Goal: Task Accomplishment & Management: Use online tool/utility

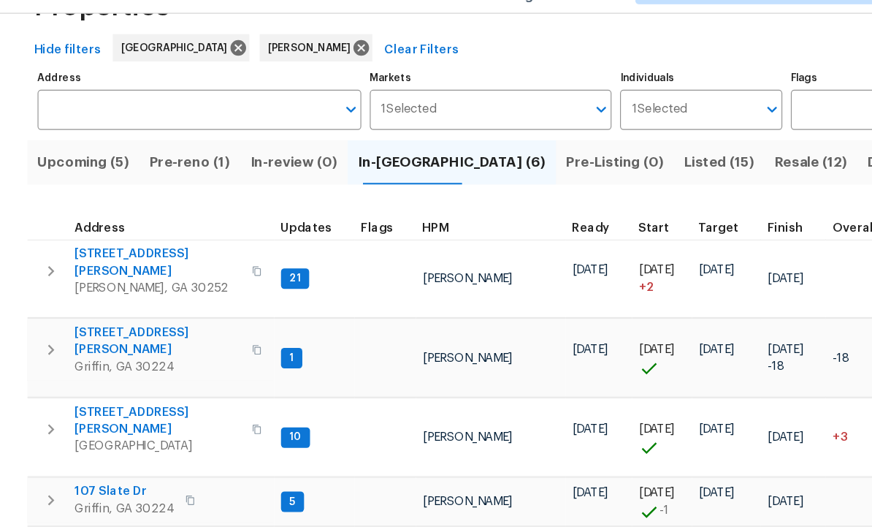
scroll to position [12, 0]
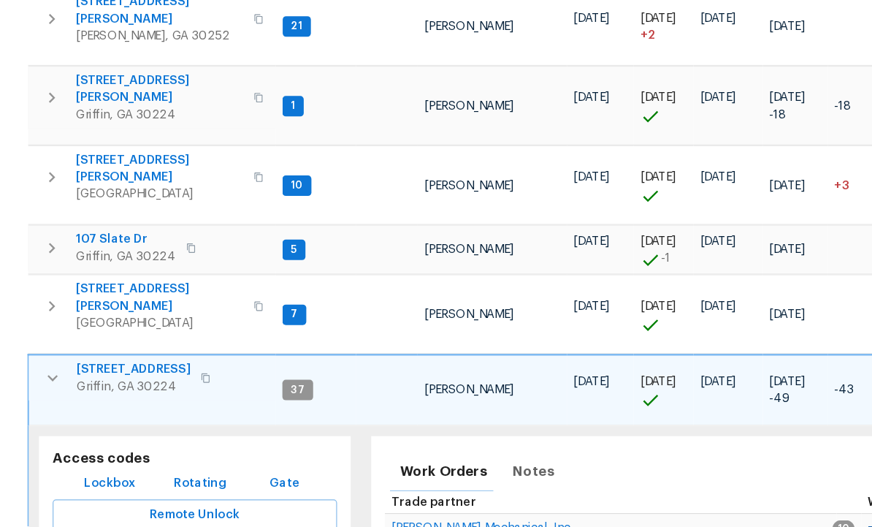
scroll to position [227, 0]
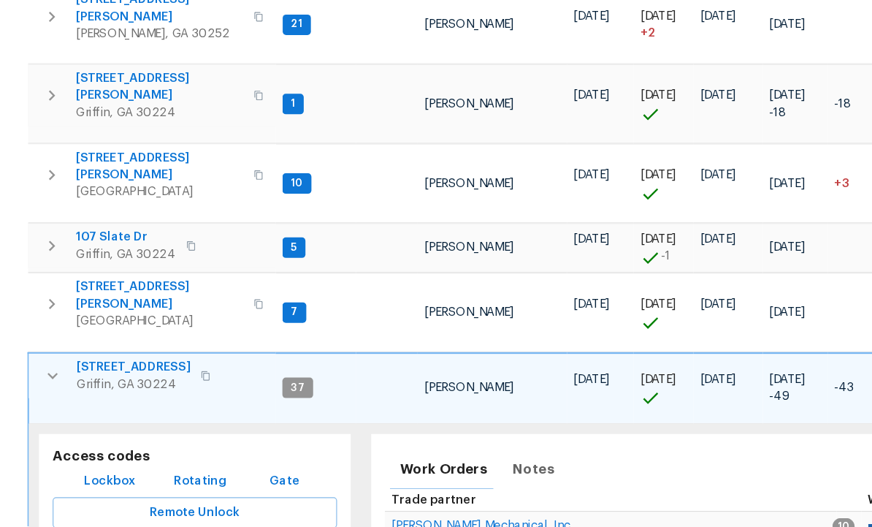
click at [97, 479] on span "Lockbox" at bounding box center [94, 488] width 44 height 18
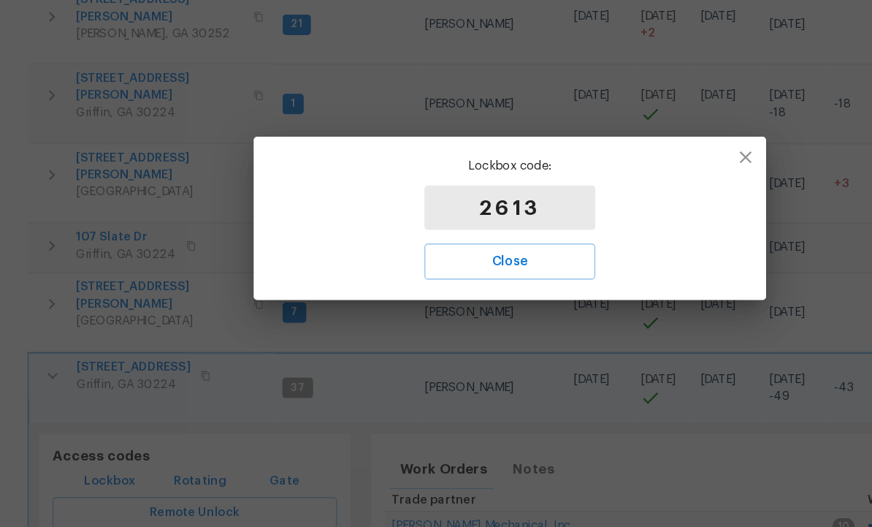
scroll to position [176, 0]
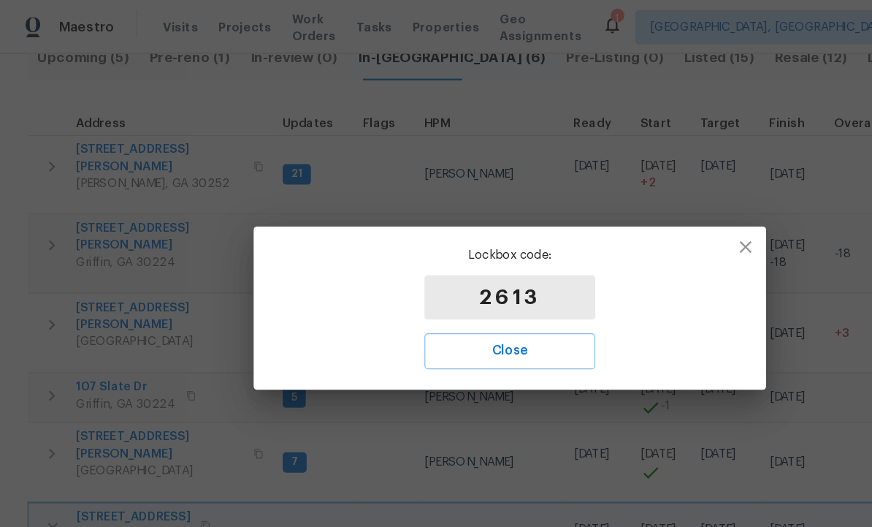
click at [439, 303] on span "Close" at bounding box center [436, 300] width 114 height 19
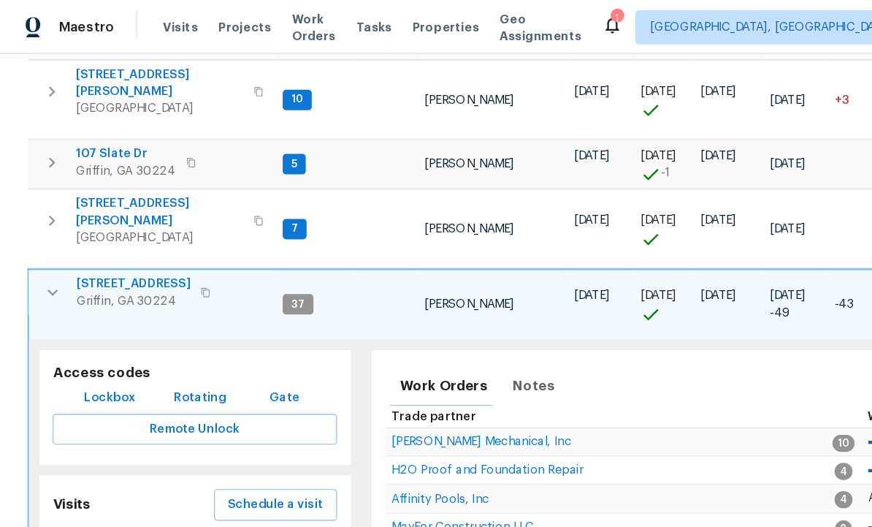
scroll to position [376, 0]
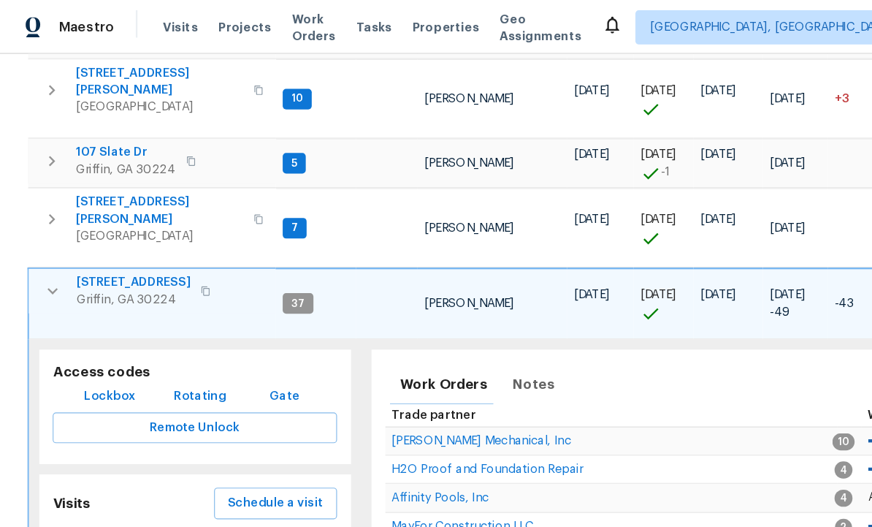
click at [46, 240] on icon "button" at bounding box center [46, 249] width 18 height 18
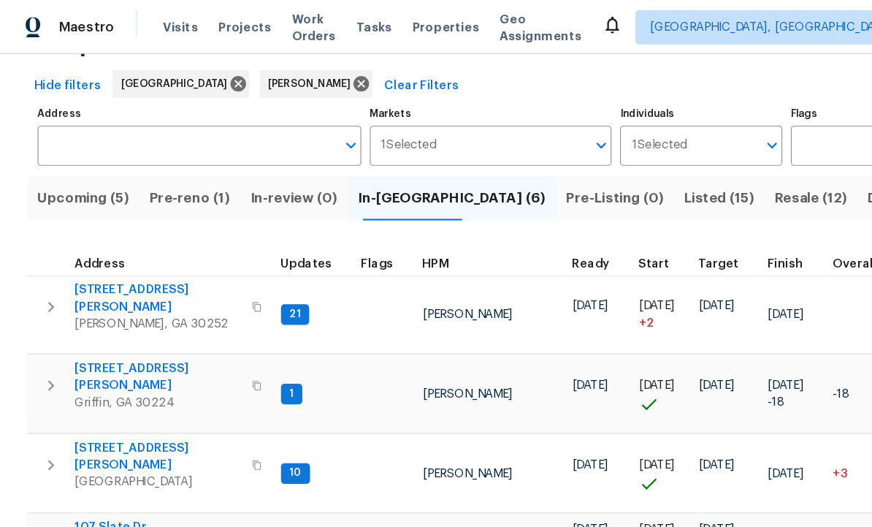
scroll to position [53, 0]
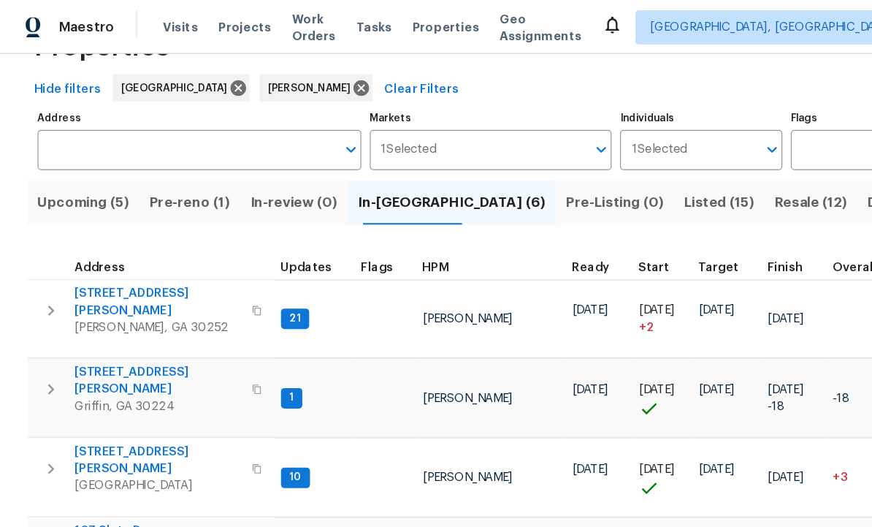
click at [163, 174] on span "Pre-reno (1)" at bounding box center [162, 173] width 69 height 20
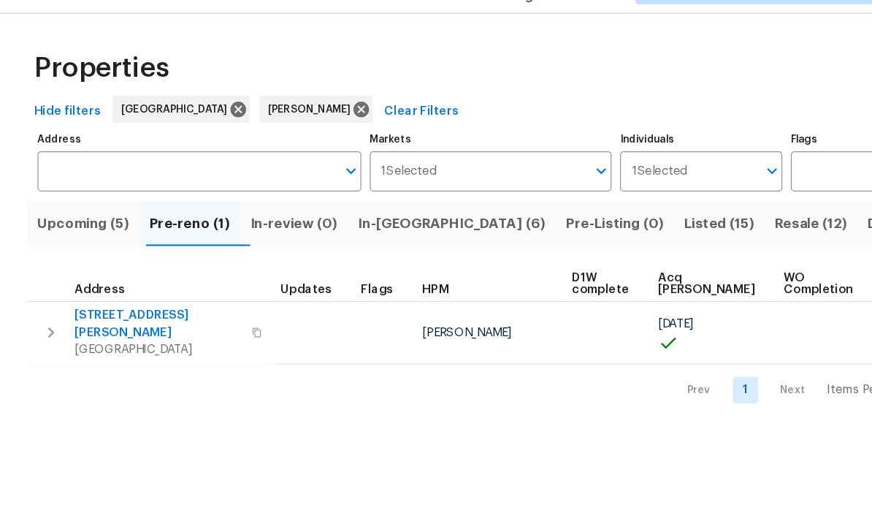
click at [351, 216] on span "In-reno (6)" at bounding box center [386, 226] width 161 height 20
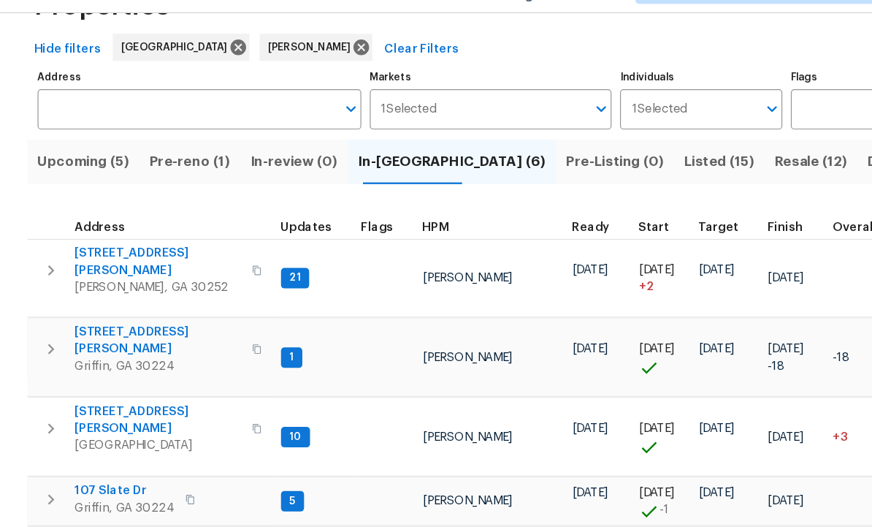
scroll to position [49, 0]
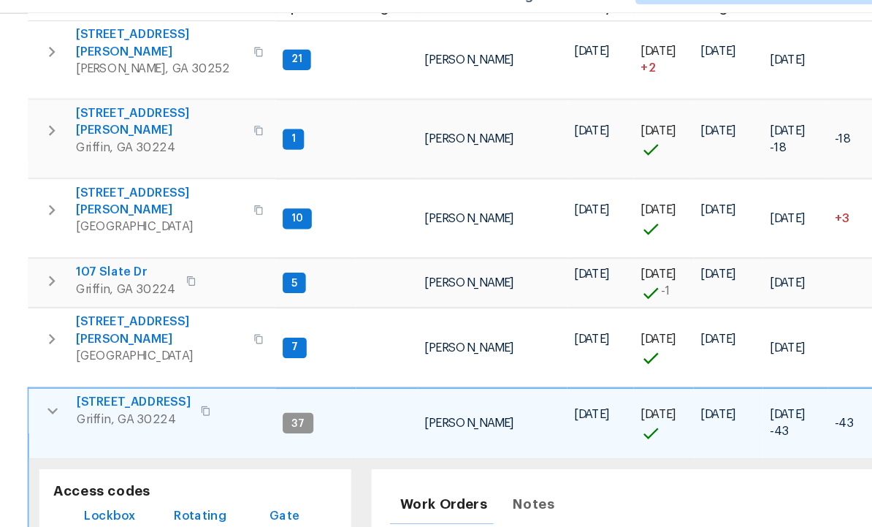
scroll to position [240, 0]
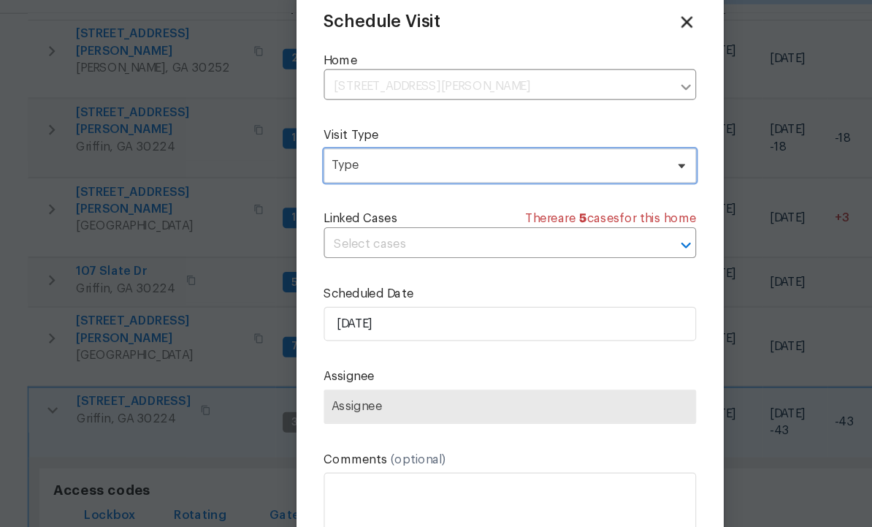
click at [395, 169] on span "Type" at bounding box center [425, 176] width 284 height 15
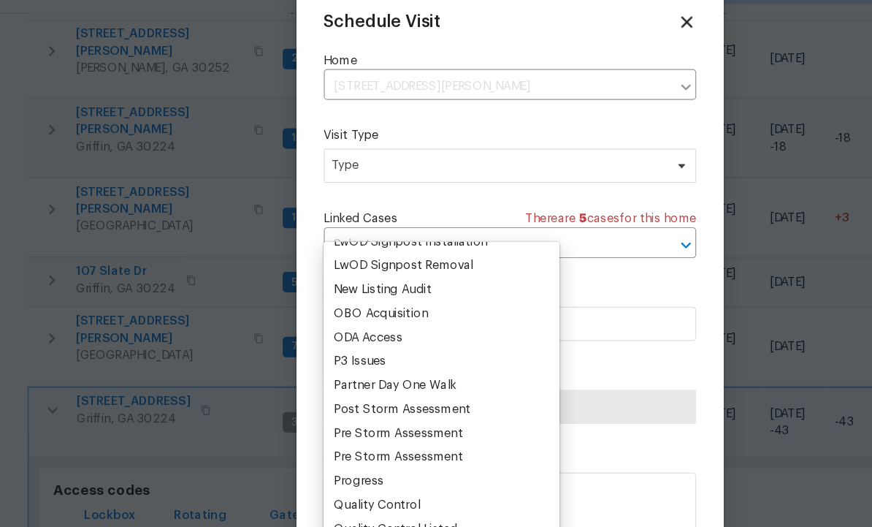
scroll to position [0, 0]
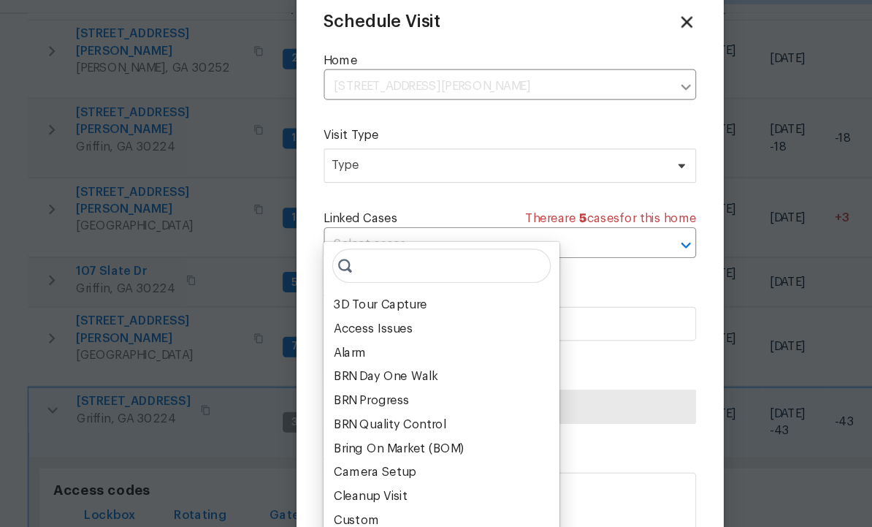
click at [324, 431] on div "Camera Setup" at bounding box center [321, 438] width 70 height 15
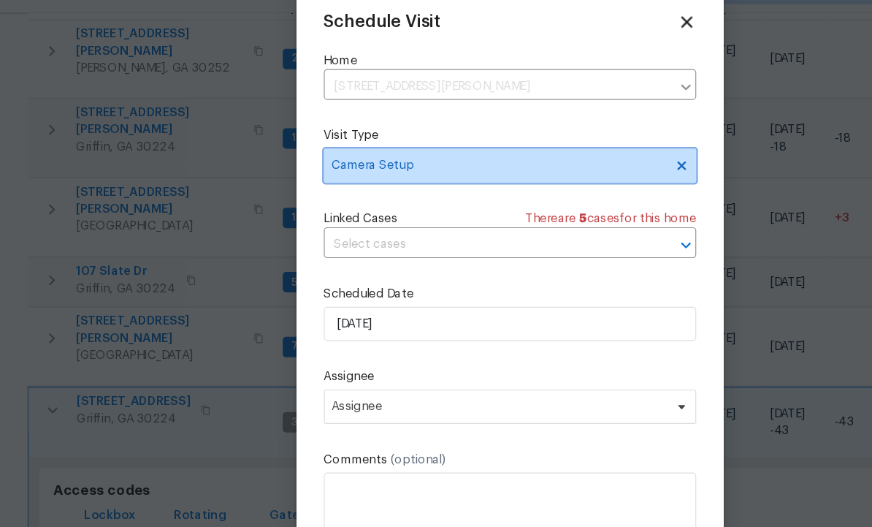
click at [585, 172] on icon at bounding box center [582, 175] width 7 height 7
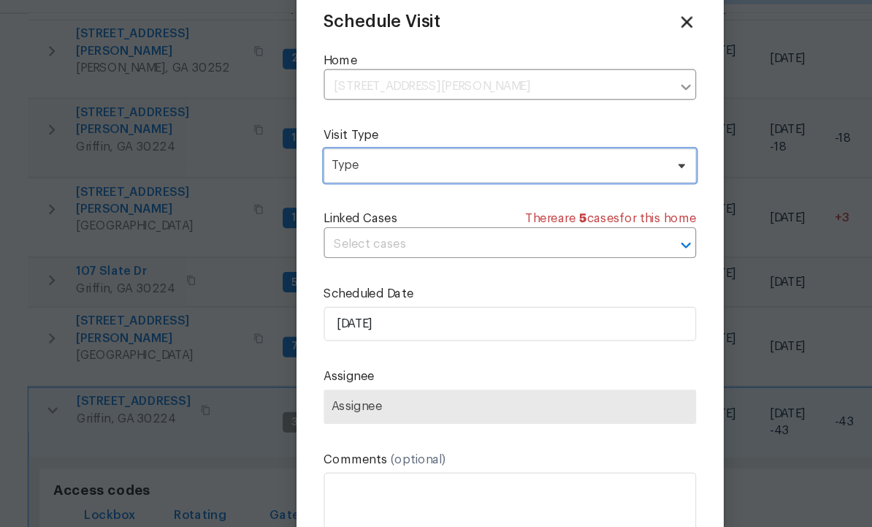
click at [367, 169] on span "Type" at bounding box center [425, 176] width 284 height 15
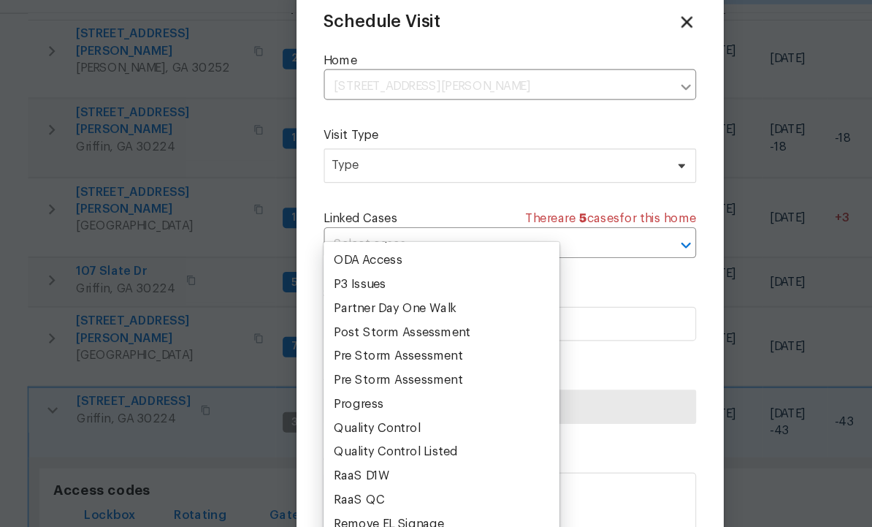
scroll to position [847, 0]
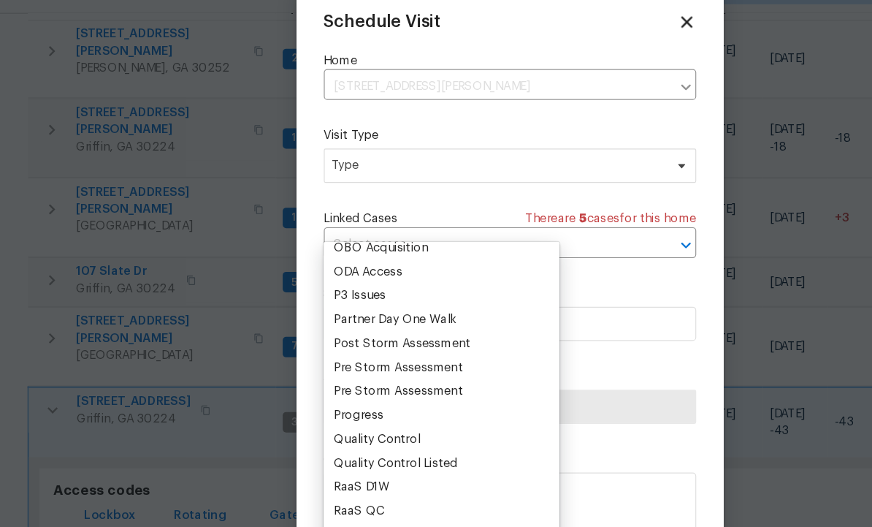
click at [319, 382] on div "Progress" at bounding box center [307, 389] width 42 height 15
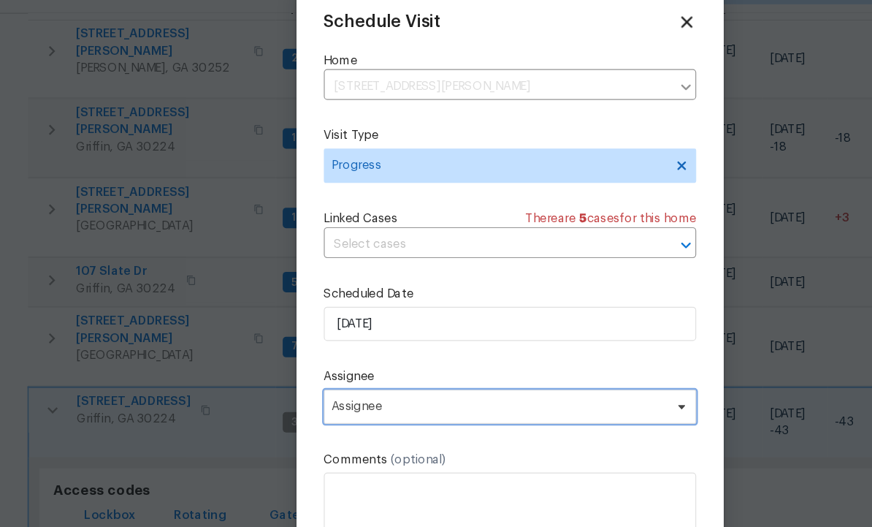
click at [359, 376] on span "Assignee" at bounding box center [426, 382] width 286 height 12
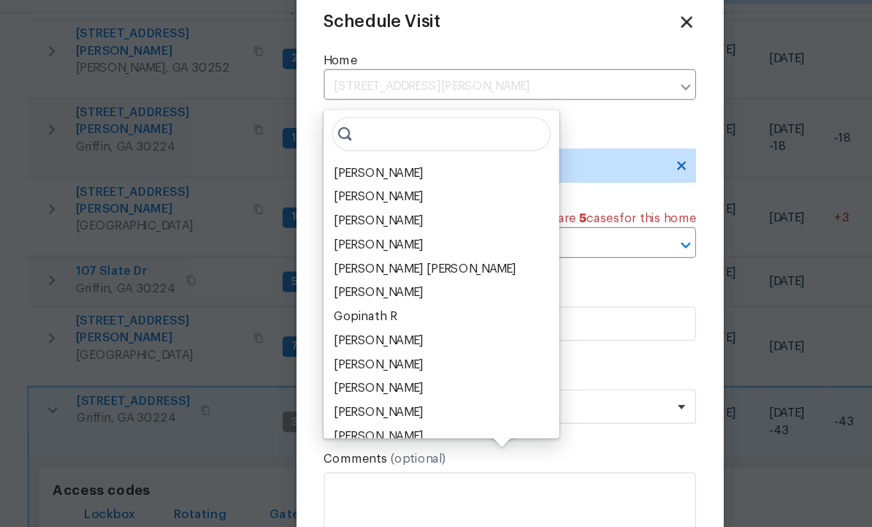
click at [340, 175] on div "[PERSON_NAME]" at bounding box center [324, 182] width 77 height 15
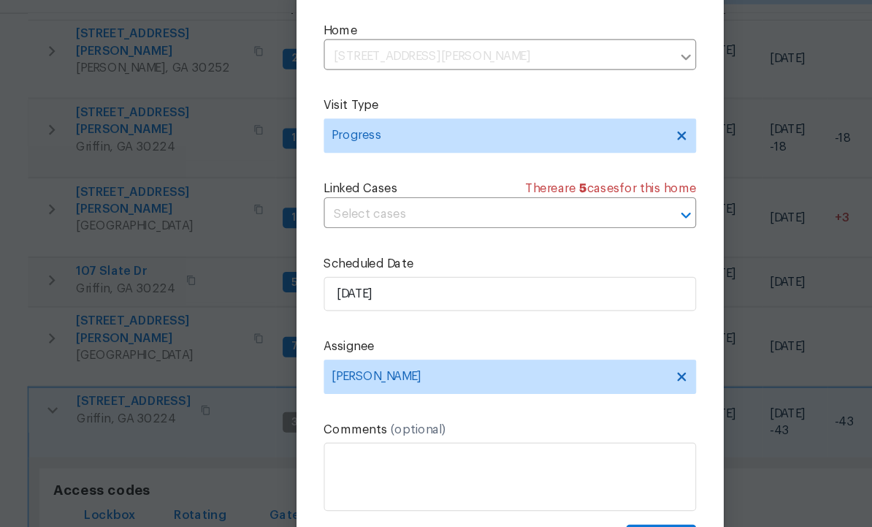
scroll to position [28, 0]
click at [566, 487] on span "Create" at bounding box center [565, 496] width 37 height 18
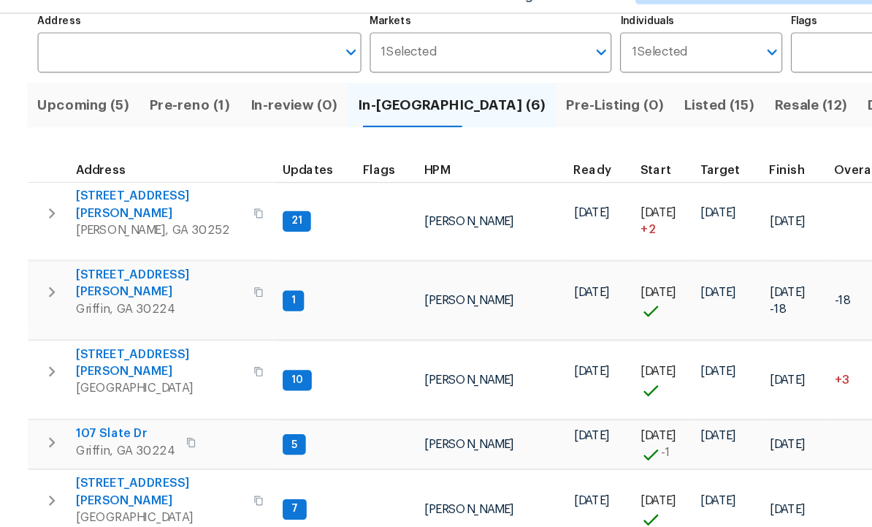
scroll to position [100, 0]
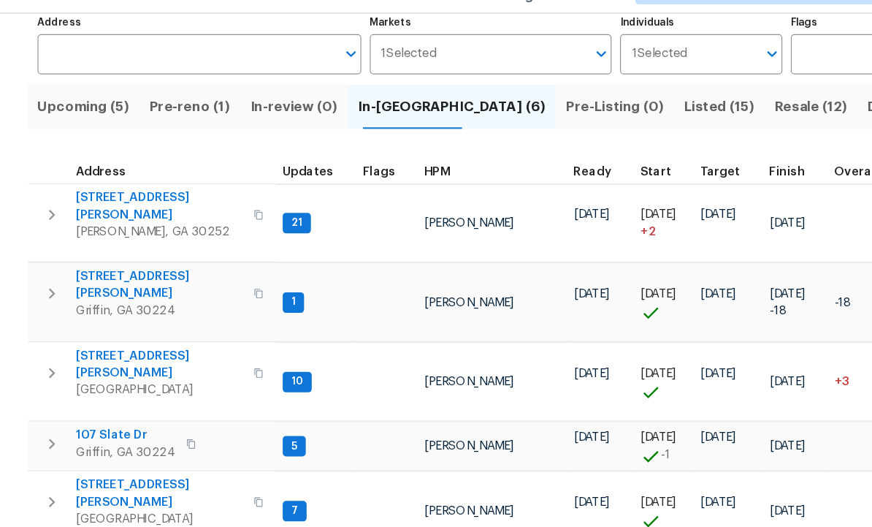
click at [104, 332] on span "[STREET_ADDRESS][PERSON_NAME]" at bounding box center [136, 346] width 143 height 29
click at [145, 442] on span "230 Oak Meadows Pl" at bounding box center [136, 456] width 143 height 29
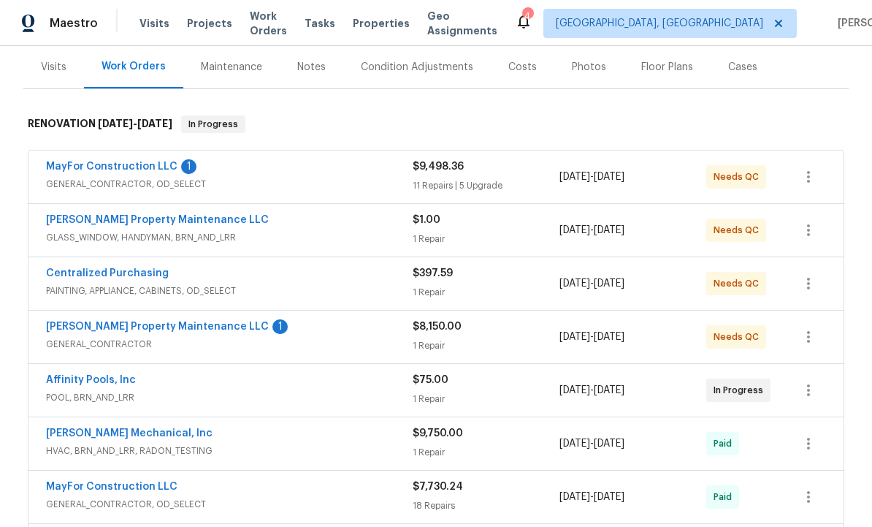
scroll to position [191, 0]
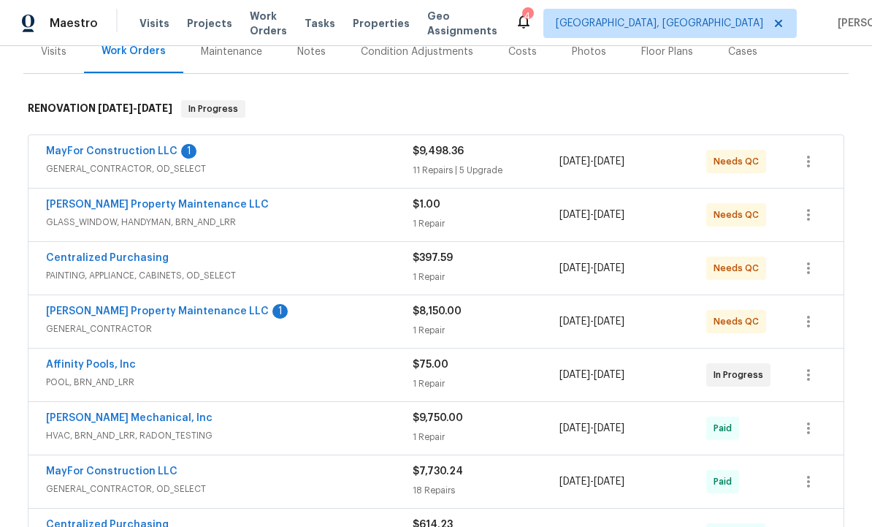
click at [175, 313] on link "[PERSON_NAME] Property Maintenance LLC" at bounding box center [157, 311] width 223 height 10
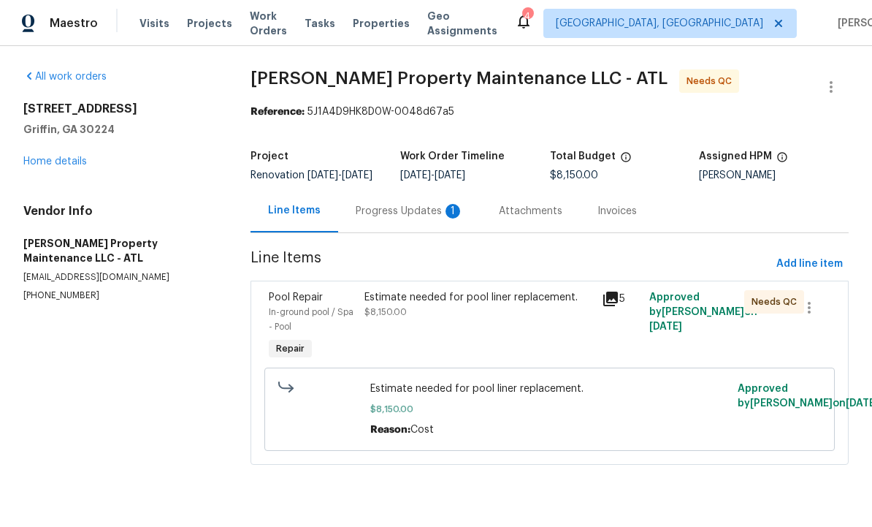
click at [423, 218] on div "Progress Updates 1" at bounding box center [410, 211] width 108 height 15
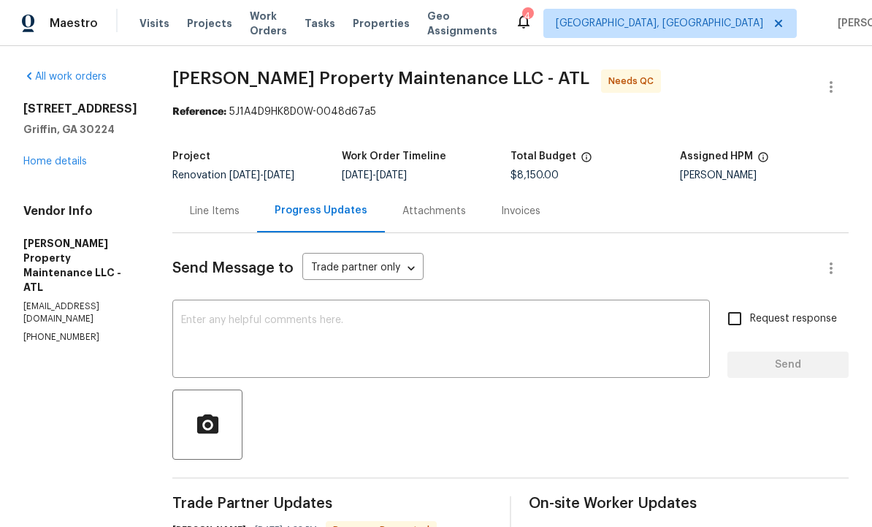
click at [218, 210] on div "Line Items" at bounding box center [215, 211] width 50 height 15
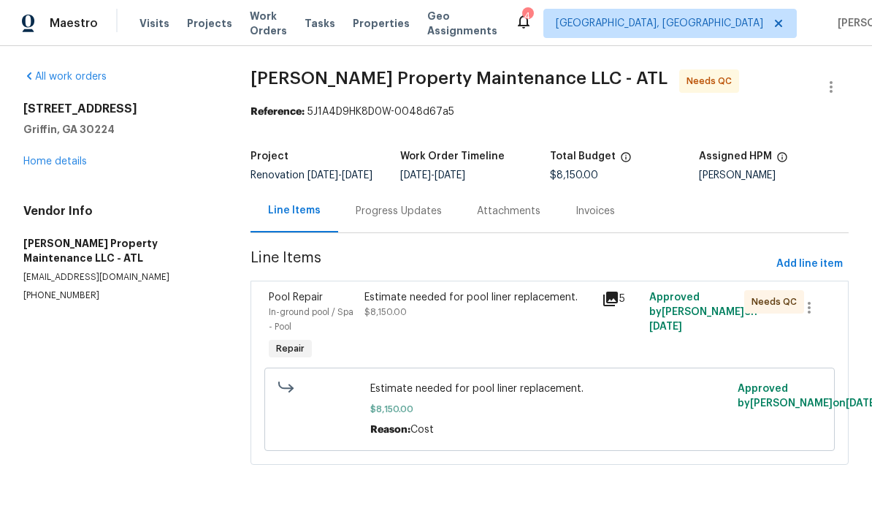
click at [473, 339] on div "Estimate needed for pool liner replacement. $8,150.00" at bounding box center [478, 327] width 237 height 82
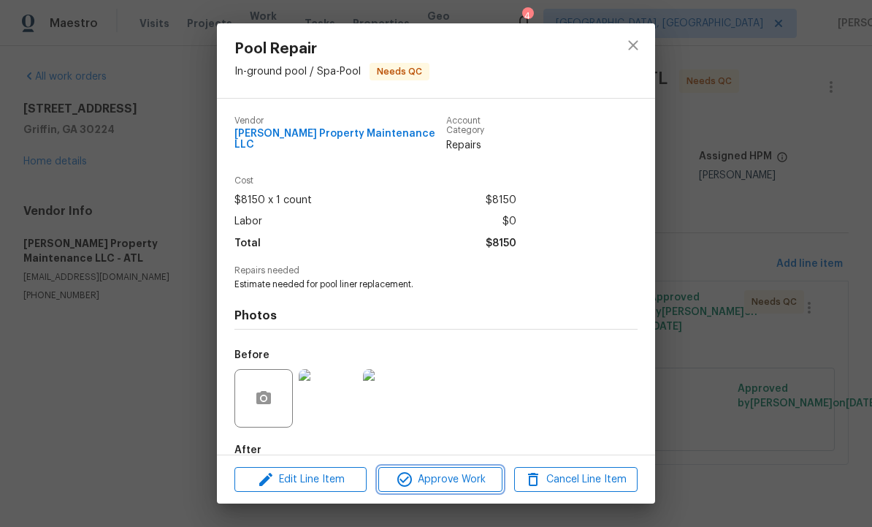
click at [452, 472] on span "Approve Work" at bounding box center [440, 480] width 115 height 18
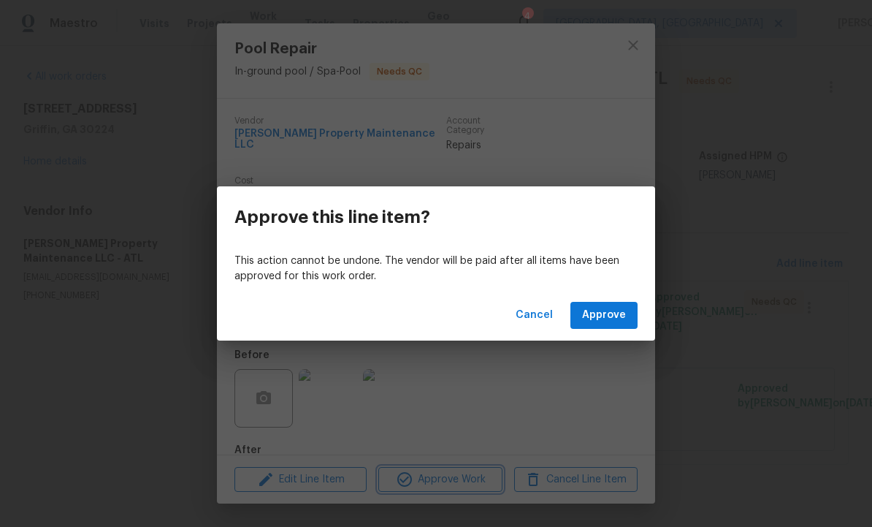
click at [547, 422] on div "Approve this line item? This action cannot be undone. The vendor will be paid a…" at bounding box center [436, 263] width 872 height 527
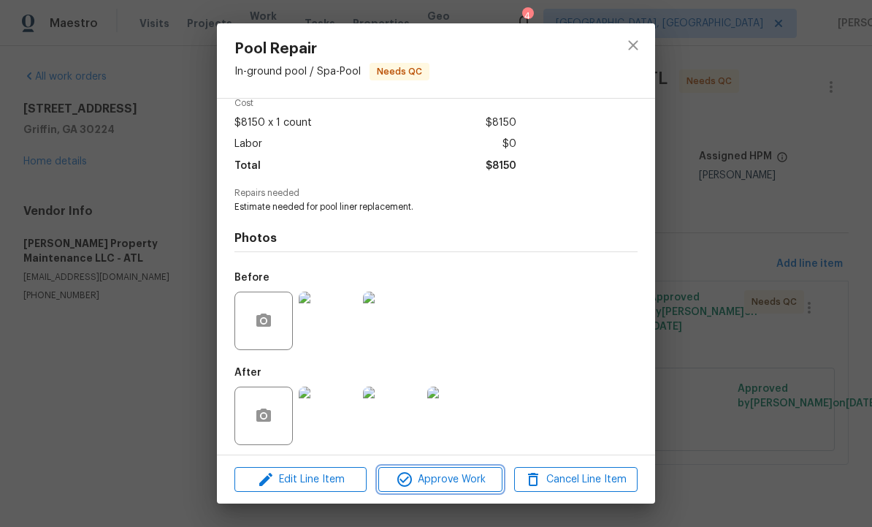
scroll to position [77, 0]
click at [443, 476] on span "Approve Work" at bounding box center [440, 480] width 115 height 18
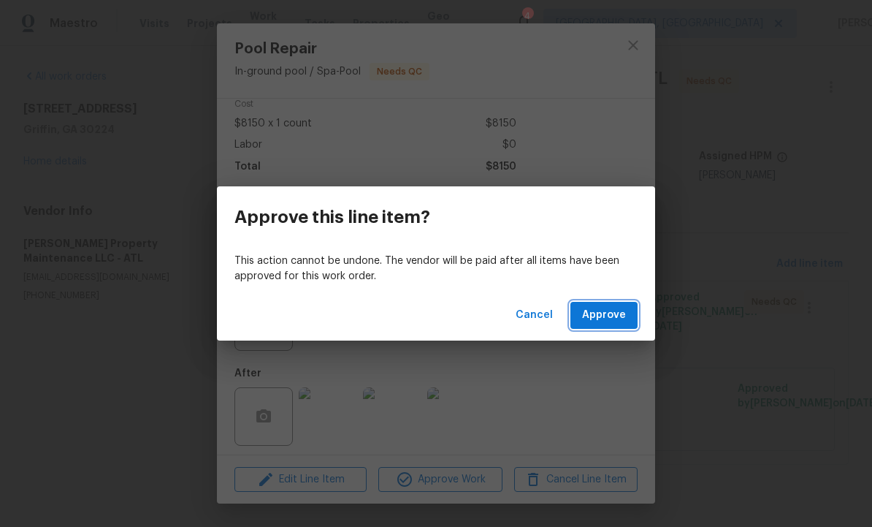
click at [598, 314] on span "Approve" at bounding box center [604, 315] width 44 height 18
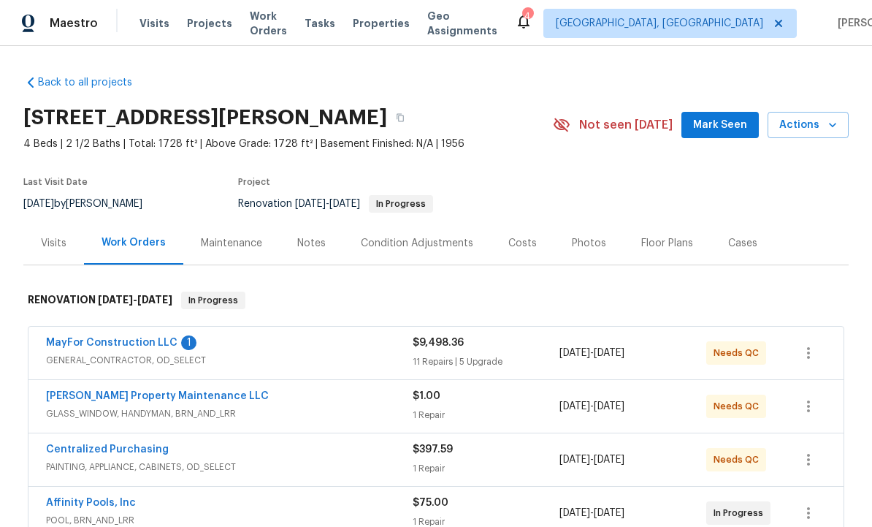
click at [151, 343] on link "MayFor Construction LLC" at bounding box center [112, 343] width 132 height 10
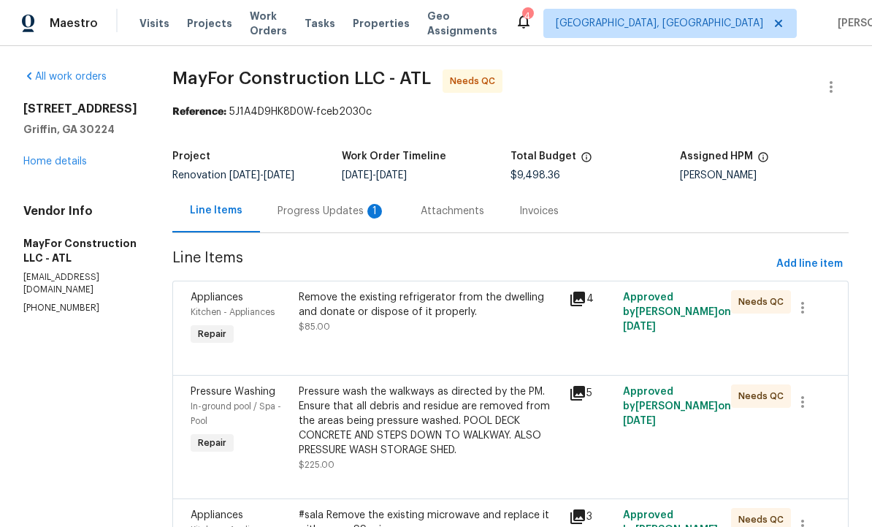
click at [366, 218] on div "Progress Updates 1" at bounding box center [332, 211] width 108 height 15
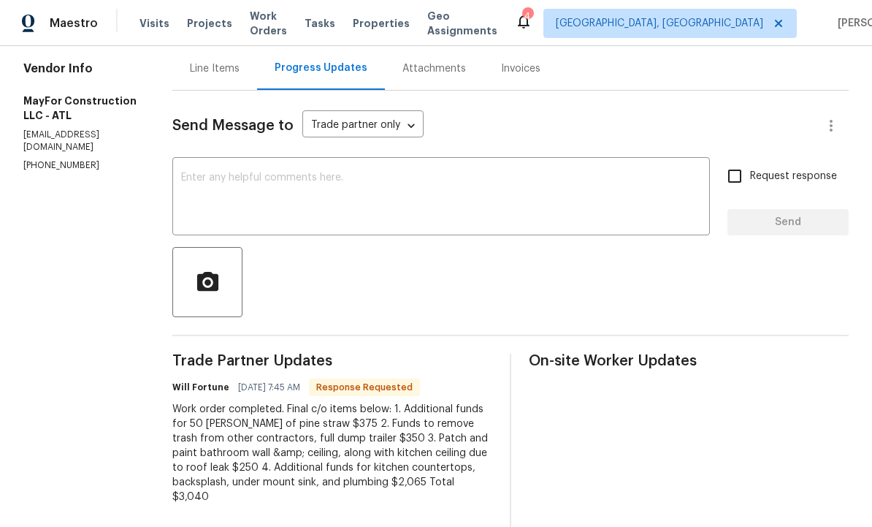
scroll to position [140, 0]
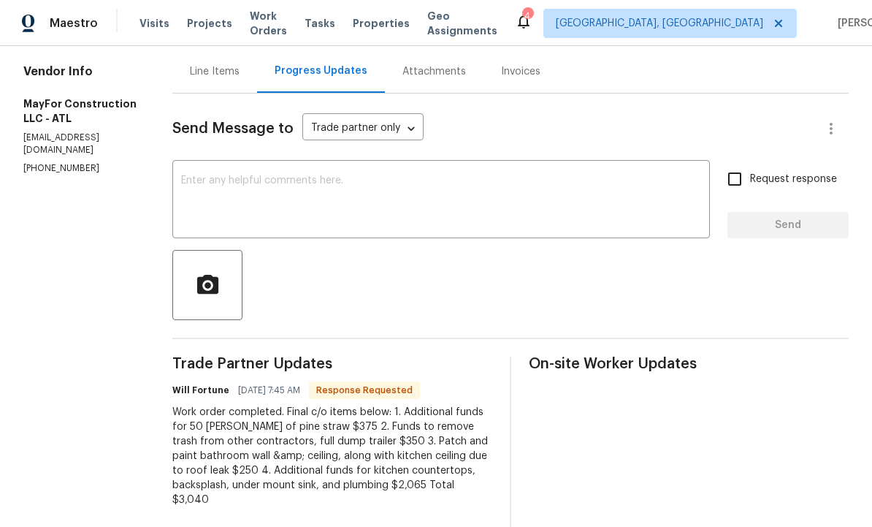
click at [229, 79] on div "Line Items" at bounding box center [215, 71] width 50 height 15
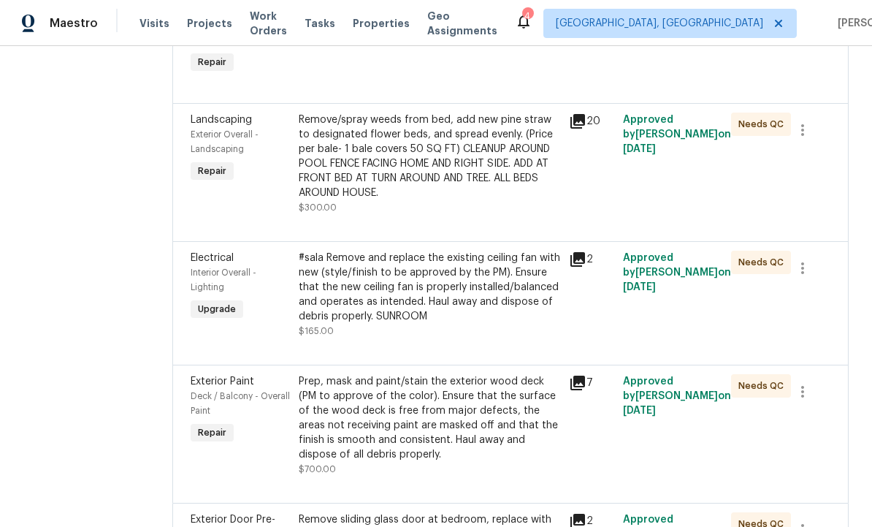
scroll to position [1880, 0]
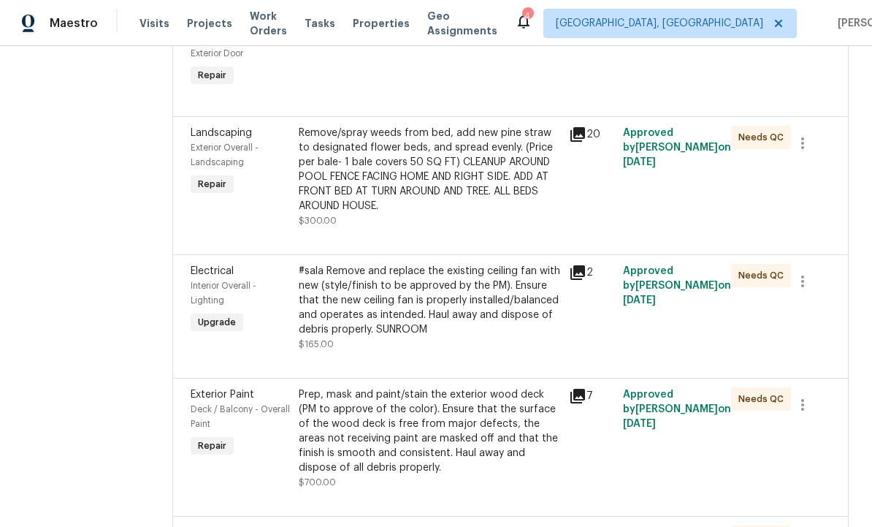
click at [459, 213] on div "Remove/spray weeds from bed, add new pine straw to designated flower beds, and …" at bounding box center [430, 170] width 262 height 88
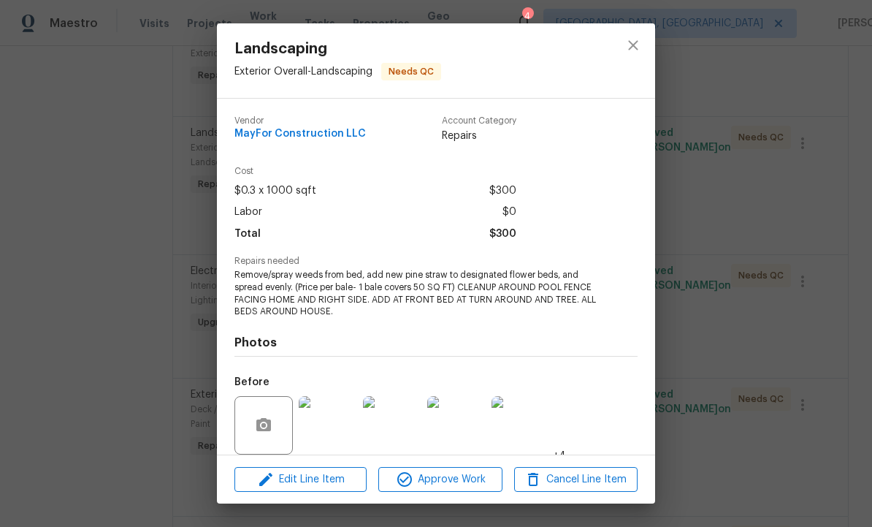
scroll to position [0, 0]
click at [639, 46] on icon "close" at bounding box center [634, 46] width 18 height 18
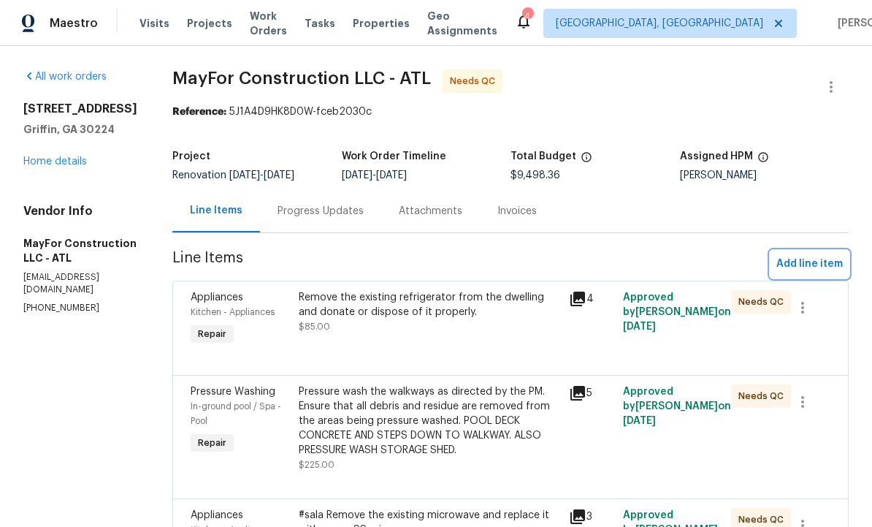
click at [810, 267] on span "Add line item" at bounding box center [810, 264] width 66 height 18
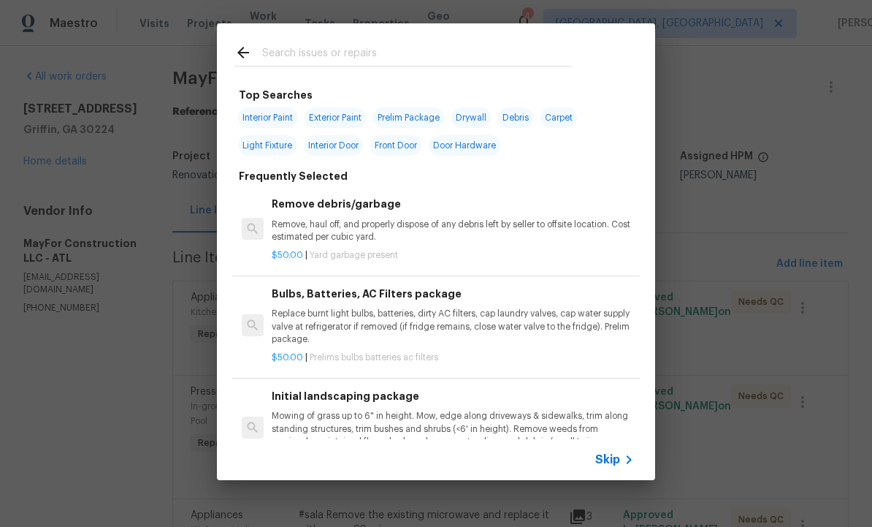
click at [327, 47] on input "text" at bounding box center [417, 55] width 310 height 22
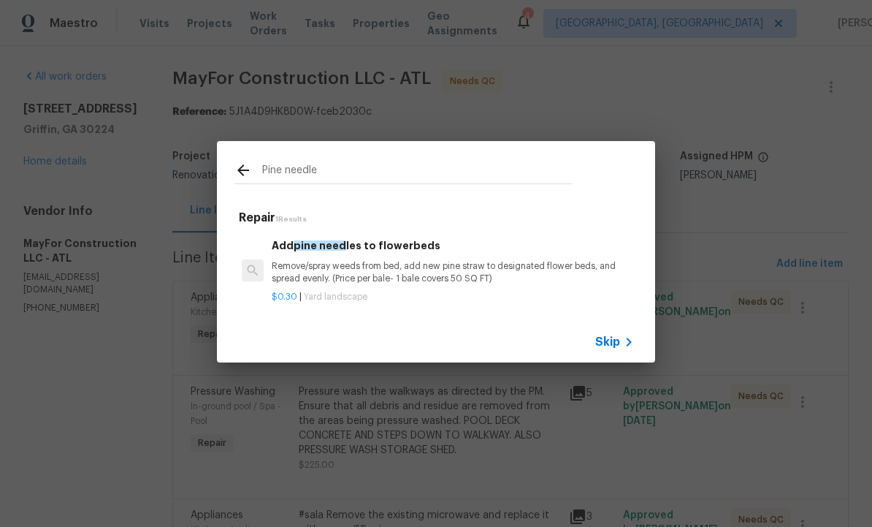
type input "Pine needles"
click at [351, 271] on p "Remove/spray weeds from bed, add new pine straw to designated flower beds, and …" at bounding box center [453, 272] width 362 height 25
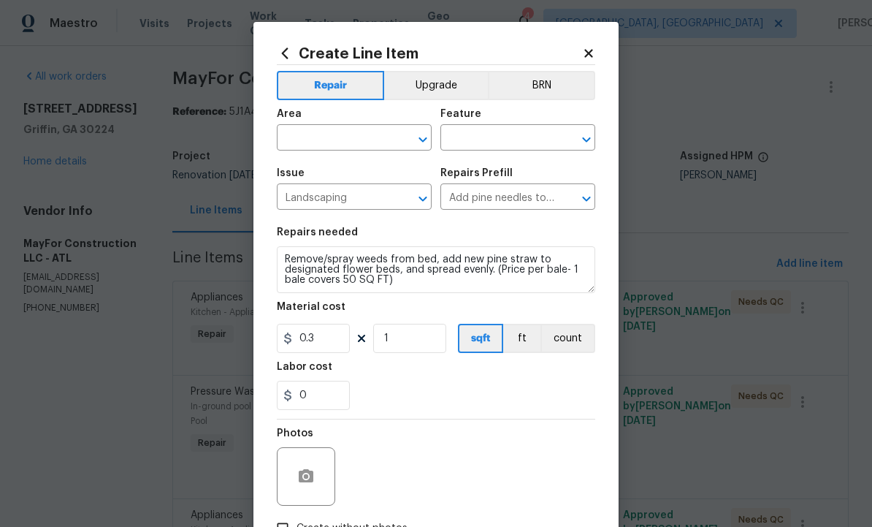
click at [337, 140] on input "text" at bounding box center [334, 139] width 114 height 23
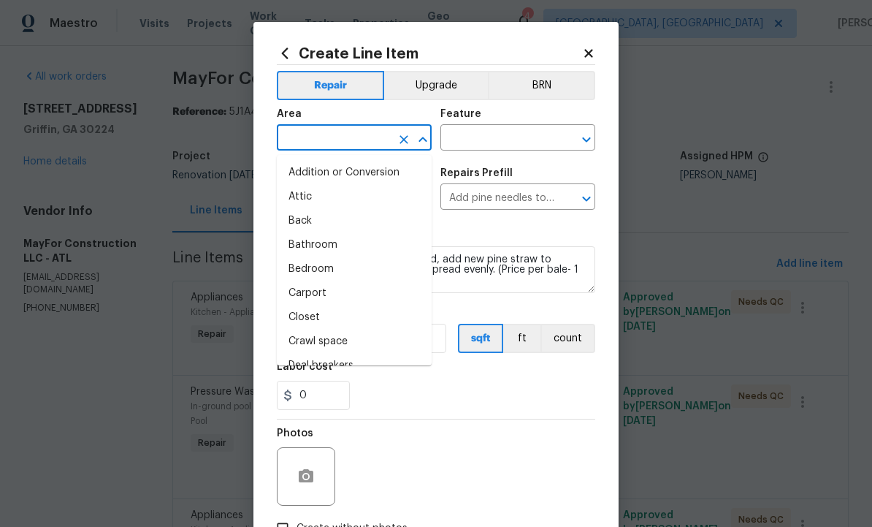
click at [336, 137] on input "text" at bounding box center [334, 139] width 114 height 23
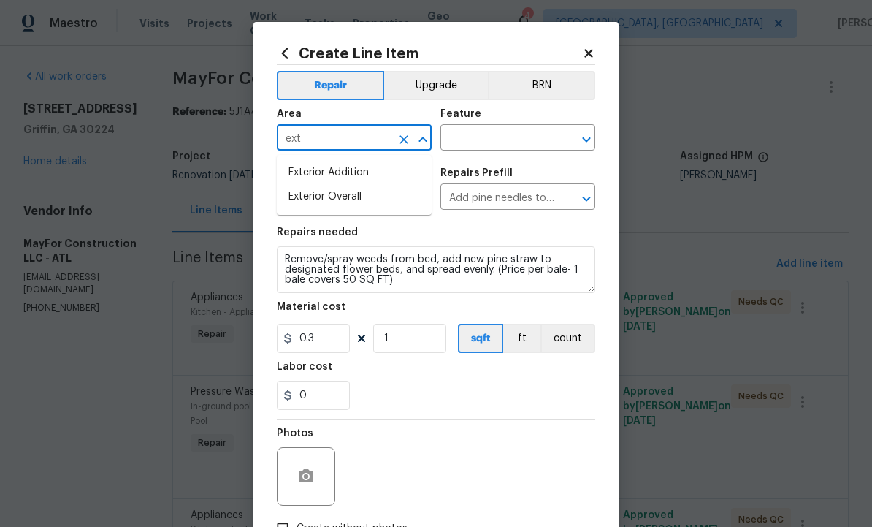
click at [354, 201] on li "Exterior Overall" at bounding box center [354, 197] width 155 height 24
type input "Exterior Overall"
click at [492, 145] on input "text" at bounding box center [498, 139] width 114 height 23
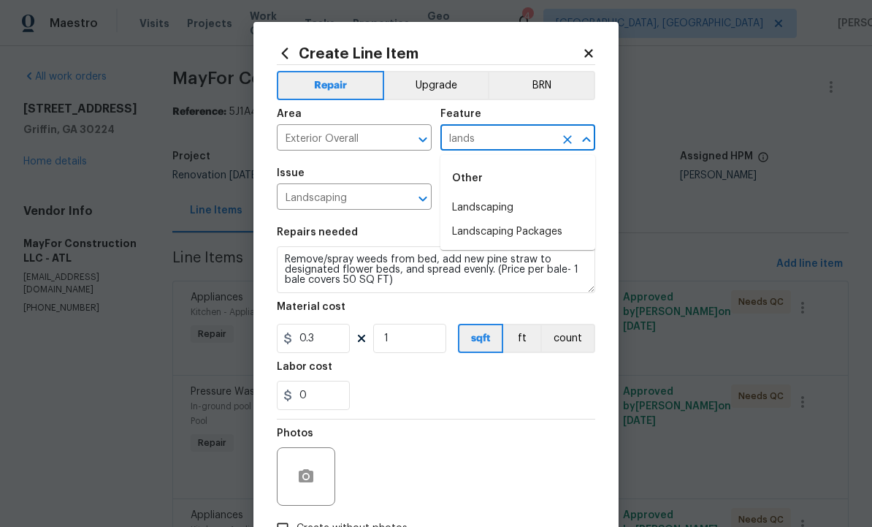
click at [501, 201] on li "Landscaping" at bounding box center [518, 208] width 155 height 24
type input "Landscaping"
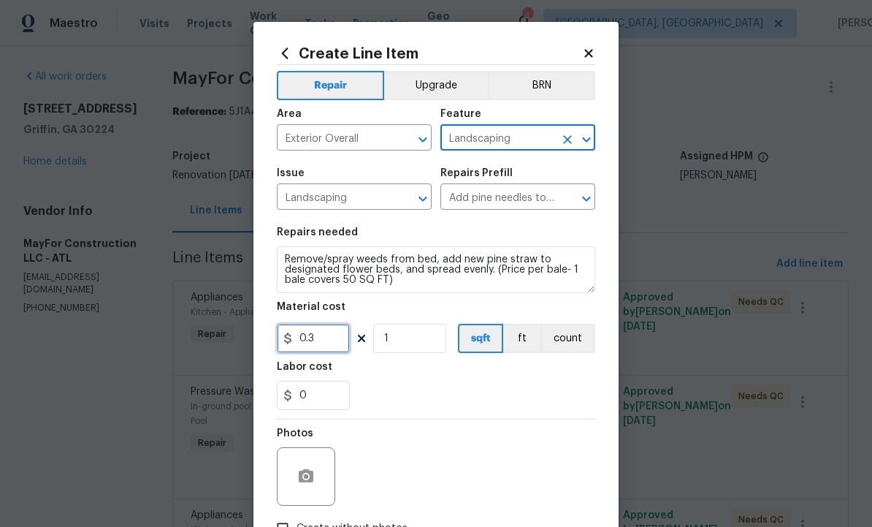
click at [331, 340] on input "0.3" at bounding box center [313, 338] width 73 height 29
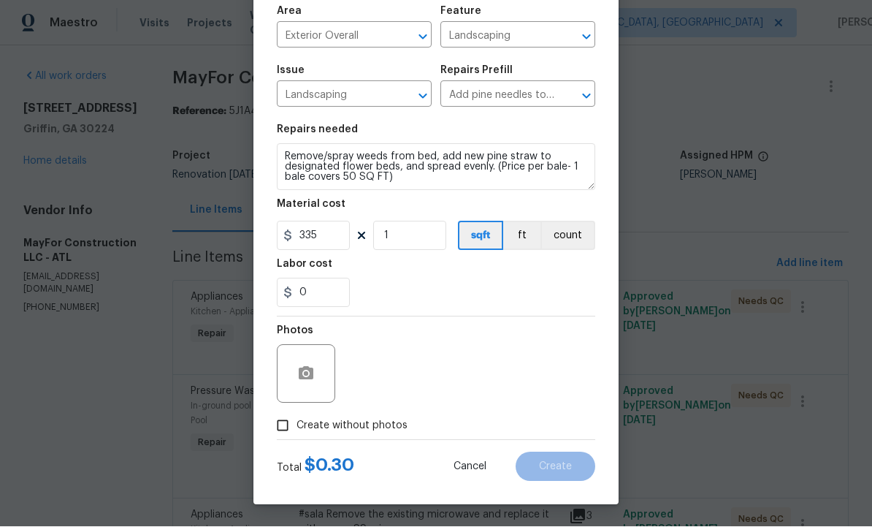
scroll to position [105, 0]
type input "335"
click at [310, 370] on icon "button" at bounding box center [306, 373] width 15 height 13
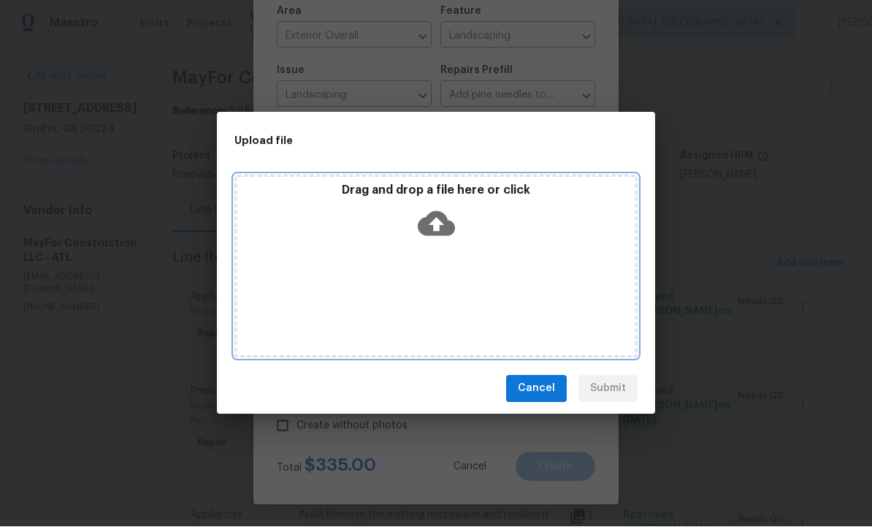
click at [438, 221] on icon at bounding box center [436, 223] width 37 height 37
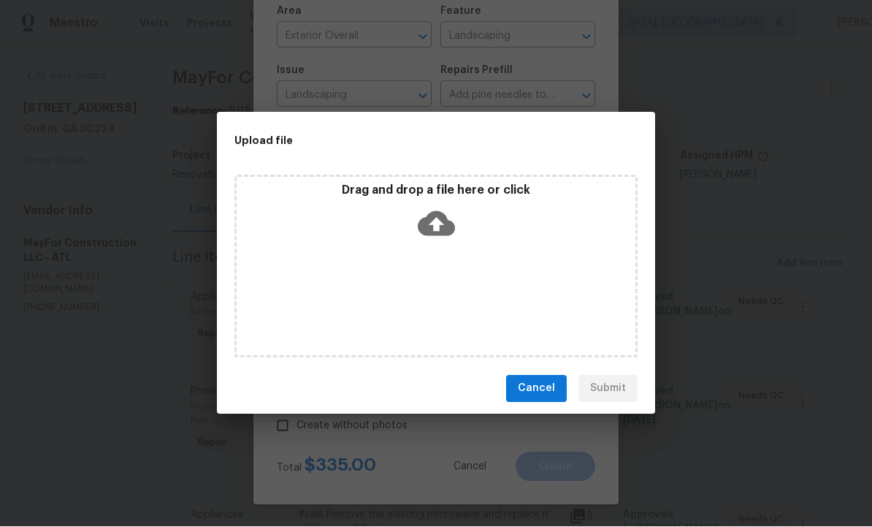
scroll to position [0, 0]
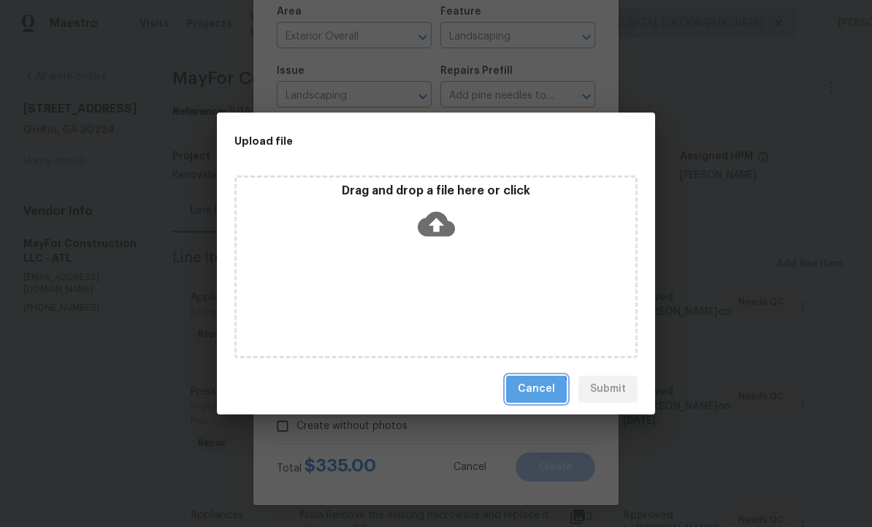
click at [530, 392] on span "Cancel" at bounding box center [536, 389] width 37 height 18
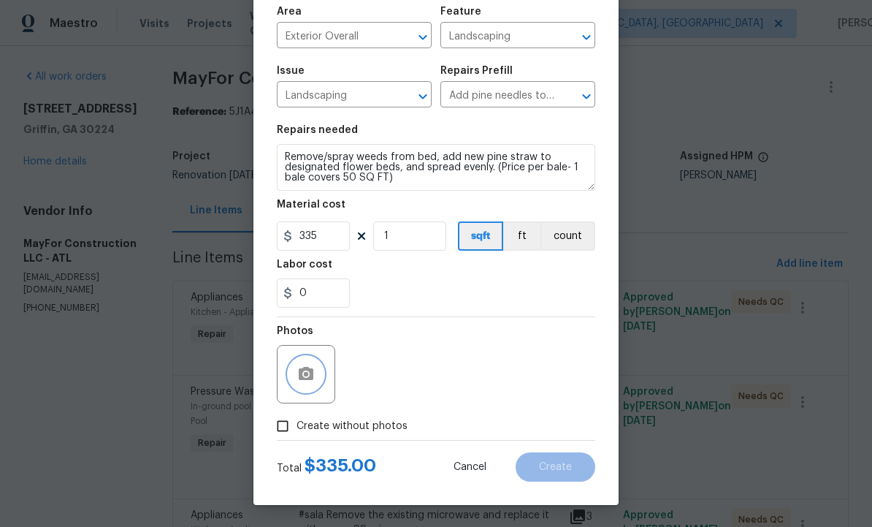
scroll to position [105, 0]
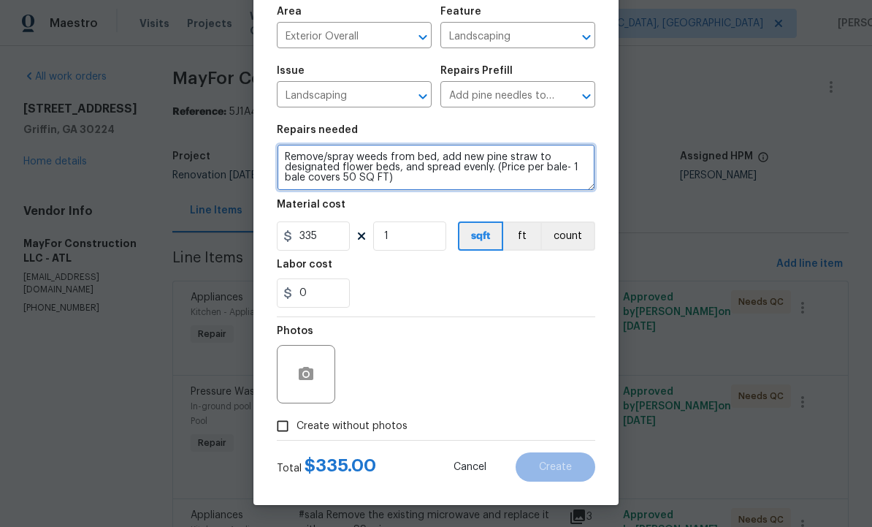
click at [452, 178] on textarea "Remove/spray weeds from bed, add new pine straw to designated flower beds, and …" at bounding box center [436, 167] width 319 height 47
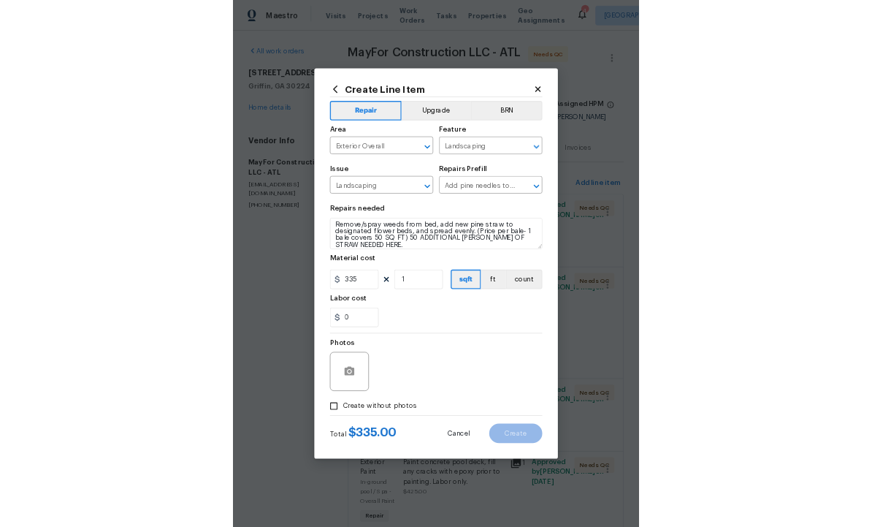
scroll to position [49, 0]
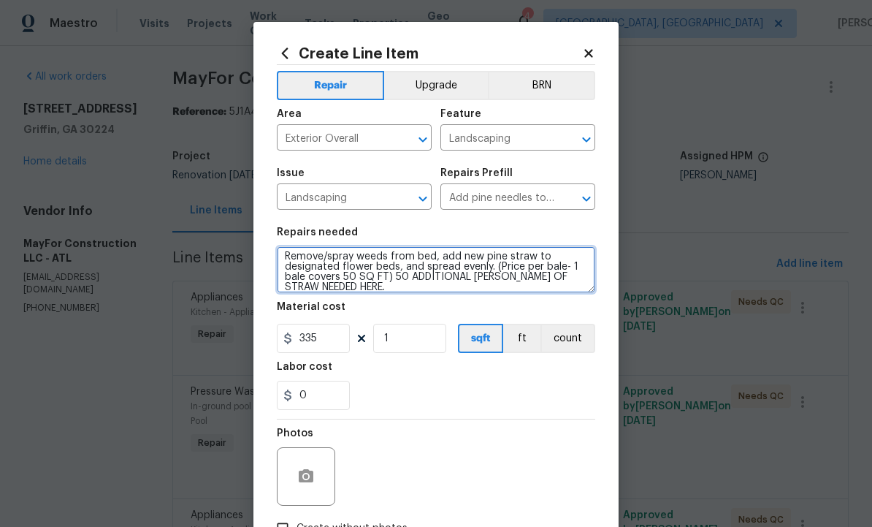
type textarea "Remove/spray weeds from bed, add new pine straw to designated flower beds, and …"
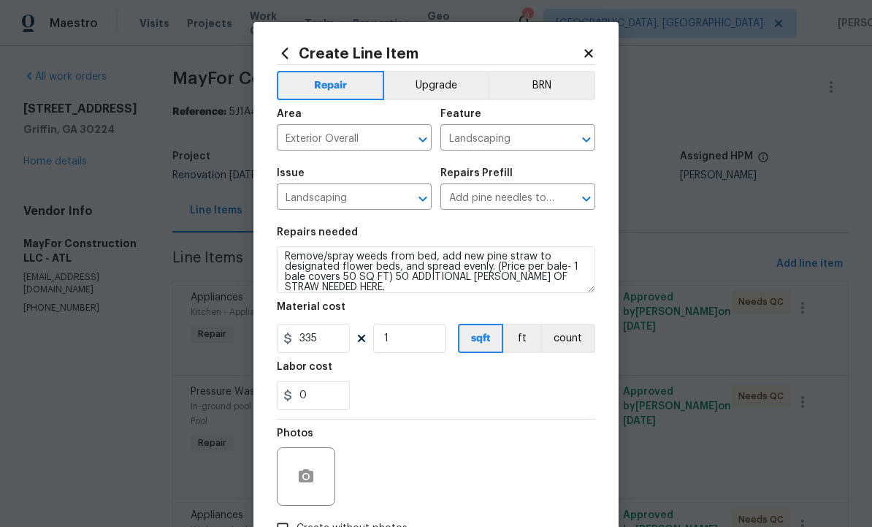
click at [330, 463] on div at bounding box center [306, 476] width 58 height 58
click at [304, 476] on icon "button" at bounding box center [306, 475] width 15 height 13
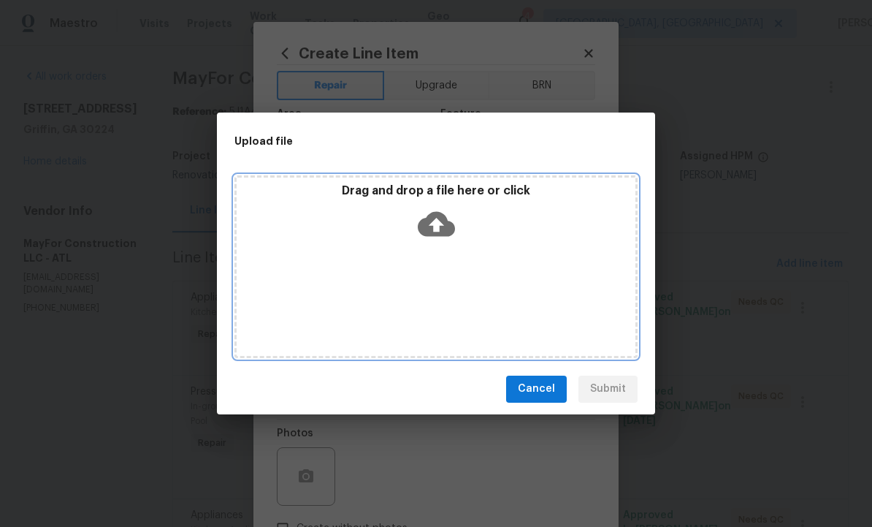
click at [444, 223] on icon at bounding box center [436, 223] width 37 height 25
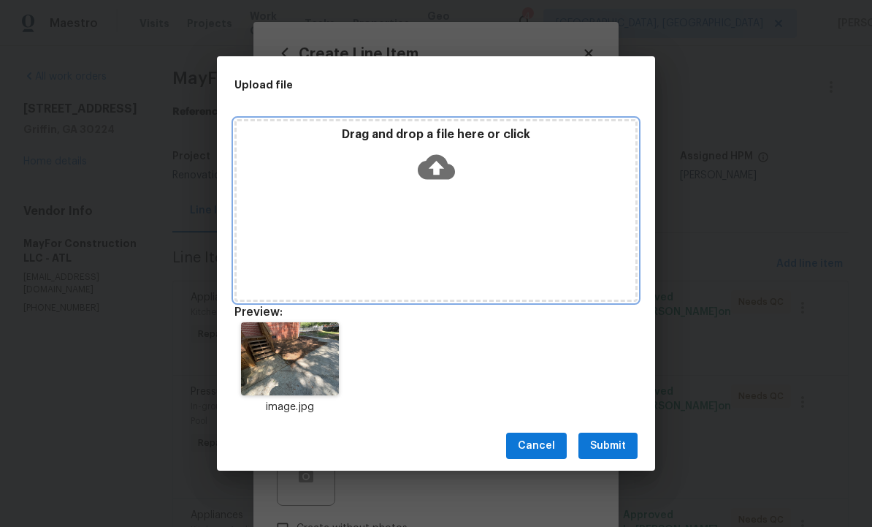
click at [441, 182] on icon at bounding box center [436, 166] width 37 height 37
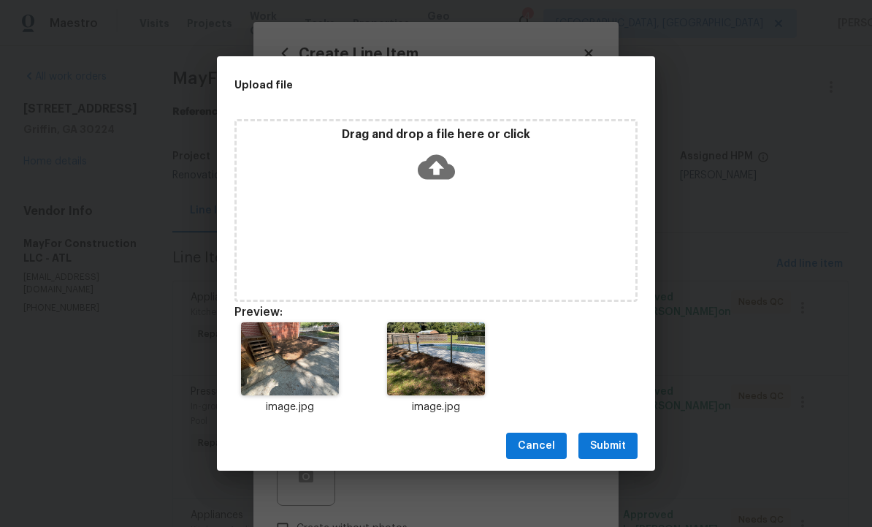
scroll to position [3, 0]
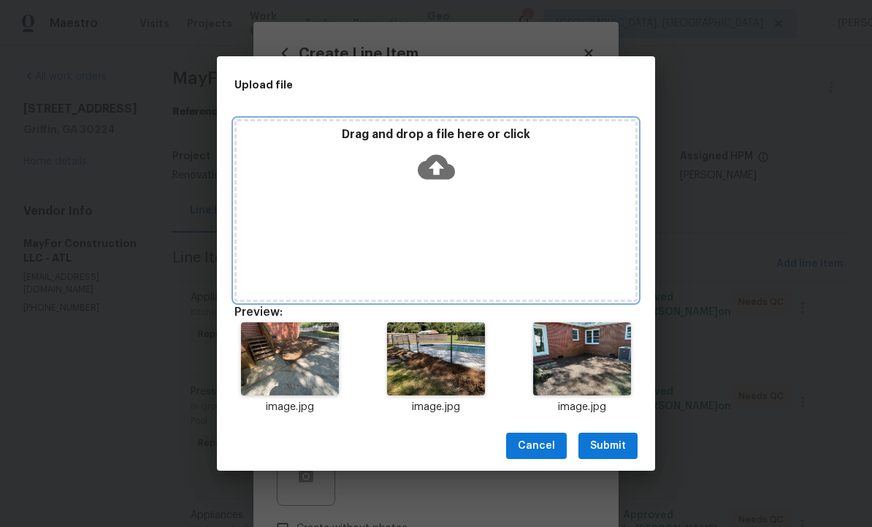
click at [444, 162] on icon at bounding box center [436, 167] width 37 height 25
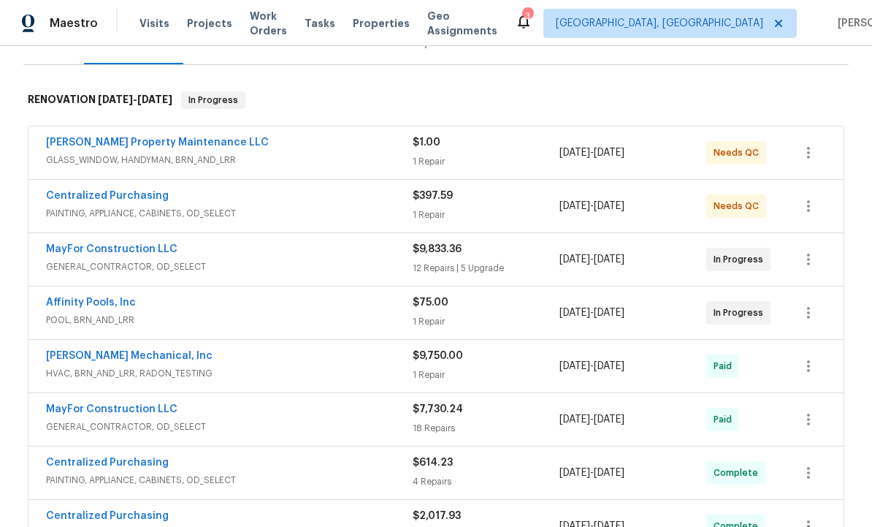
scroll to position [201, 0]
click at [128, 297] on link "Affinity Pools, Inc" at bounding box center [91, 302] width 90 height 10
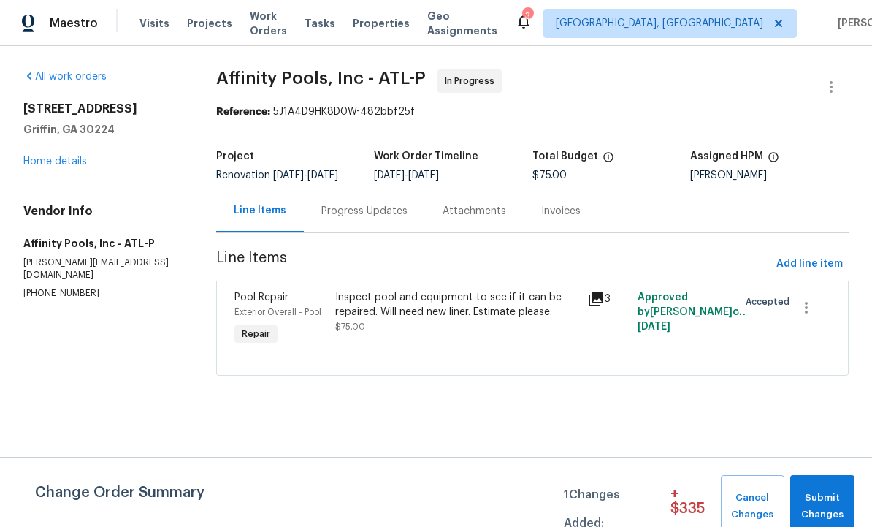
click at [372, 218] on div "Progress Updates" at bounding box center [364, 211] width 86 height 15
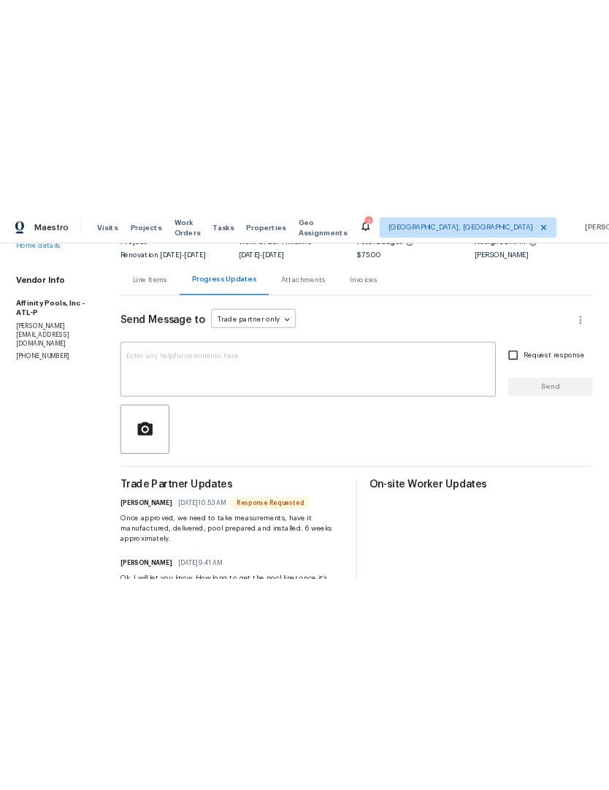
scroll to position [100, 0]
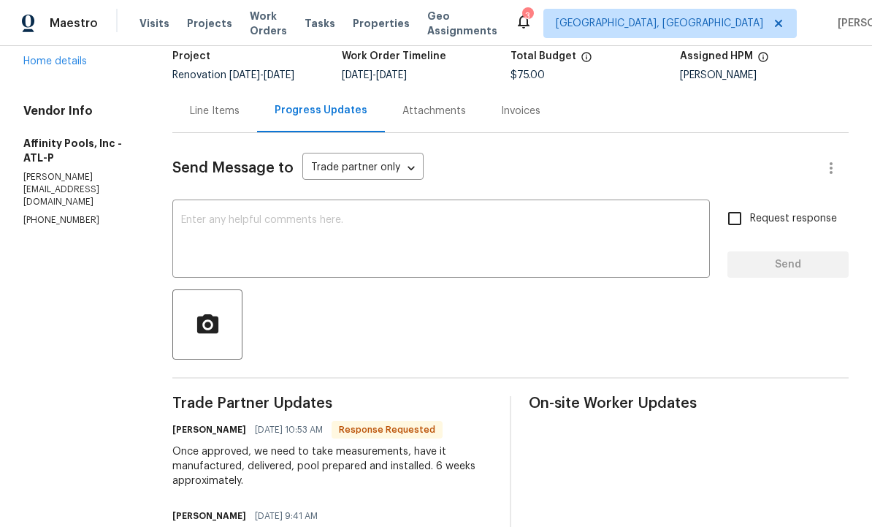
click at [313, 240] on textarea at bounding box center [441, 240] width 520 height 51
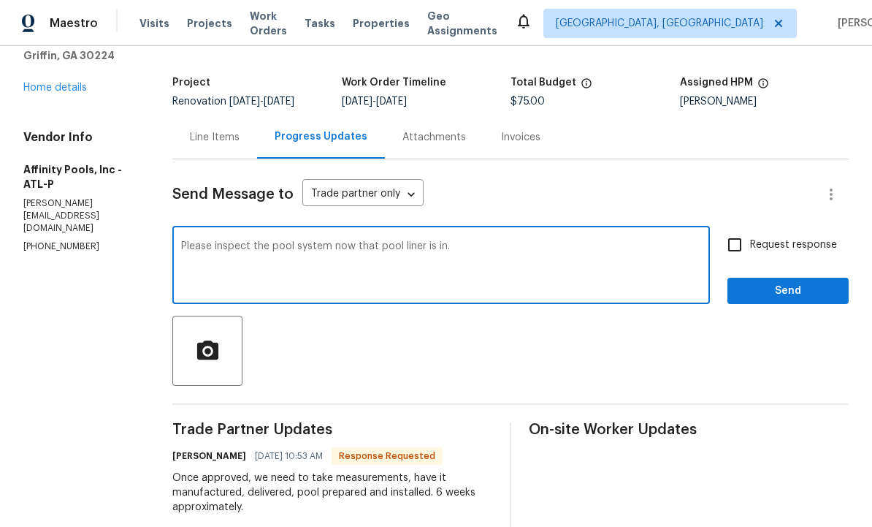
scroll to position [86, 0]
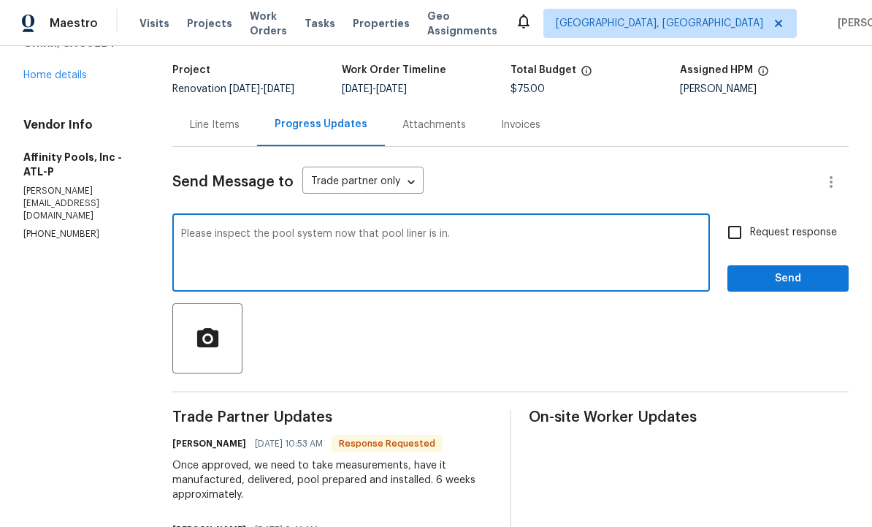
click at [308, 229] on textarea "Please inspect the pool system now that pool liner is in." at bounding box center [441, 254] width 520 height 51
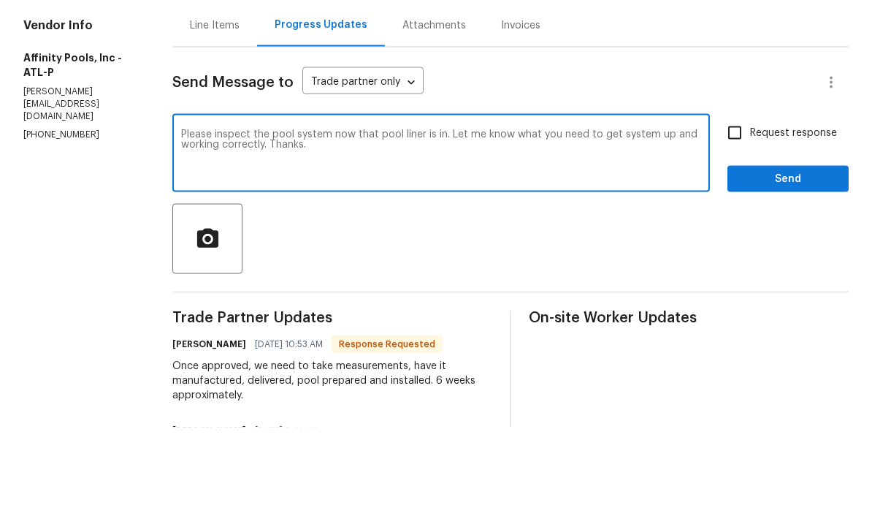
type textarea "Please inspect the pool system now that pool liner is in. Let me know what you …"
click at [738, 217] on input "Request response" at bounding box center [735, 232] width 31 height 31
checkbox input "true"
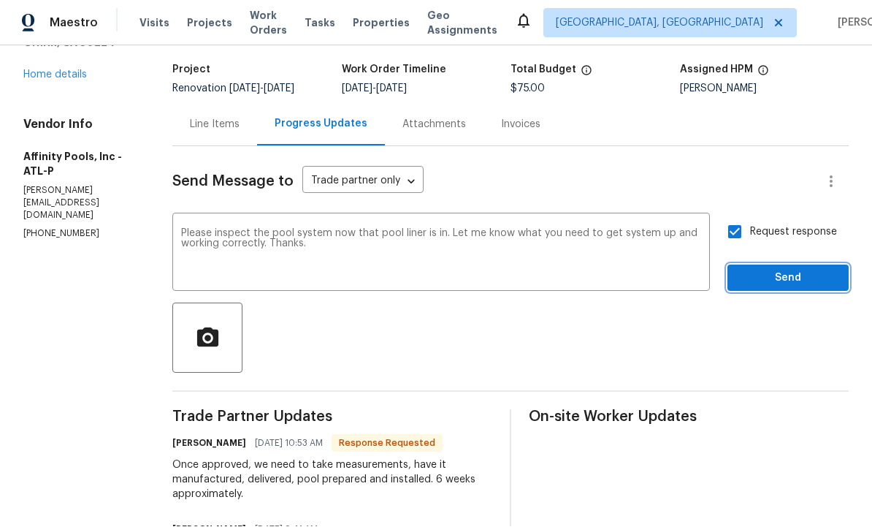
click at [775, 270] on span "Send" at bounding box center [788, 279] width 98 height 18
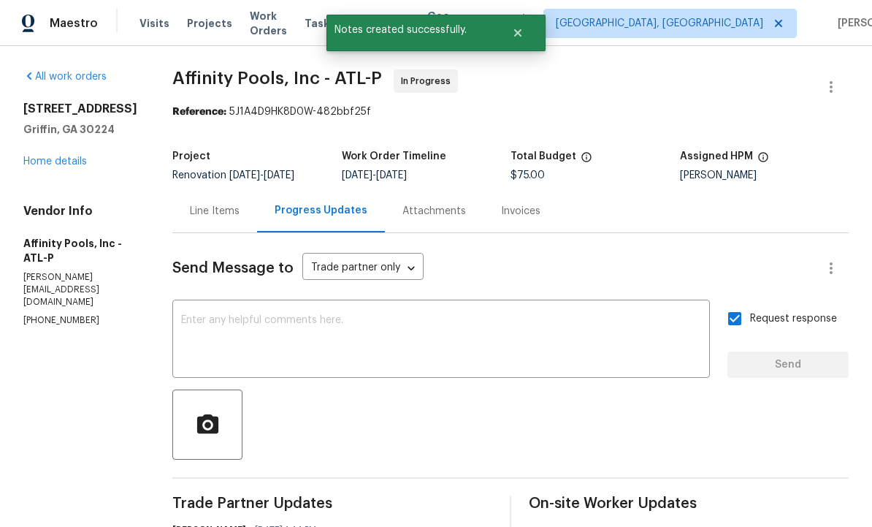
scroll to position [0, 0]
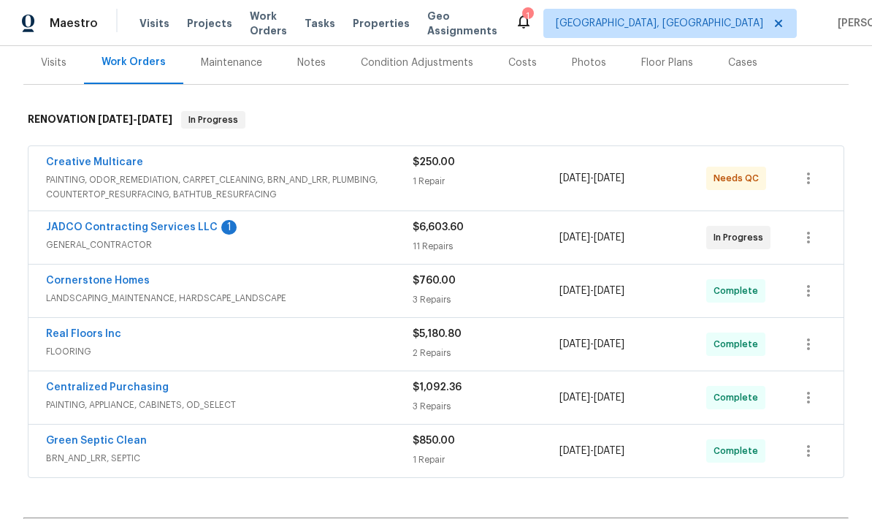
scroll to position [184, 0]
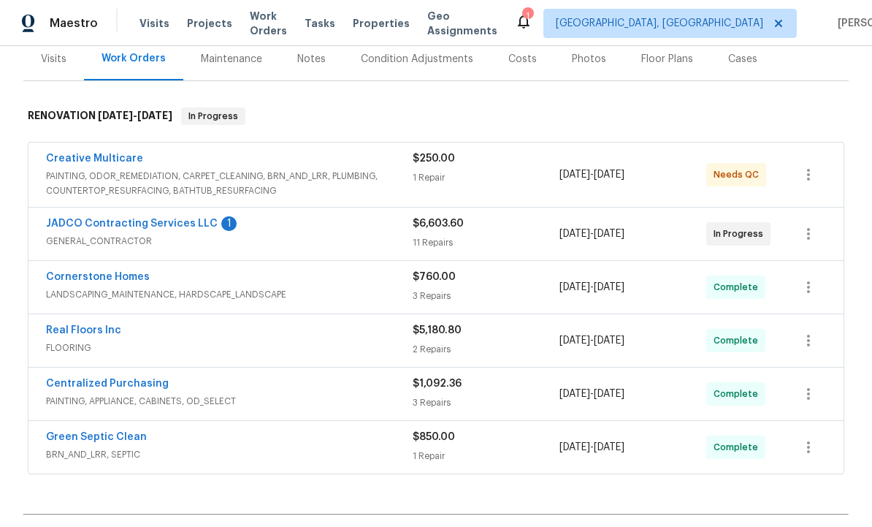
click at [168, 224] on link "JADCO Contracting Services LLC" at bounding box center [132, 223] width 172 height 10
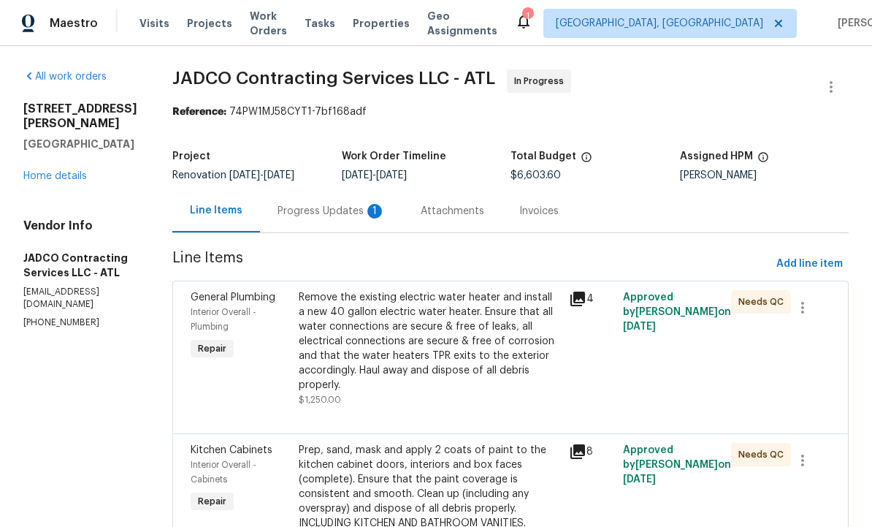
click at [380, 208] on div "Progress Updates 1" at bounding box center [332, 211] width 108 height 15
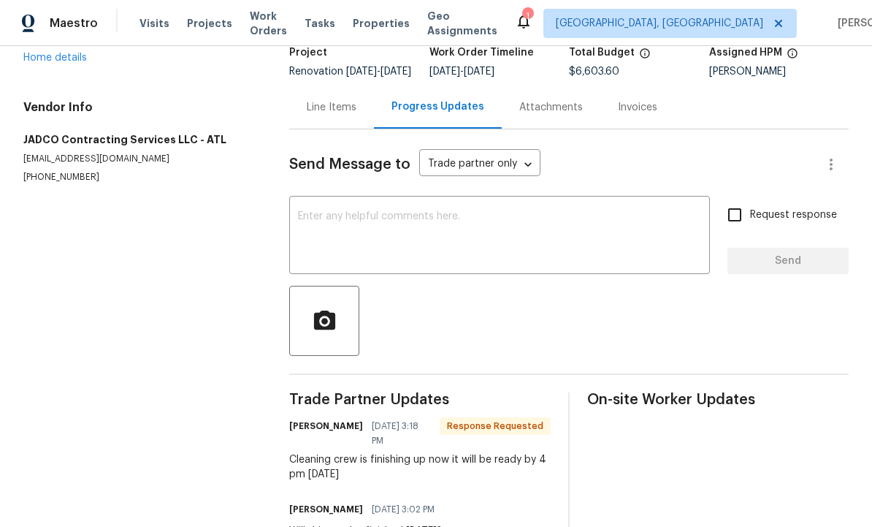
scroll to position [100, 0]
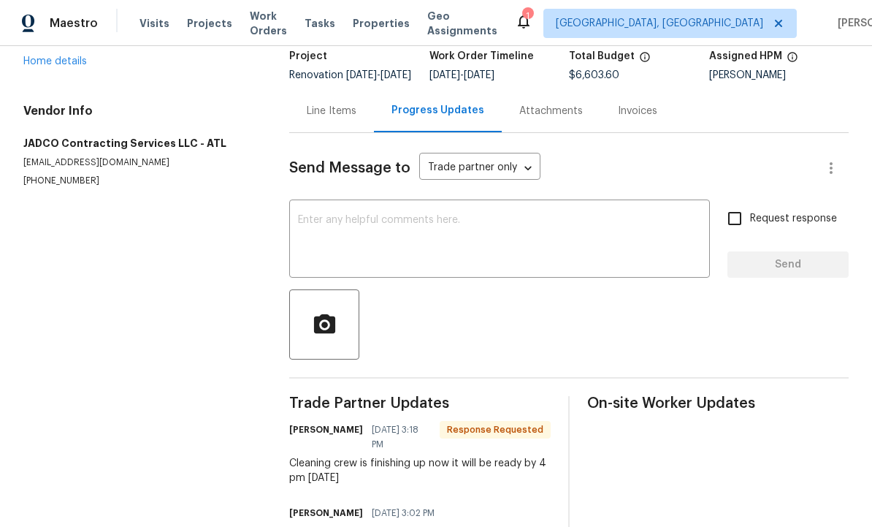
click at [330, 118] on div "Line Items" at bounding box center [332, 111] width 50 height 15
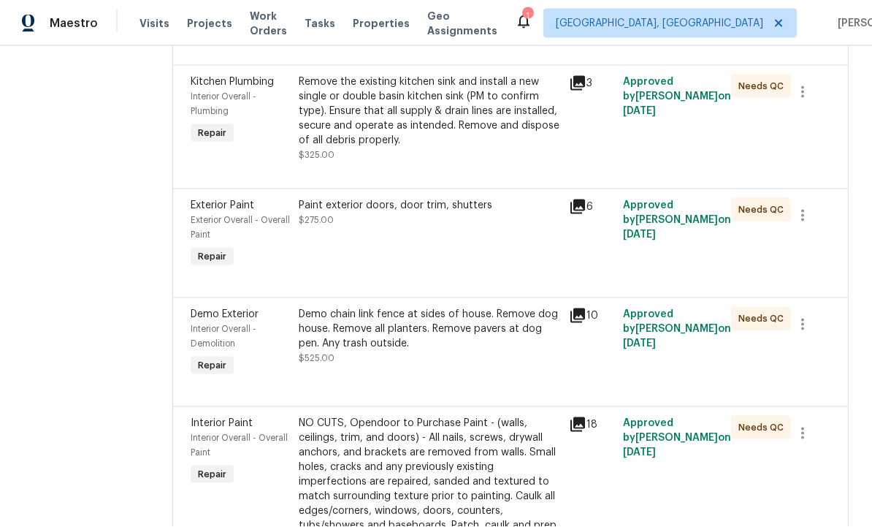
scroll to position [628, 0]
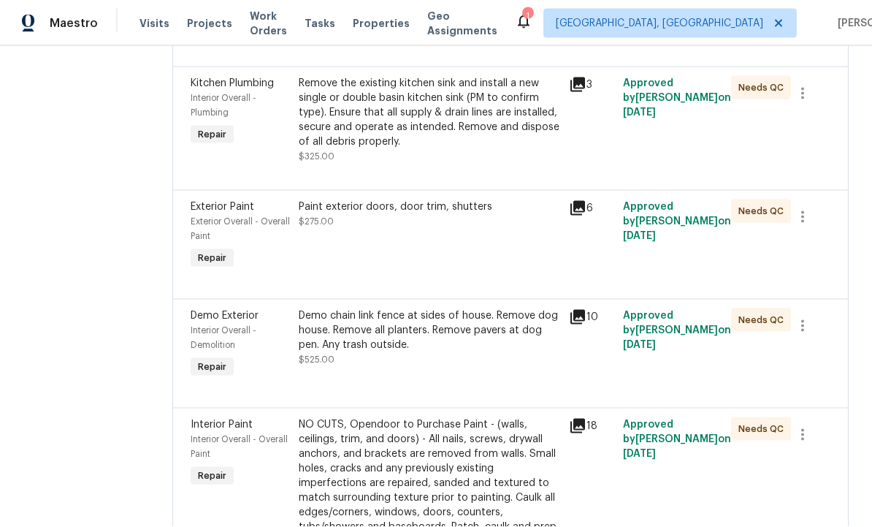
click at [427, 338] on div "Demo chain link fence at sides of house. Remove dog house. Remove all planters.…" at bounding box center [430, 330] width 262 height 44
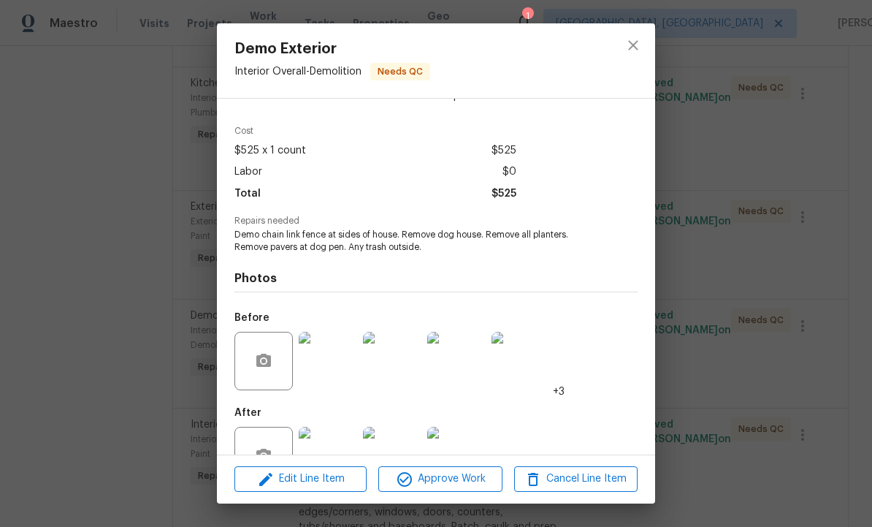
scroll to position [39, 0]
click at [316, 488] on span "Edit Line Item" at bounding box center [300, 479] width 123 height 18
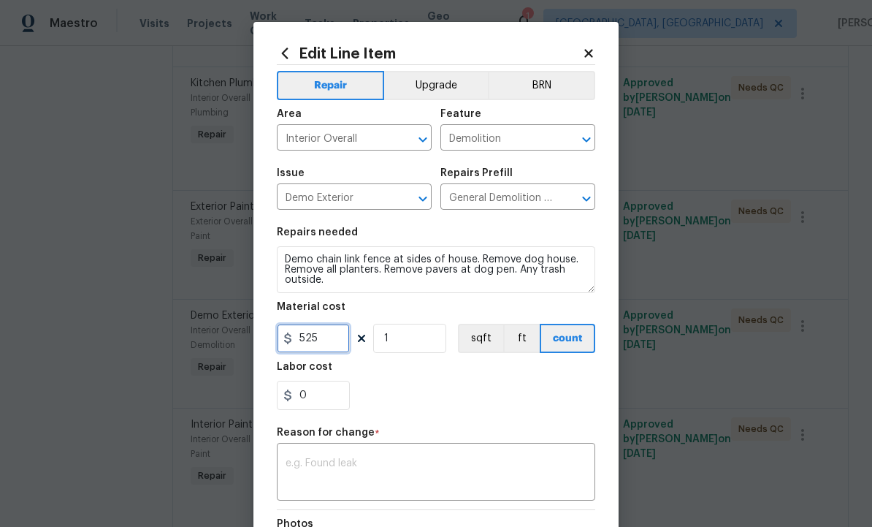
click at [327, 345] on input "525" at bounding box center [313, 338] width 73 height 29
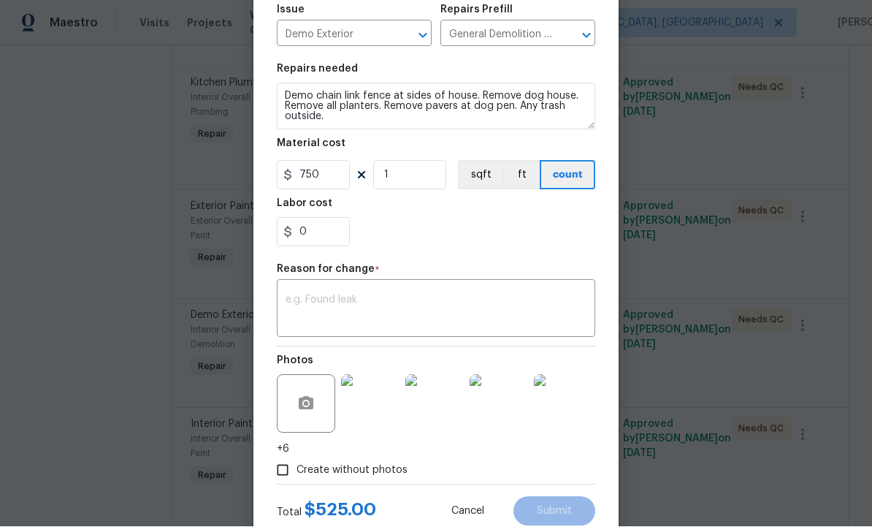
scroll to position [161, 0]
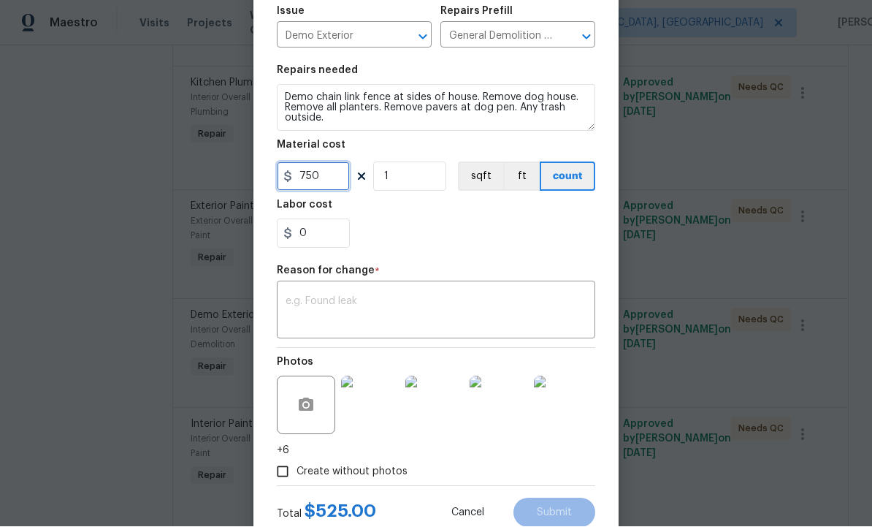
type input "750"
click at [374, 312] on textarea at bounding box center [436, 312] width 301 height 31
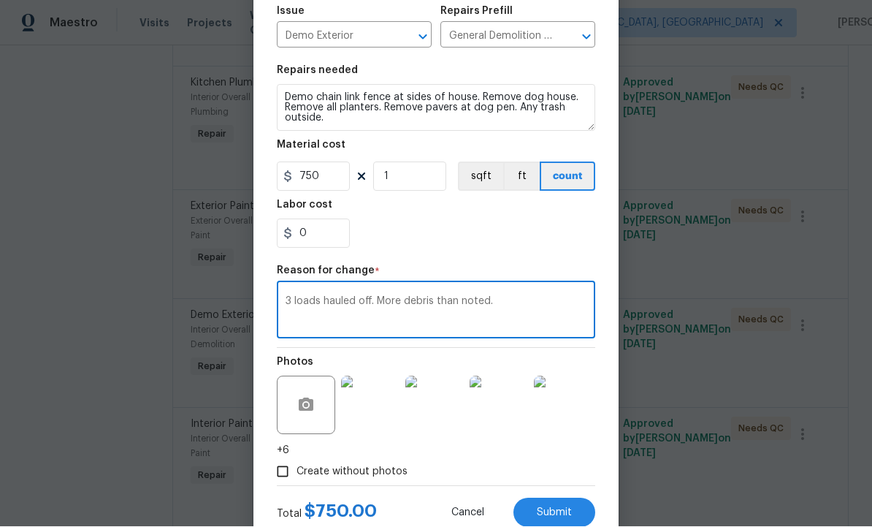
scroll to position [0, 0]
type textarea "3 loads hauled off. More debris than noted."
click at [552, 513] on span "Submit" at bounding box center [554, 513] width 35 height 11
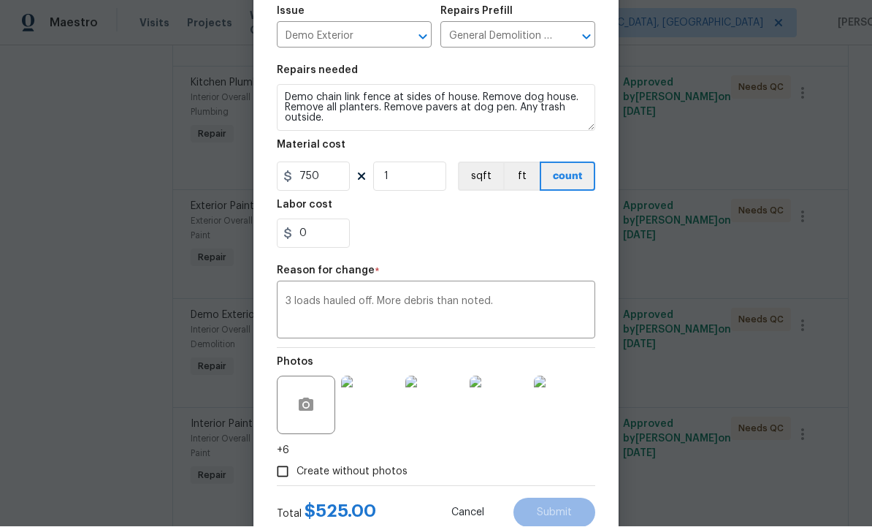
type input "525"
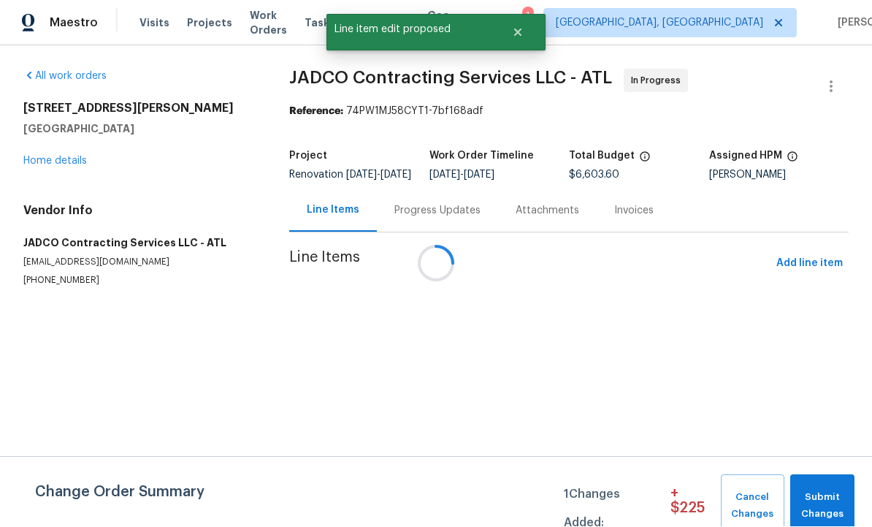
scroll to position [1, 0]
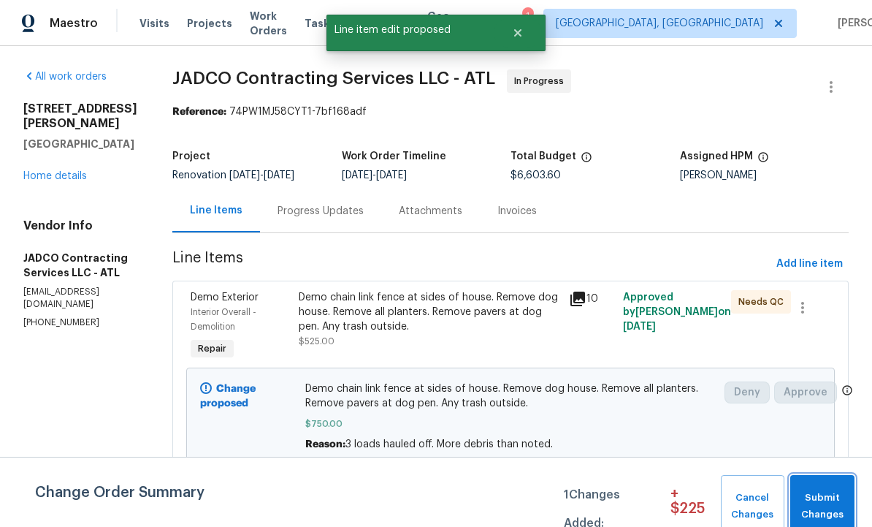
click at [832, 498] on span "Submit Changes" at bounding box center [823, 507] width 50 height 34
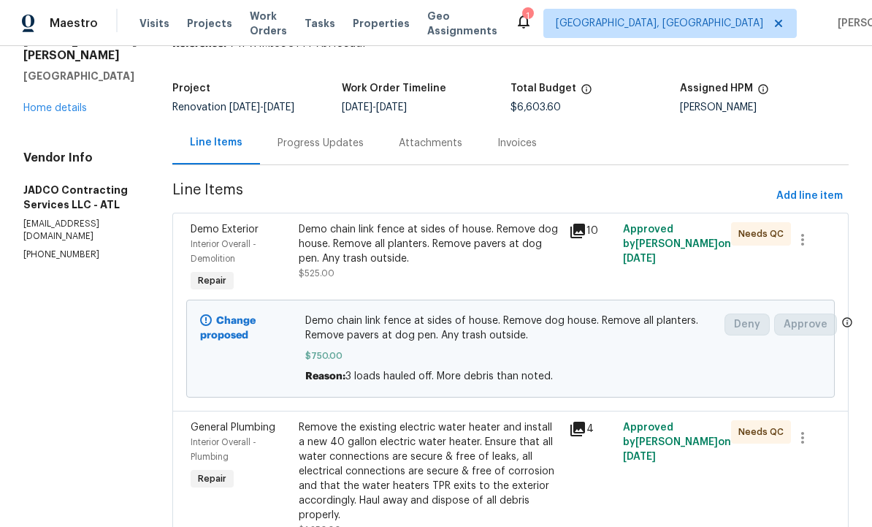
scroll to position [66, 0]
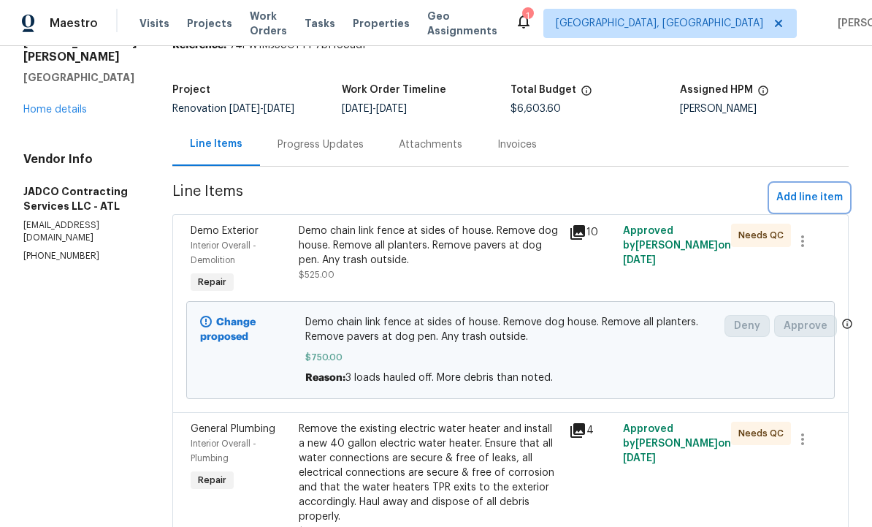
click at [813, 195] on span "Add line item" at bounding box center [810, 198] width 66 height 18
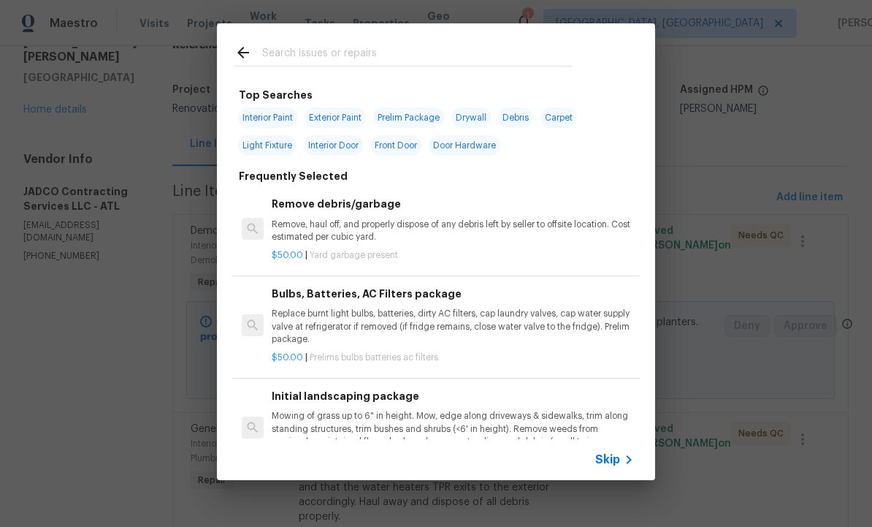
click at [335, 50] on input "text" at bounding box center [417, 55] width 310 height 22
type input "Toilet"
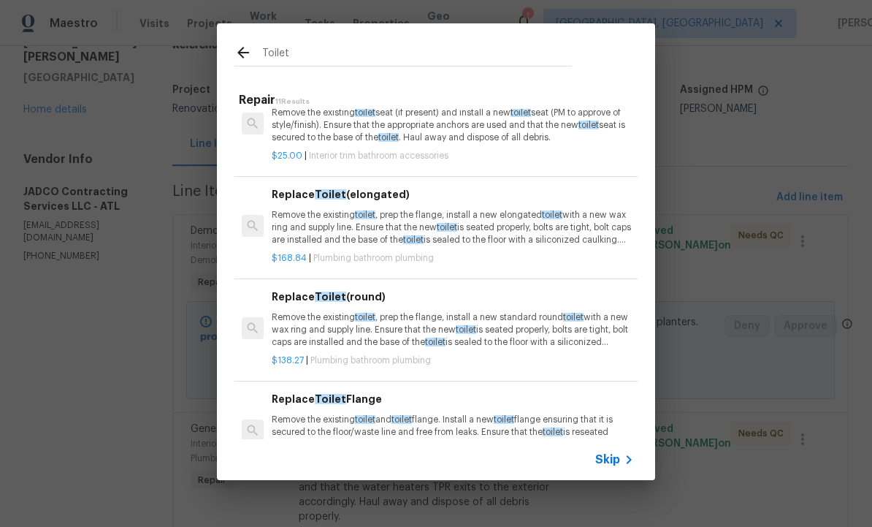
scroll to position [292, 1]
click at [384, 218] on p "Remove the existing toilet , prep the flange, install a new elongated toilet wi…" at bounding box center [451, 228] width 362 height 37
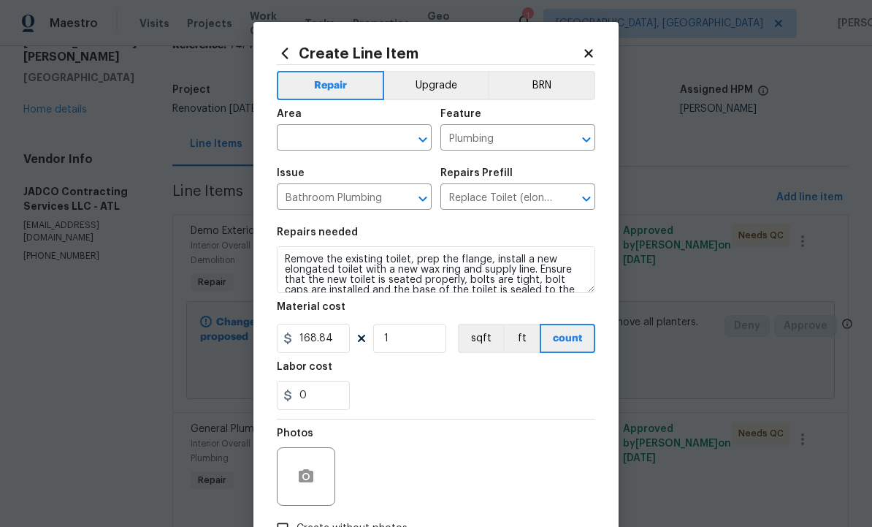
click at [343, 134] on input "text" at bounding box center [334, 139] width 114 height 23
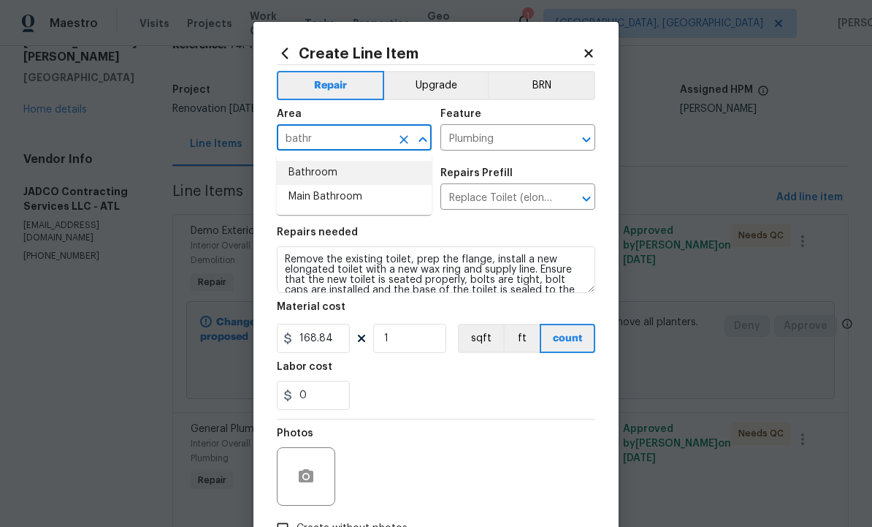
click at [332, 176] on li "Bathroom" at bounding box center [354, 173] width 155 height 24
type input "Bathroom"
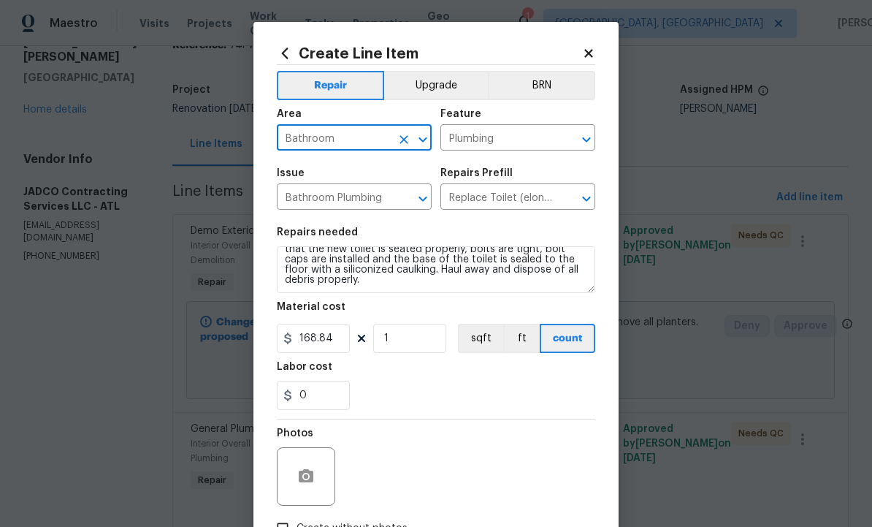
scroll to position [31, 0]
click at [336, 346] on input "168.84" at bounding box center [313, 338] width 73 height 29
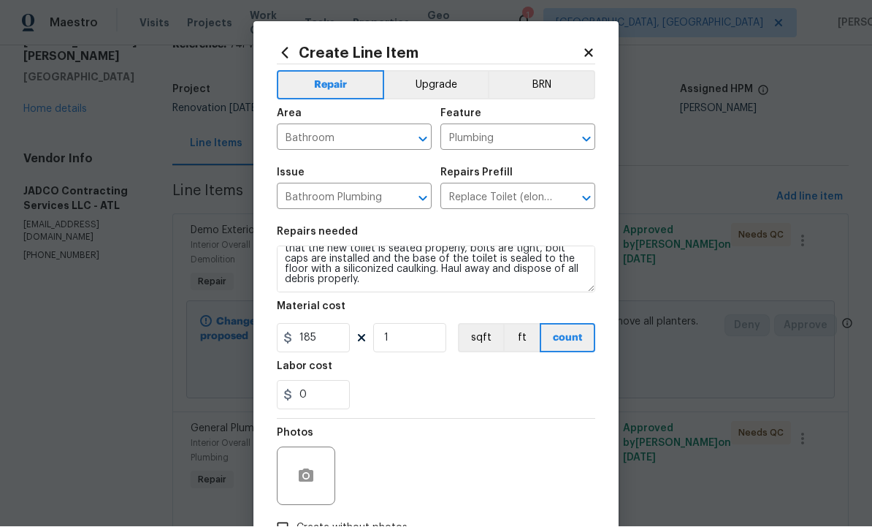
scroll to position [1, 0]
type input "185"
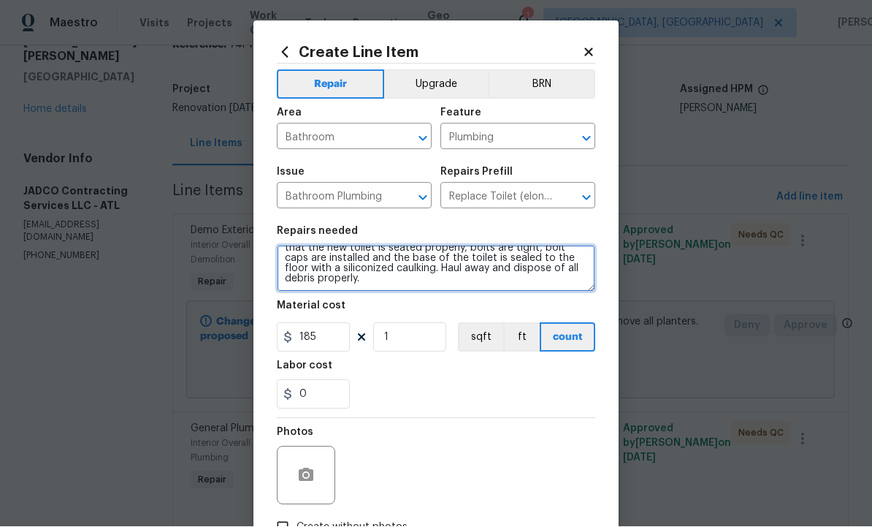
click at [422, 283] on textarea "Remove the existing toilet, prep the flange, install a new elongated toilet wit…" at bounding box center [436, 269] width 319 height 47
type textarea "Remove the existing toilet, prep the flange, install a new elongated toilet wit…"
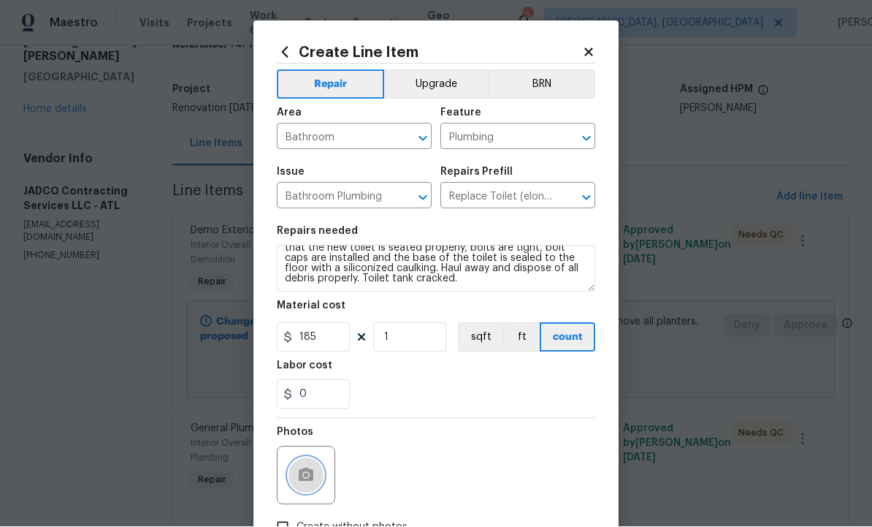
click at [316, 469] on button "button" at bounding box center [306, 475] width 35 height 35
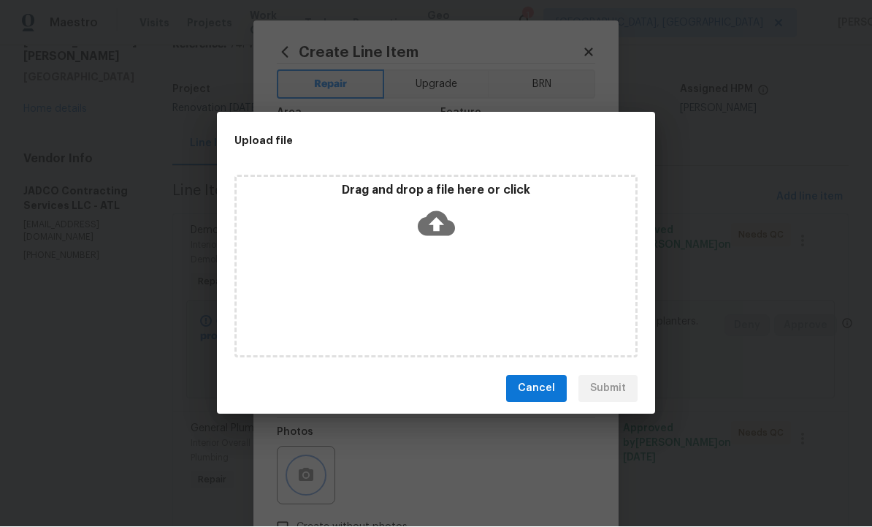
click at [712, 341] on div "Upload file Drag and drop a file here or click Cancel Submit" at bounding box center [436, 263] width 872 height 527
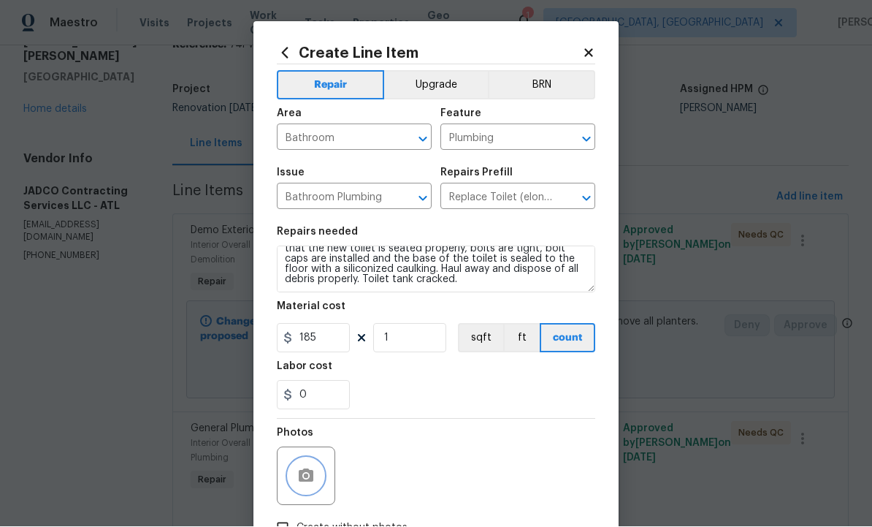
scroll to position [0, 0]
click at [311, 463] on button "button" at bounding box center [306, 476] width 35 height 35
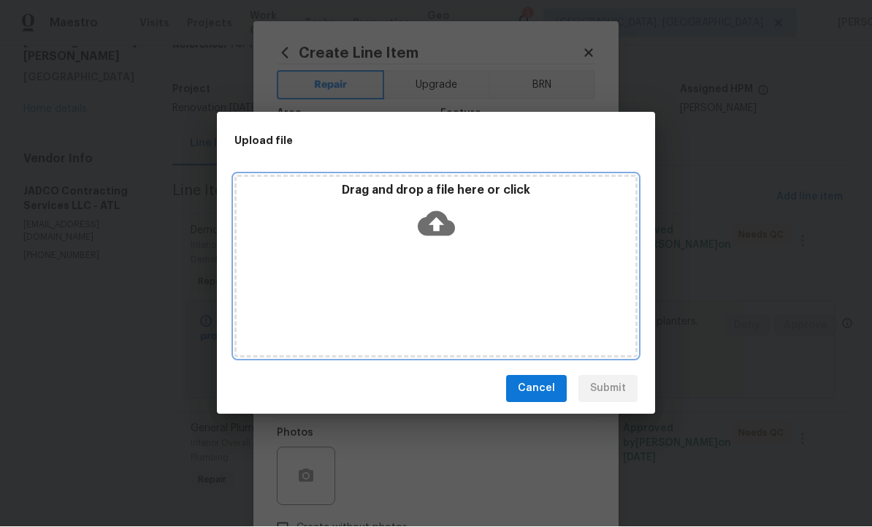
click at [444, 223] on icon at bounding box center [436, 223] width 37 height 25
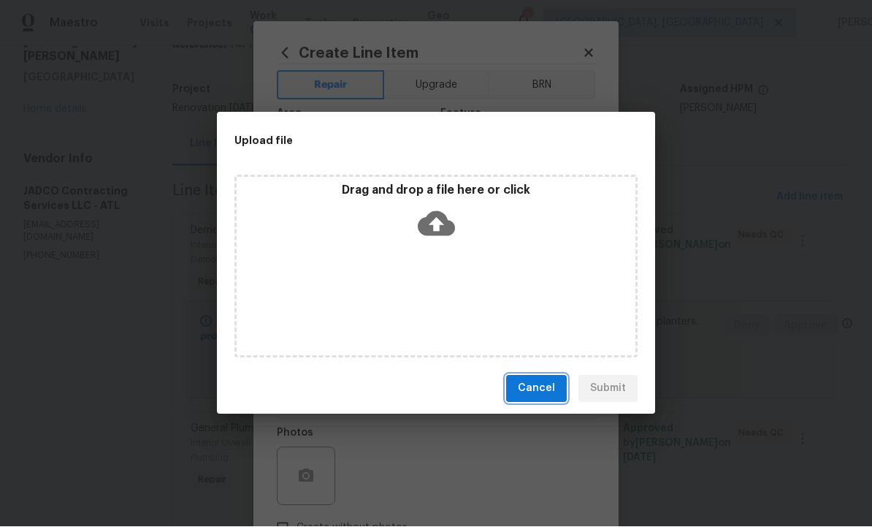
click at [544, 395] on span "Cancel" at bounding box center [536, 389] width 37 height 18
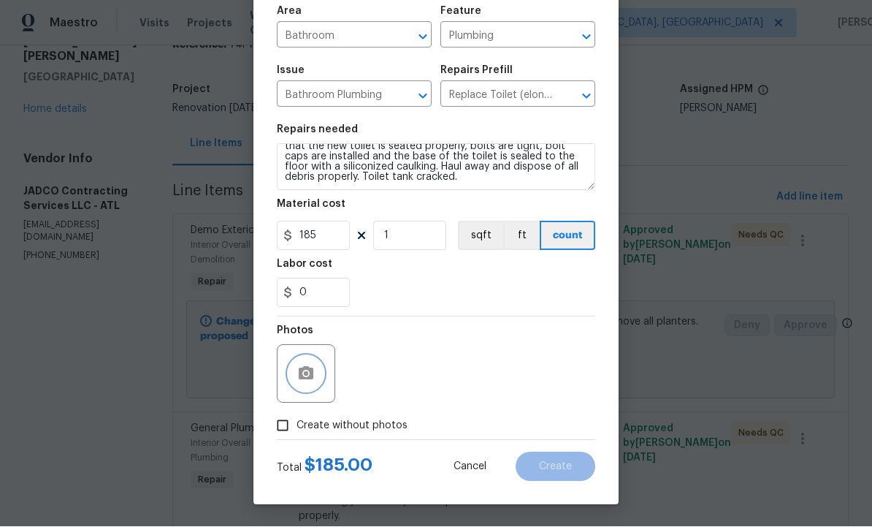
scroll to position [105, 0]
click at [292, 430] on input "Create without photos" at bounding box center [283, 426] width 28 height 28
checkbox input "true"
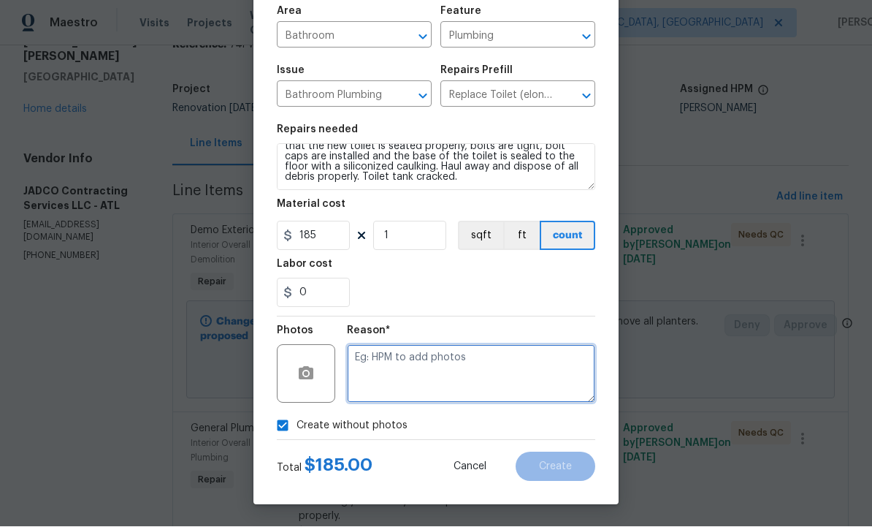
click at [427, 368] on textarea at bounding box center [471, 374] width 248 height 58
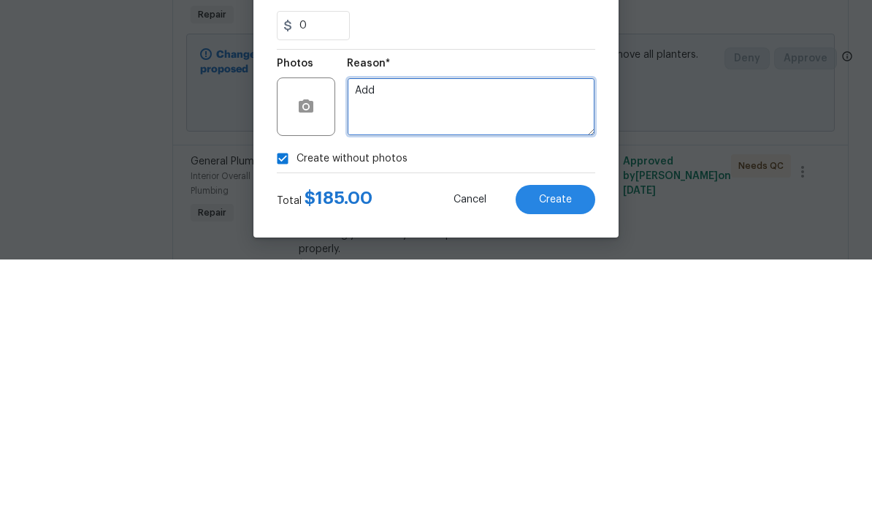
type textarea "Add"
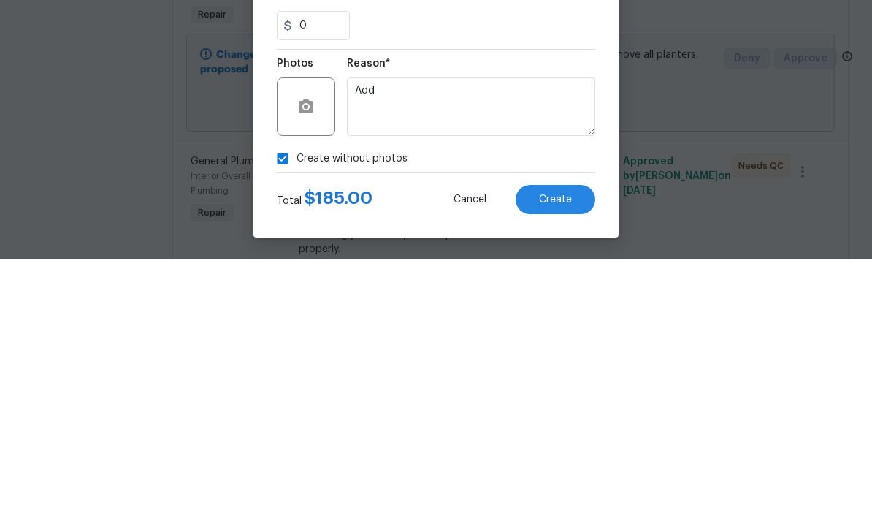
click at [566, 462] on span "Create" at bounding box center [555, 467] width 33 height 11
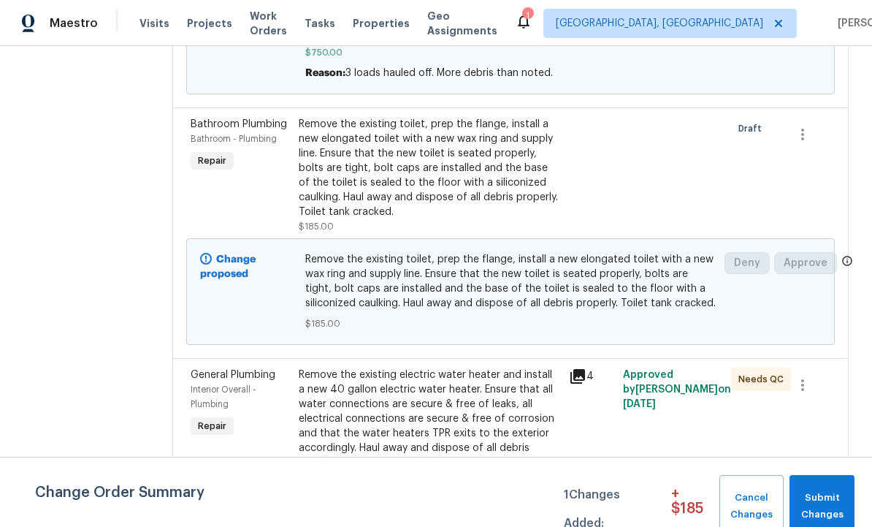
scroll to position [373, 0]
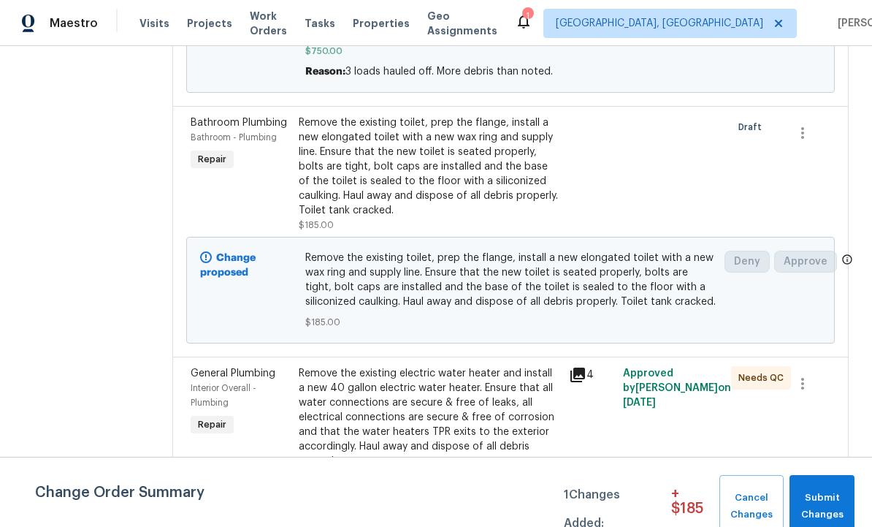
click at [480, 309] on span "Remove the existing toilet, prep the flange, install a new elongated toilet wit…" at bounding box center [510, 280] width 411 height 58
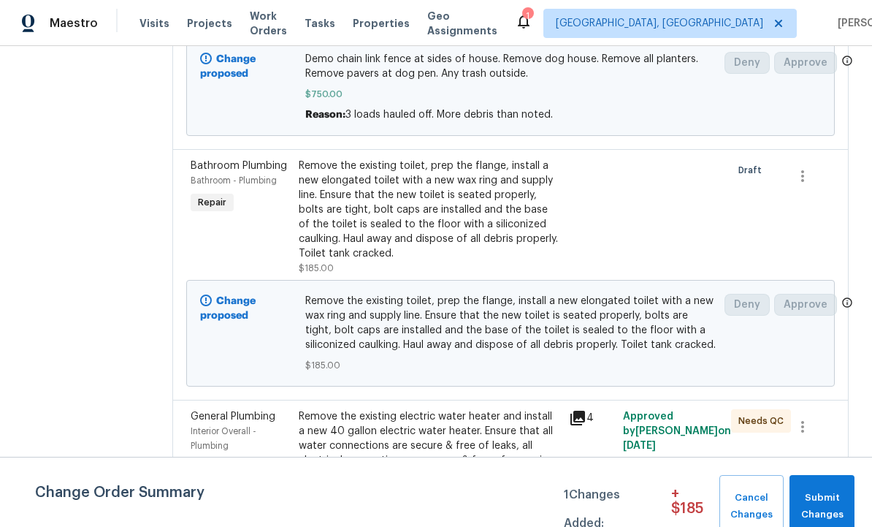
scroll to position [327, 0]
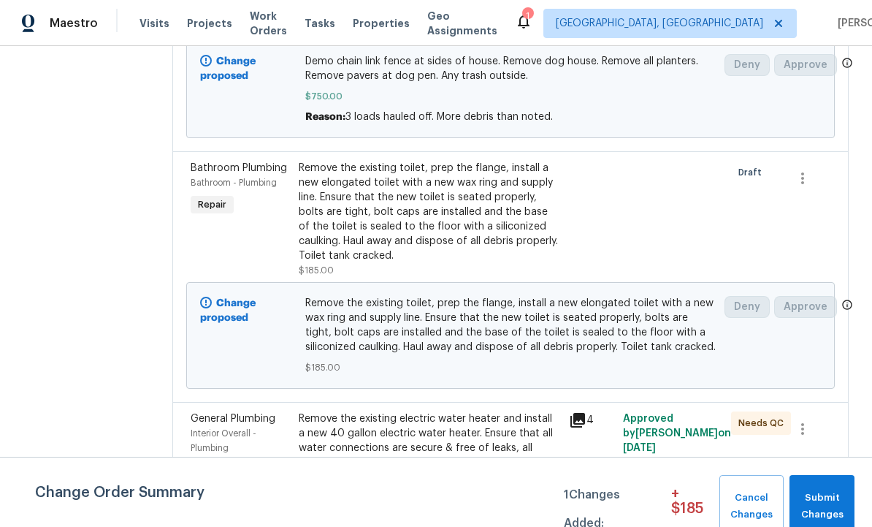
click at [480, 222] on div "Remove the existing toilet, prep the flange, install a new elongated toilet wit…" at bounding box center [430, 212] width 262 height 102
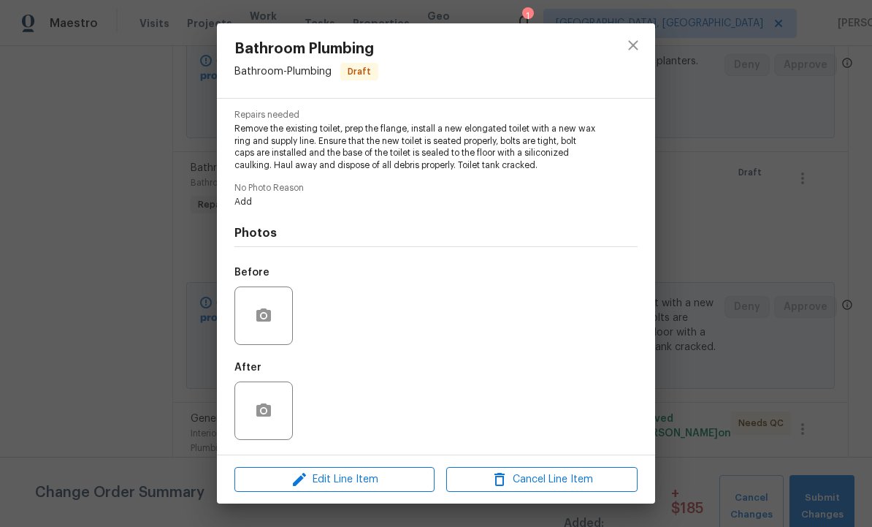
scroll to position [148, 0]
click at [261, 312] on icon "button" at bounding box center [263, 314] width 15 height 13
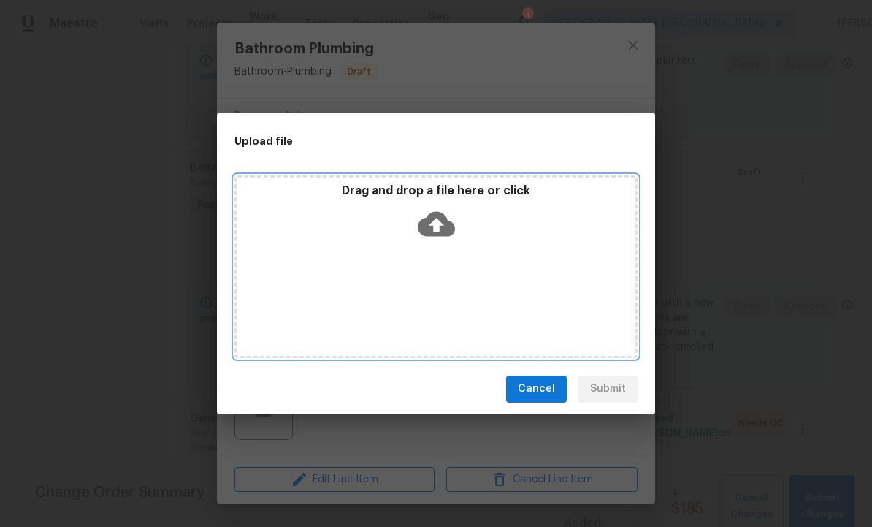
click at [438, 218] on icon at bounding box center [436, 223] width 37 height 25
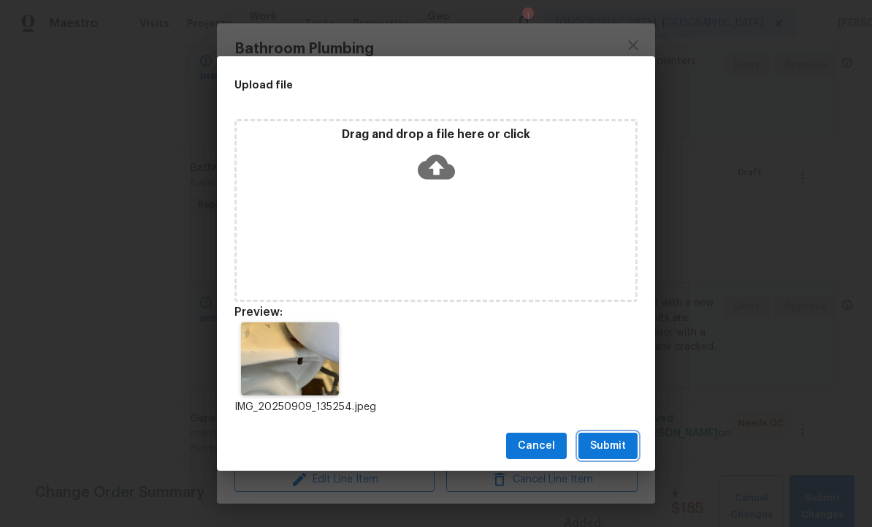
click at [605, 443] on span "Submit" at bounding box center [608, 446] width 36 height 18
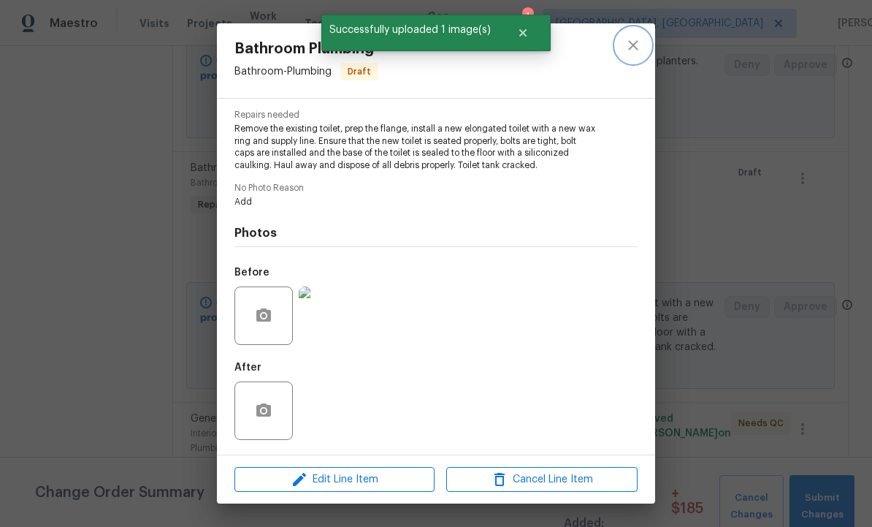
click at [637, 37] on icon "close" at bounding box center [634, 46] width 18 height 18
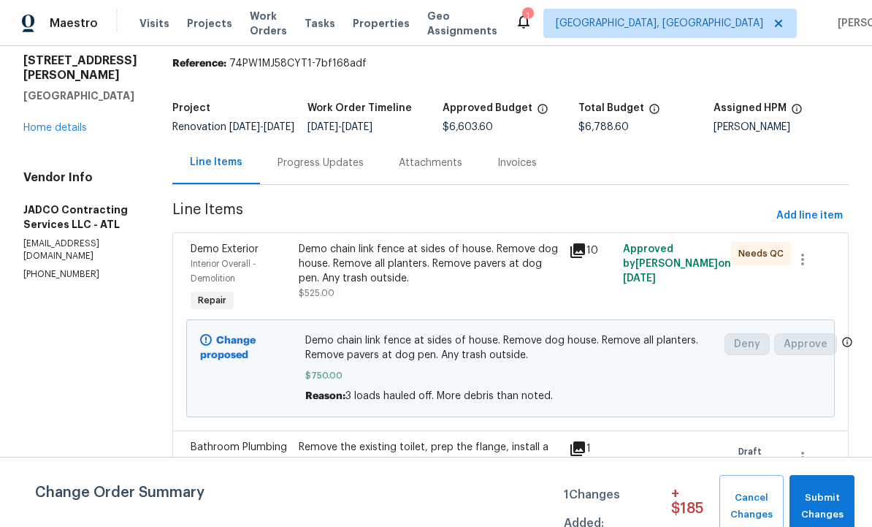
scroll to position [45, 0]
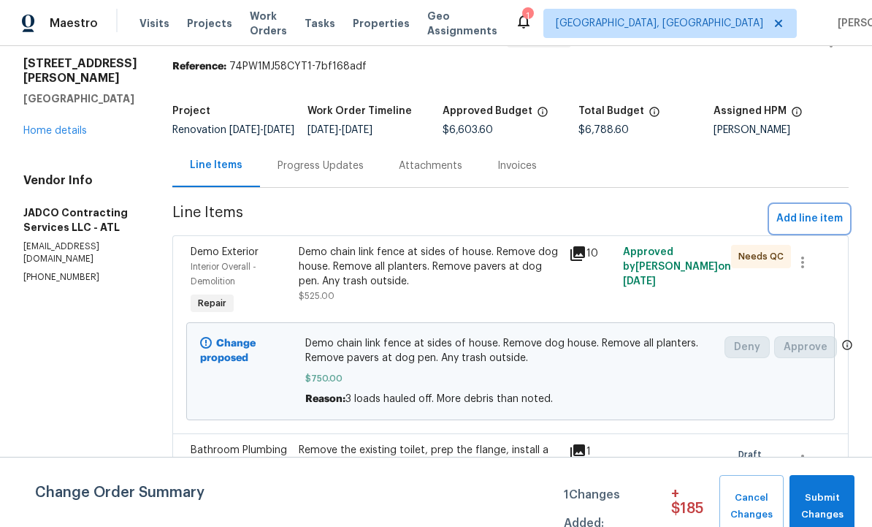
click at [812, 224] on span "Add line item" at bounding box center [810, 219] width 66 height 18
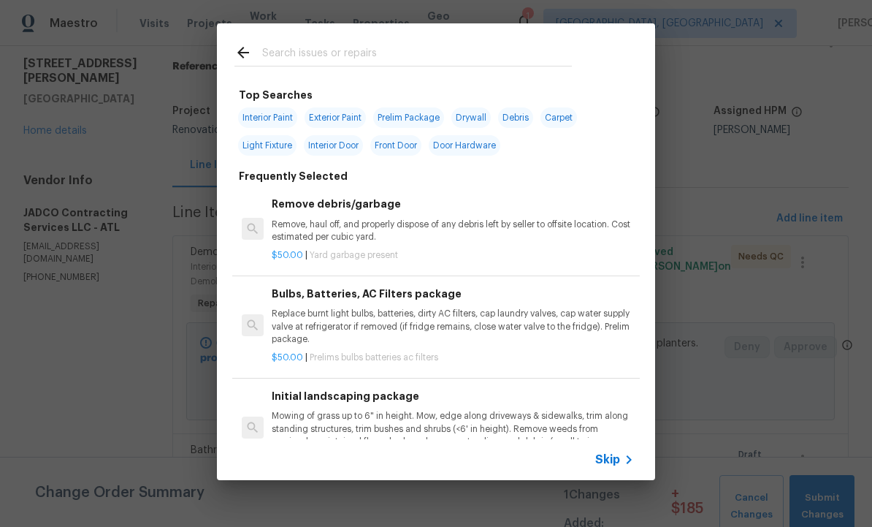
click at [332, 49] on input "text" at bounding box center [417, 55] width 310 height 22
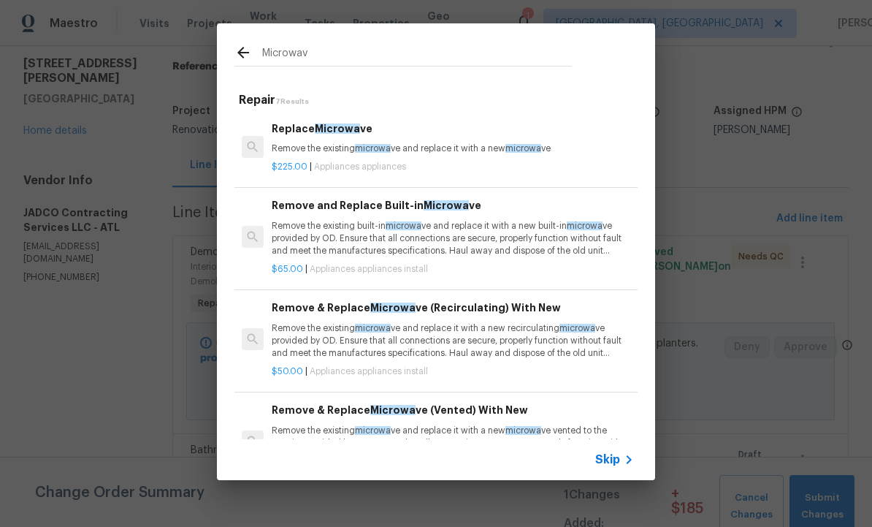
type input "Microwave"
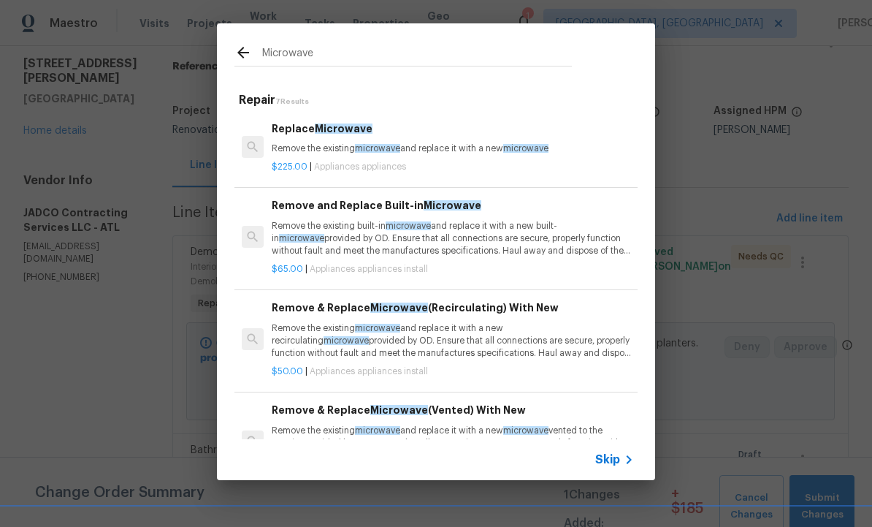
click at [338, 140] on div "Replace Microwave Remove the existing microwave and replace it with a new micro…" at bounding box center [453, 138] width 362 height 35
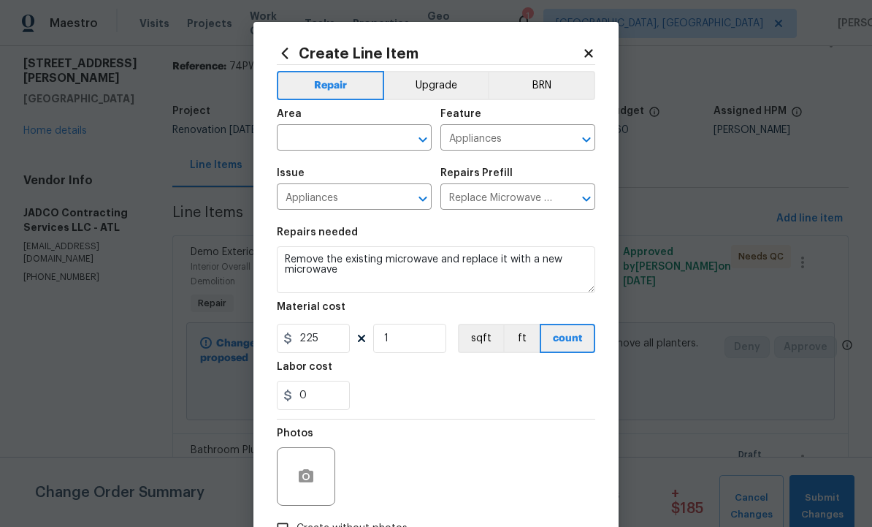
click at [340, 142] on input "text" at bounding box center [334, 139] width 114 height 23
type input "kitchen"
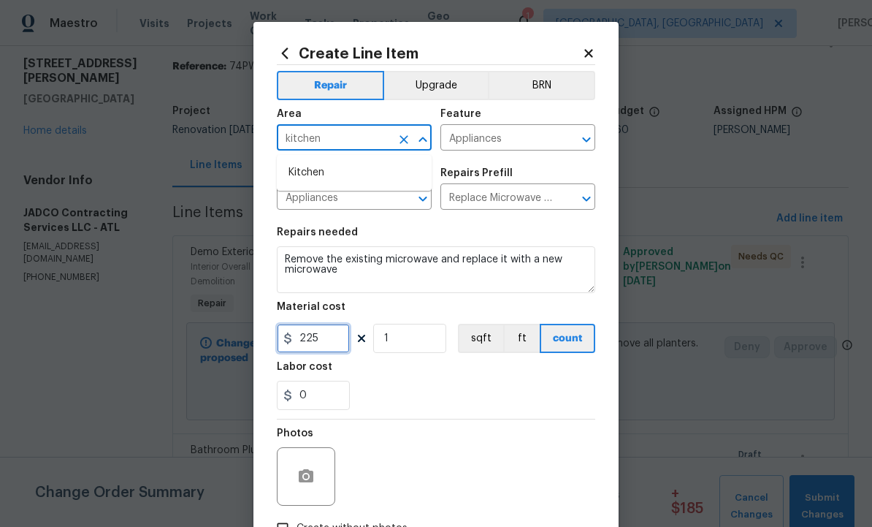
click at [330, 340] on input "225" at bounding box center [313, 338] width 73 height 29
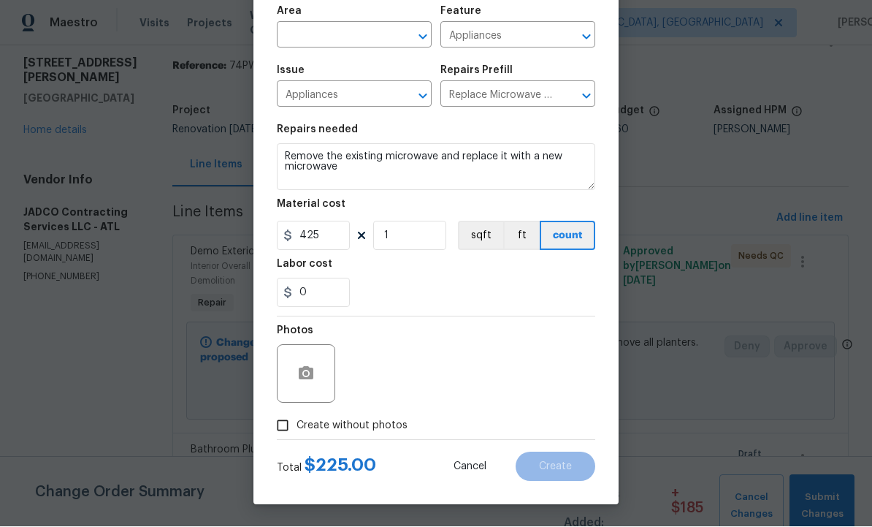
scroll to position [105, 0]
type input "425"
click at [309, 372] on icon "button" at bounding box center [306, 374] width 18 height 18
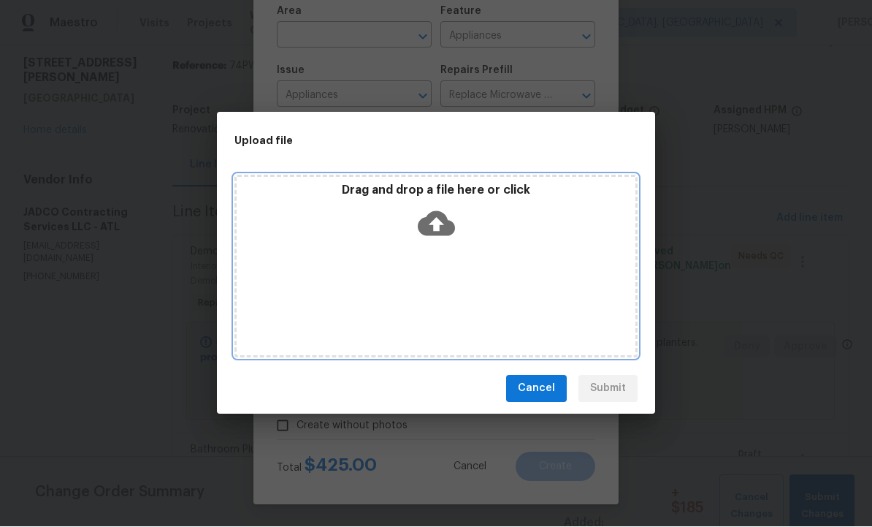
click at [440, 229] on icon at bounding box center [436, 223] width 37 height 25
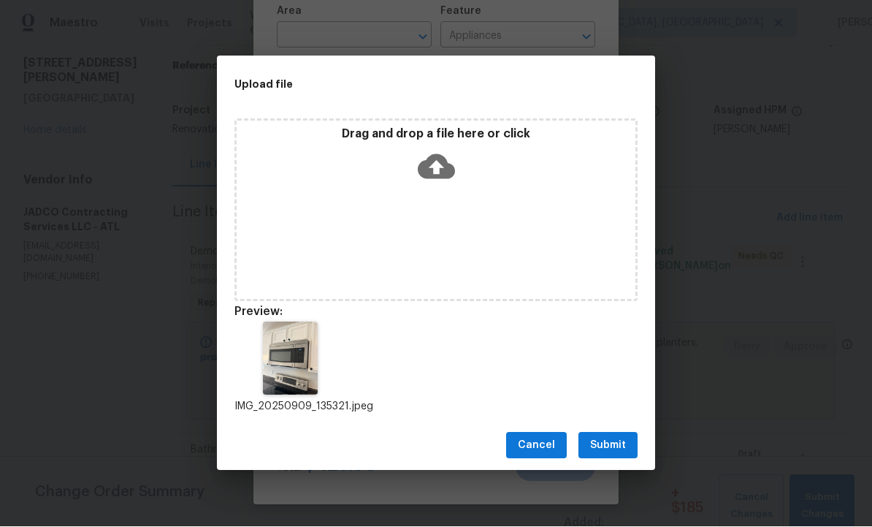
click at [614, 445] on span "Submit" at bounding box center [608, 446] width 36 height 18
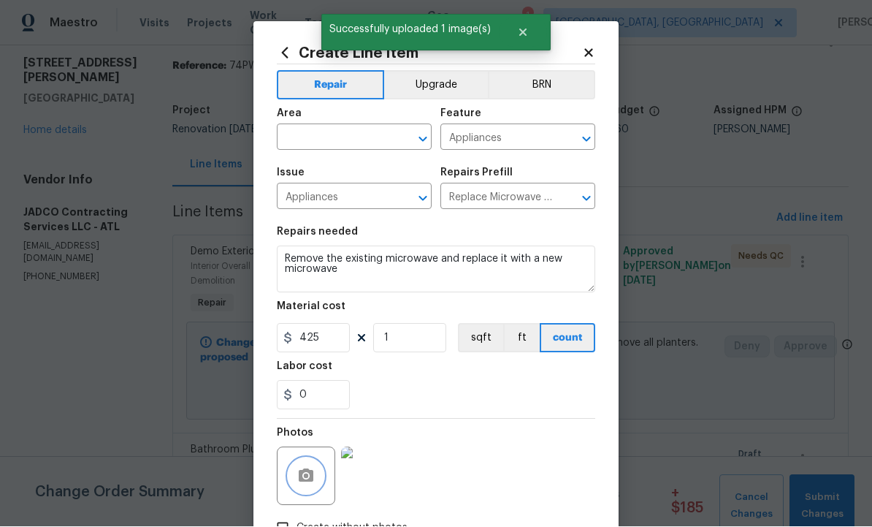
scroll to position [0, 0]
click at [330, 140] on input "text" at bounding box center [334, 139] width 114 height 23
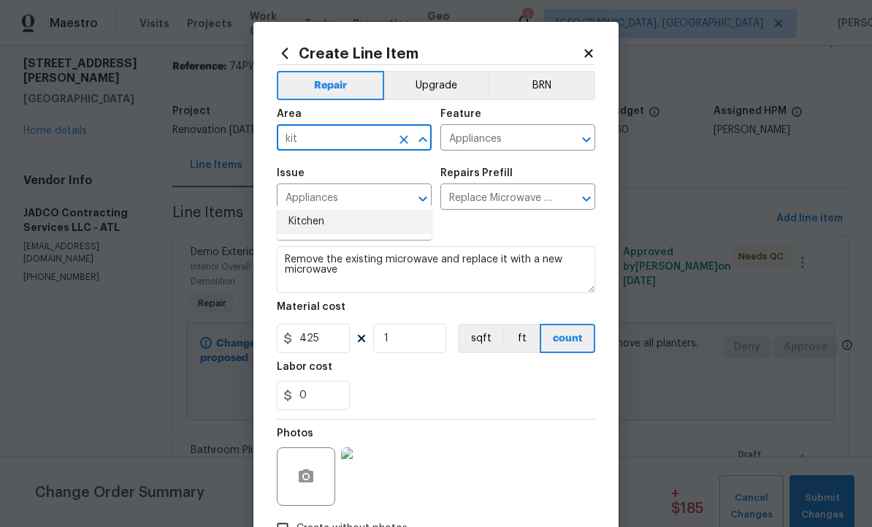
click at [332, 210] on li "Kitchen" at bounding box center [354, 222] width 155 height 24
type input "Kitchen"
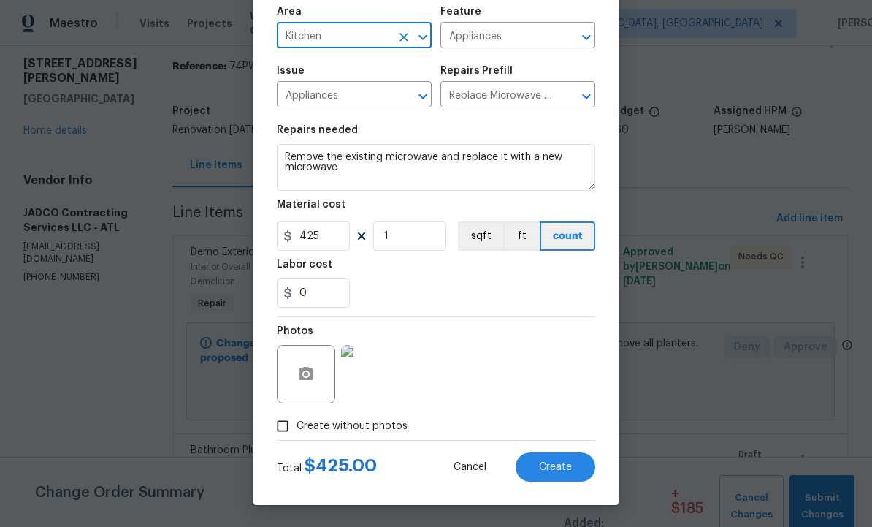
scroll to position [105, 0]
click at [555, 468] on span "Create" at bounding box center [555, 467] width 33 height 11
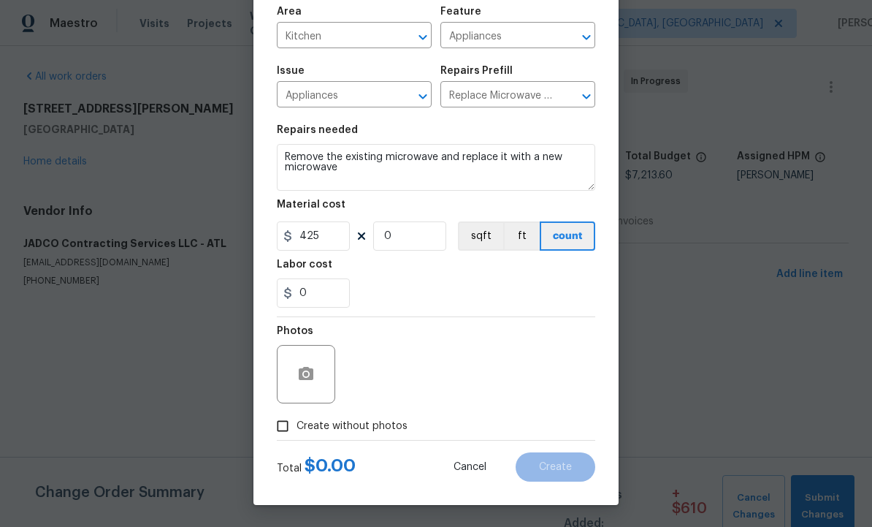
scroll to position [0, 0]
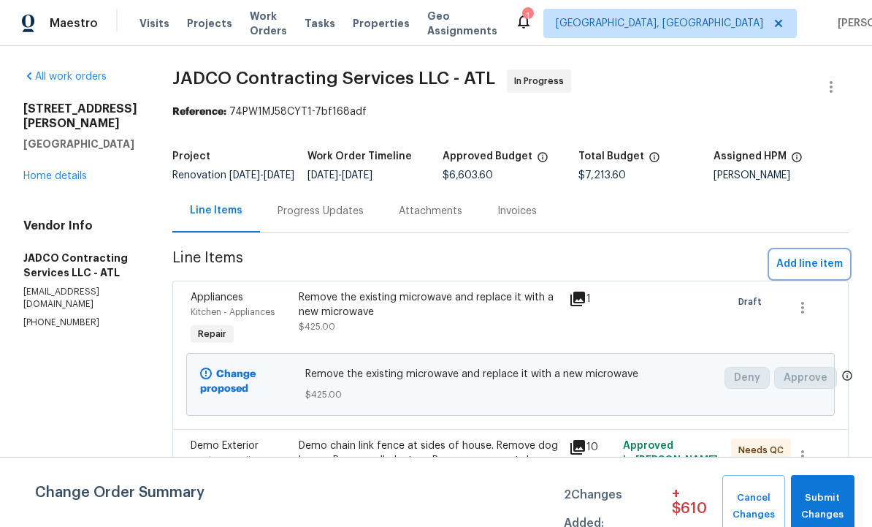
click at [802, 271] on span "Add line item" at bounding box center [810, 264] width 66 height 18
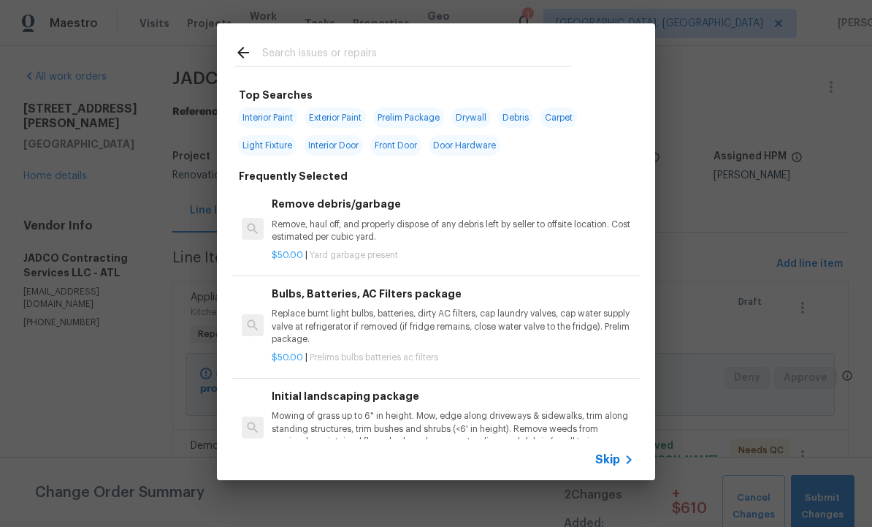
click at [321, 50] on input "text" at bounding box center [417, 55] width 310 height 22
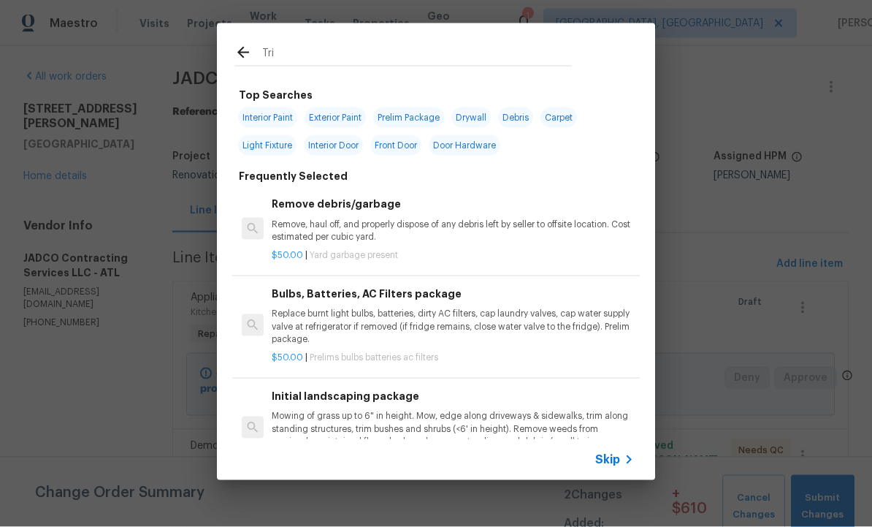
type input "Trim"
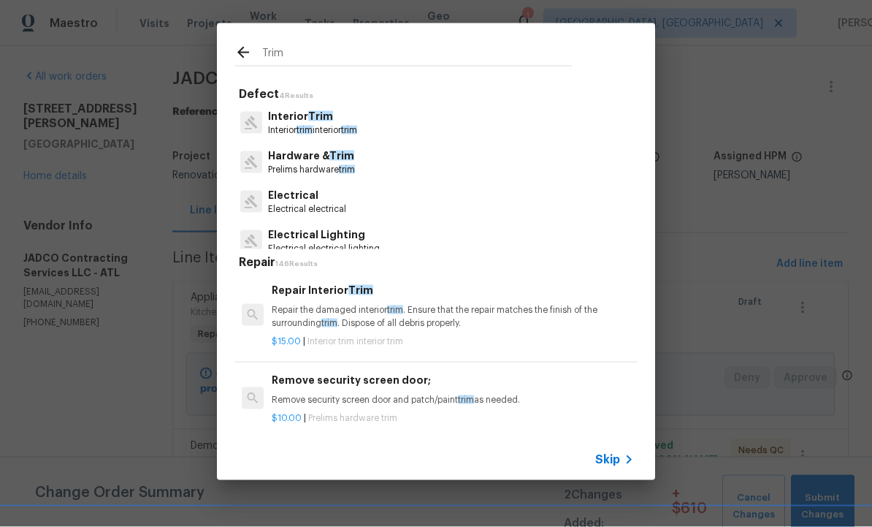
click at [325, 128] on p "Interior trim interior trim" at bounding box center [312, 130] width 89 height 12
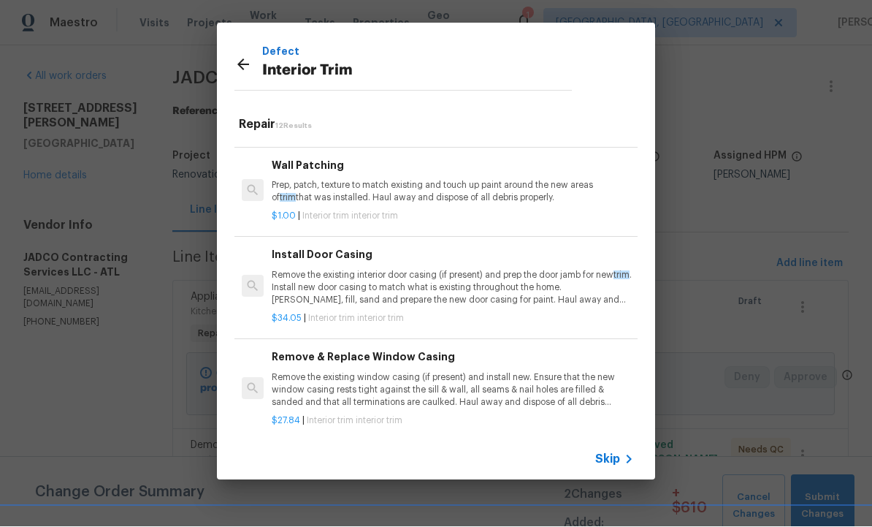
scroll to position [79, 0]
click at [365, 282] on p "Remove the existing interior door casing (if present) and prep the door jamb fo…" at bounding box center [453, 286] width 362 height 37
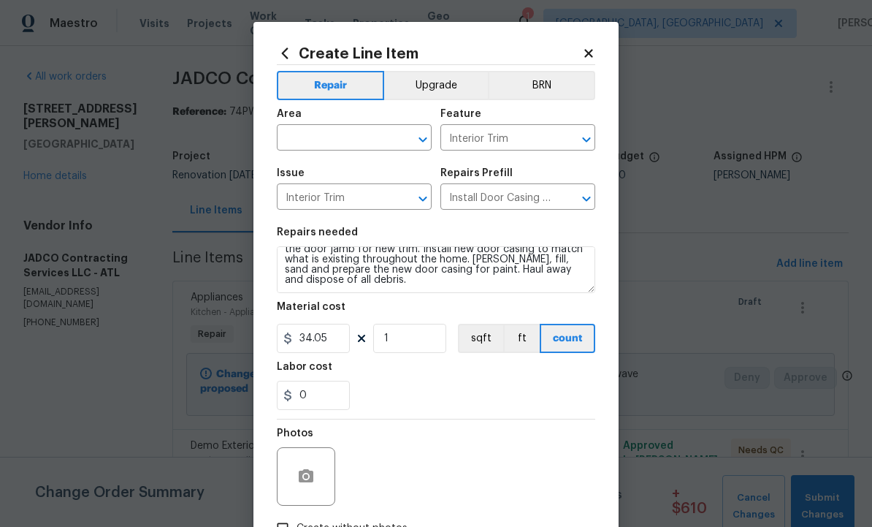
scroll to position [20, 0]
click at [417, 346] on input "1" at bounding box center [409, 338] width 73 height 29
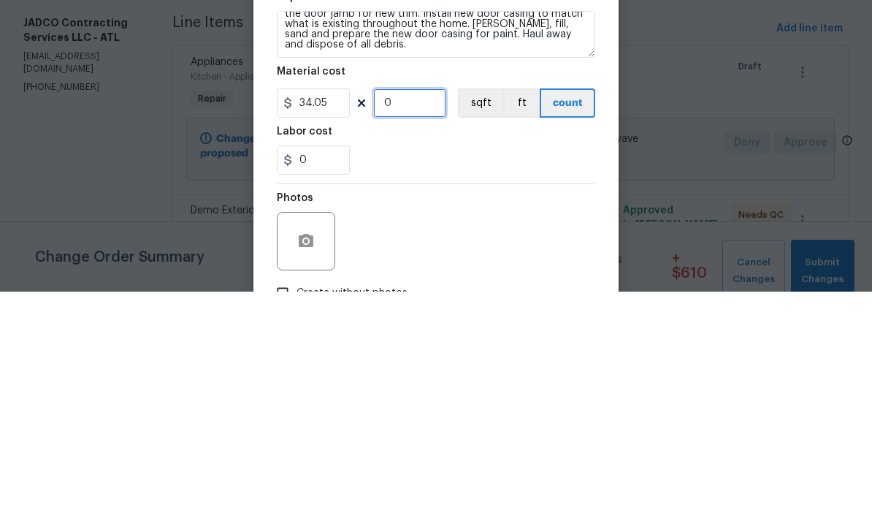
type input "2"
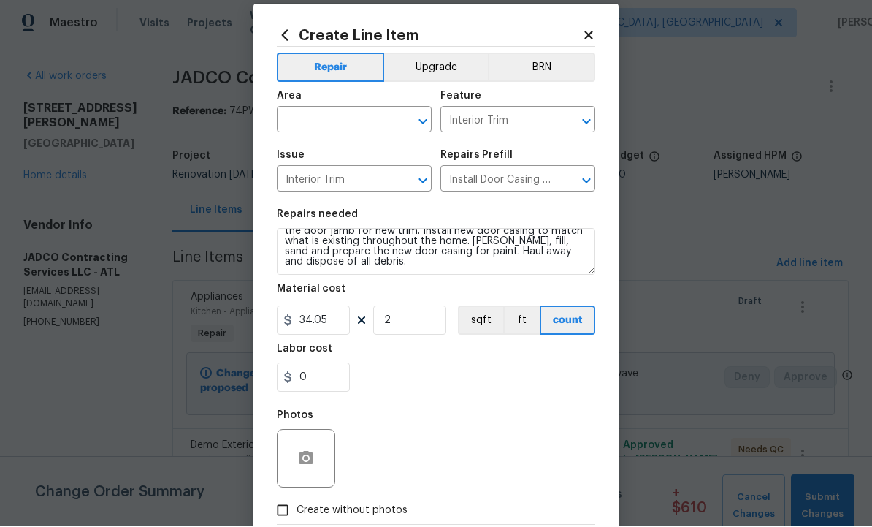
scroll to position [20, 0]
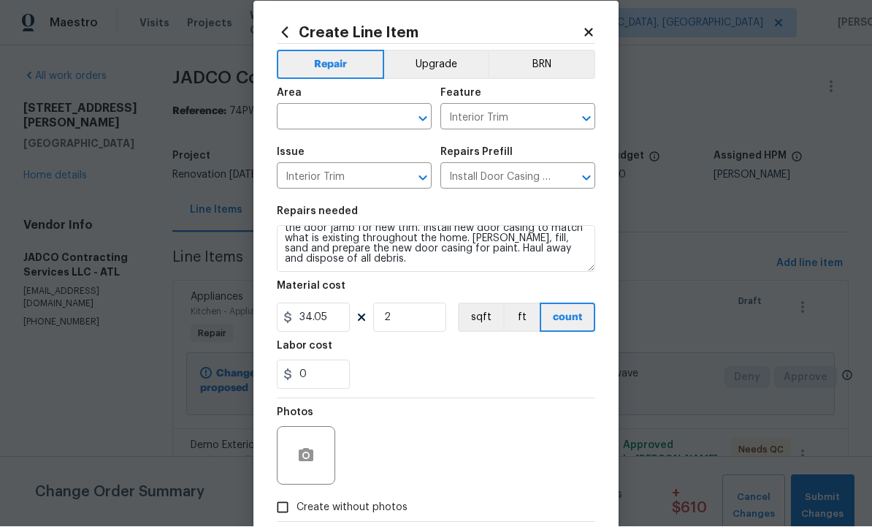
click at [332, 125] on input "text" at bounding box center [334, 118] width 114 height 23
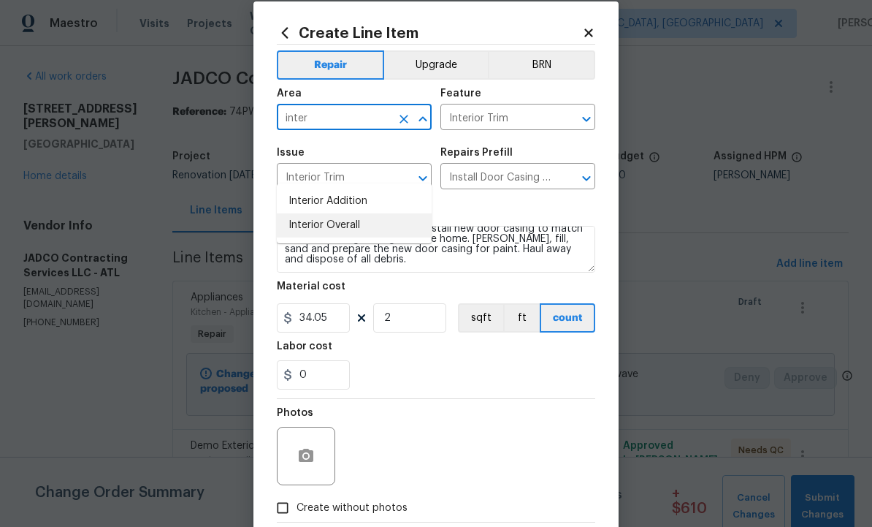
click at [354, 213] on li "Interior Overall" at bounding box center [354, 225] width 155 height 24
type input "Interior Overall"
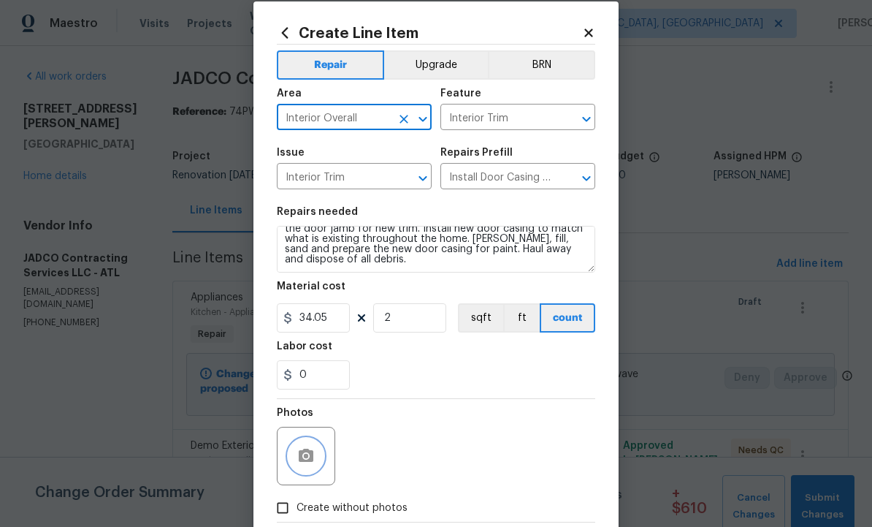
click at [305, 454] on icon "button" at bounding box center [306, 455] width 15 height 13
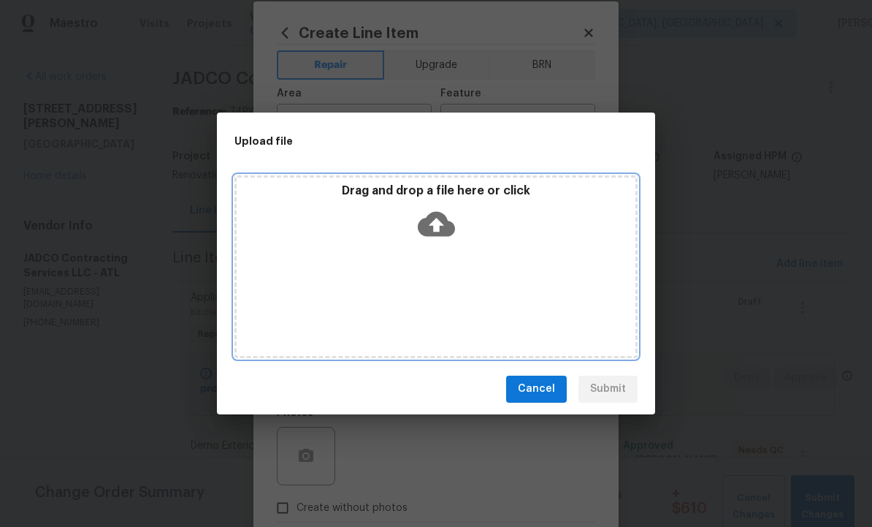
click at [435, 219] on icon at bounding box center [436, 223] width 37 height 25
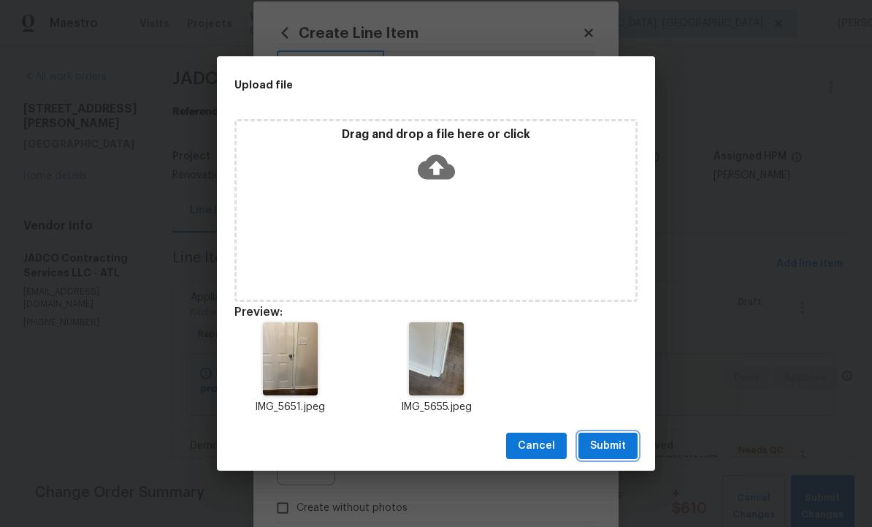
click at [607, 445] on span "Submit" at bounding box center [608, 446] width 36 height 18
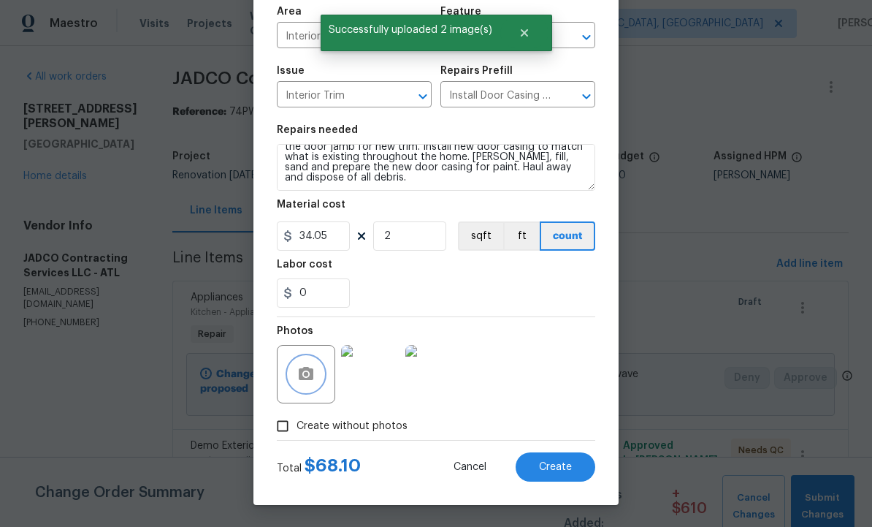
scroll to position [105, 0]
click at [549, 463] on span "Create" at bounding box center [555, 467] width 33 height 11
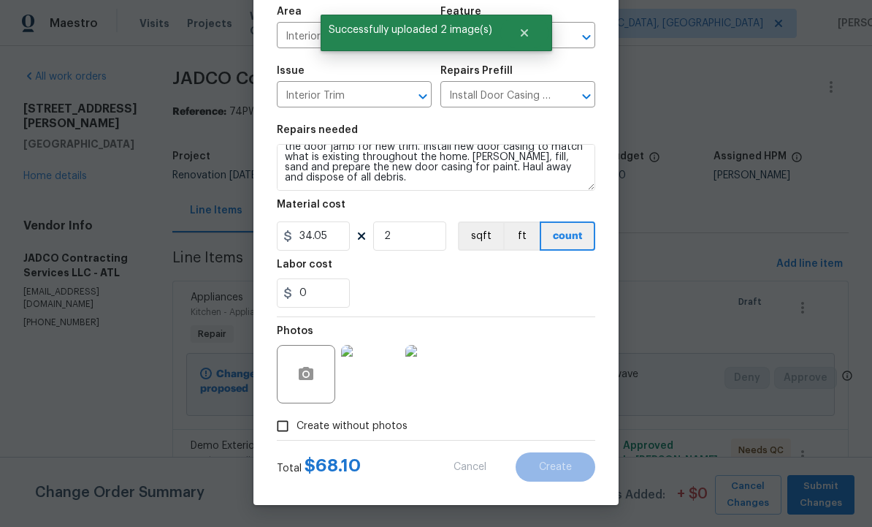
scroll to position [0, 0]
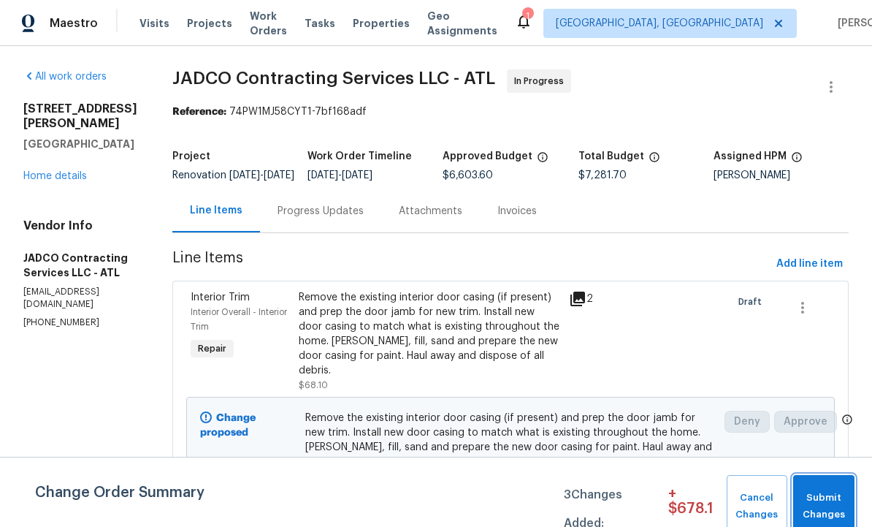
click at [827, 501] on span "Submit Changes" at bounding box center [824, 507] width 47 height 34
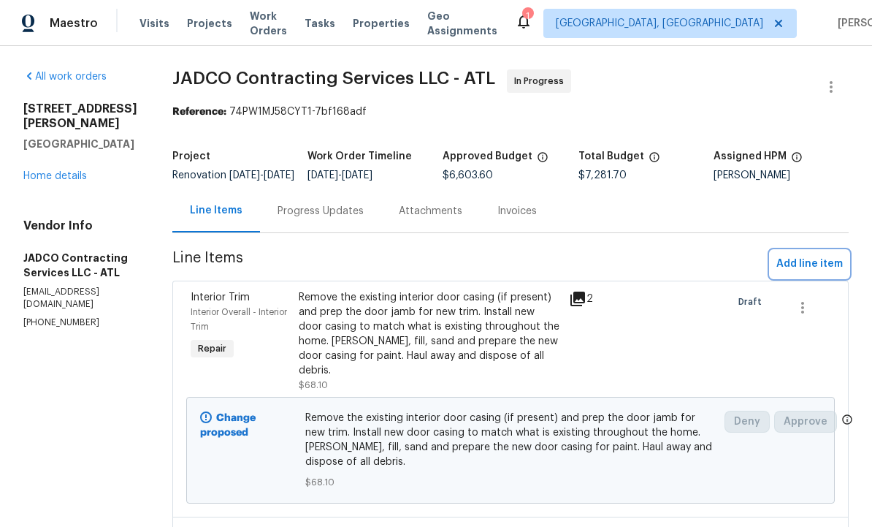
click at [804, 271] on span "Add line item" at bounding box center [810, 264] width 66 height 18
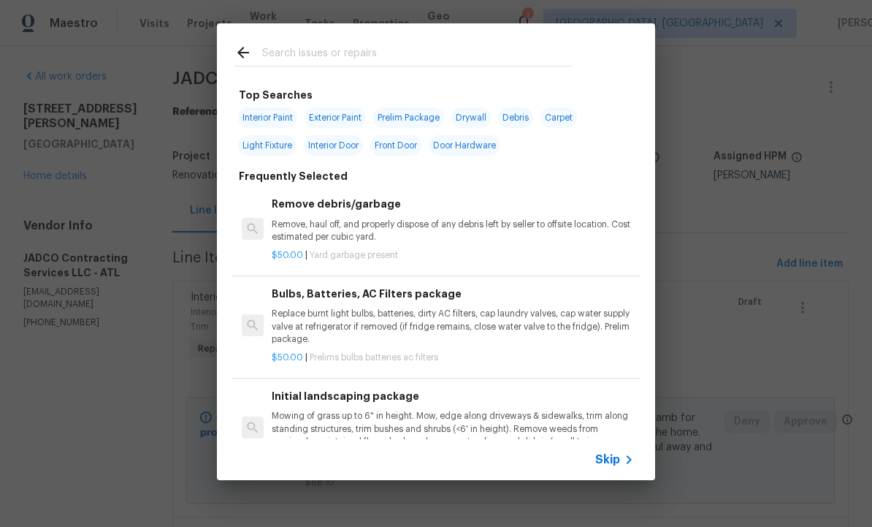
click at [351, 45] on input "text" at bounding box center [417, 55] width 310 height 22
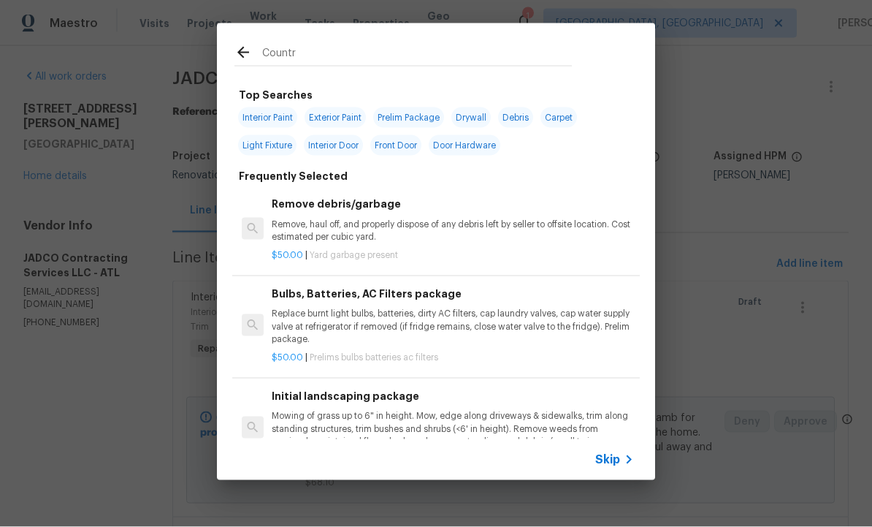
type input "Countrr"
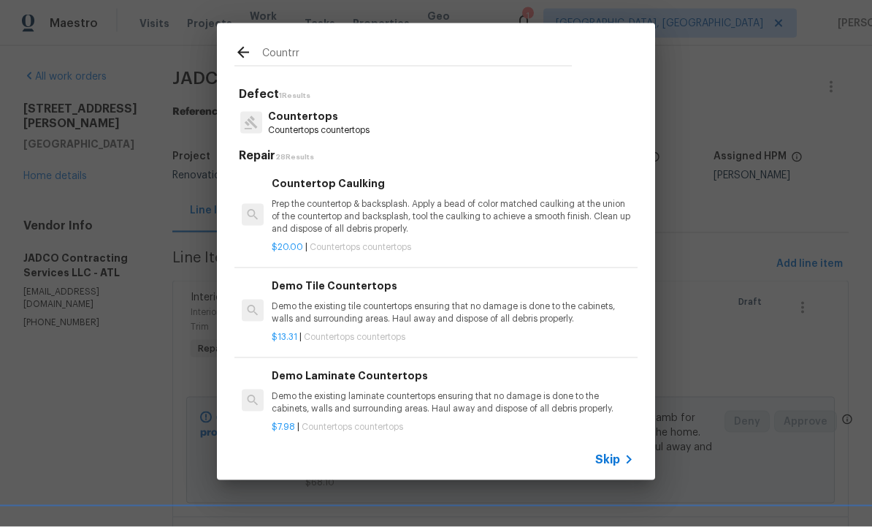
click at [324, 124] on p "Countertops countertops" at bounding box center [319, 130] width 102 height 12
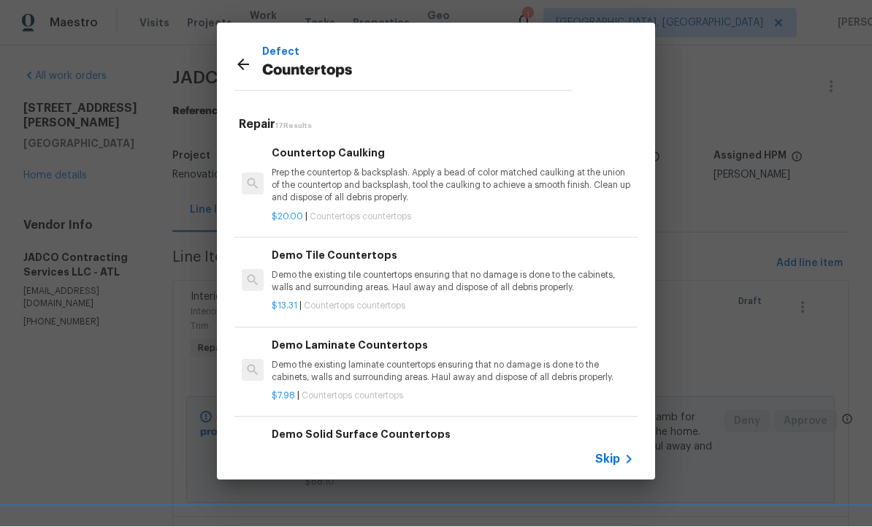
click at [242, 64] on icon at bounding box center [243, 65] width 12 height 12
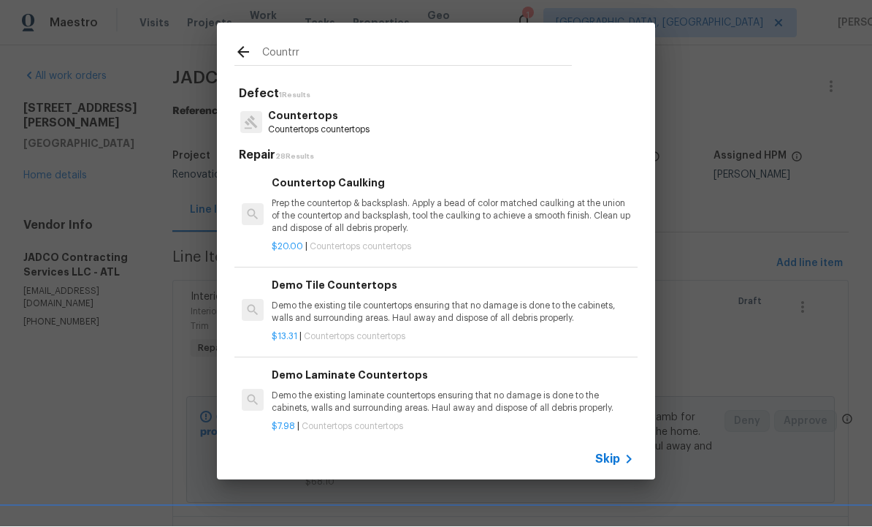
scroll to position [1, 0]
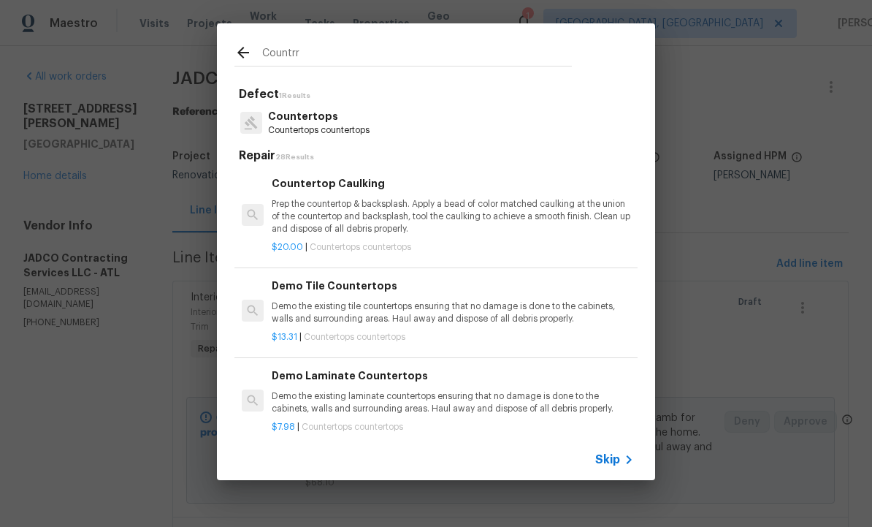
click at [302, 54] on input "Countrr" at bounding box center [417, 55] width 310 height 22
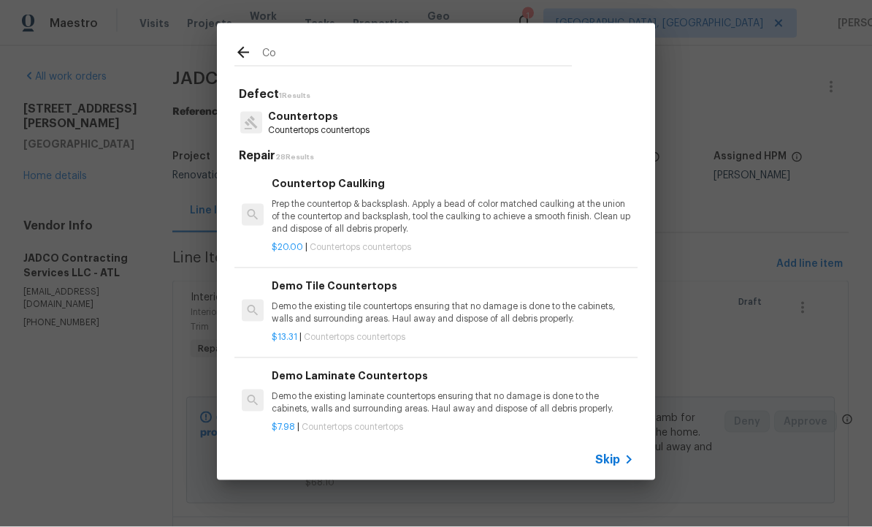
type input "C"
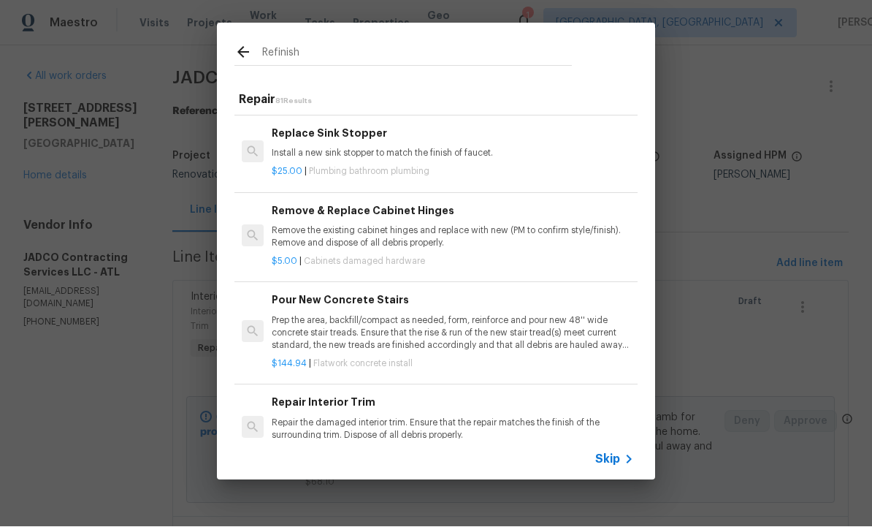
scroll to position [354, -1]
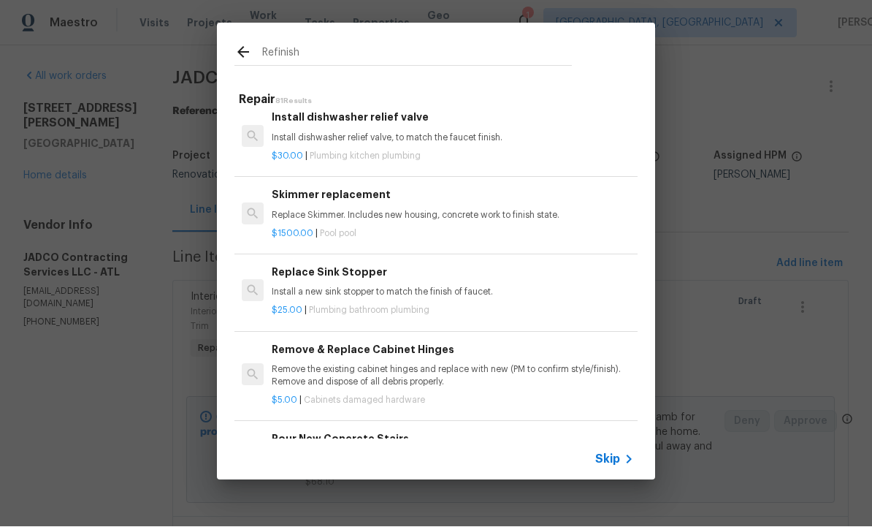
click at [332, 55] on input "Refinish" at bounding box center [417, 55] width 310 height 22
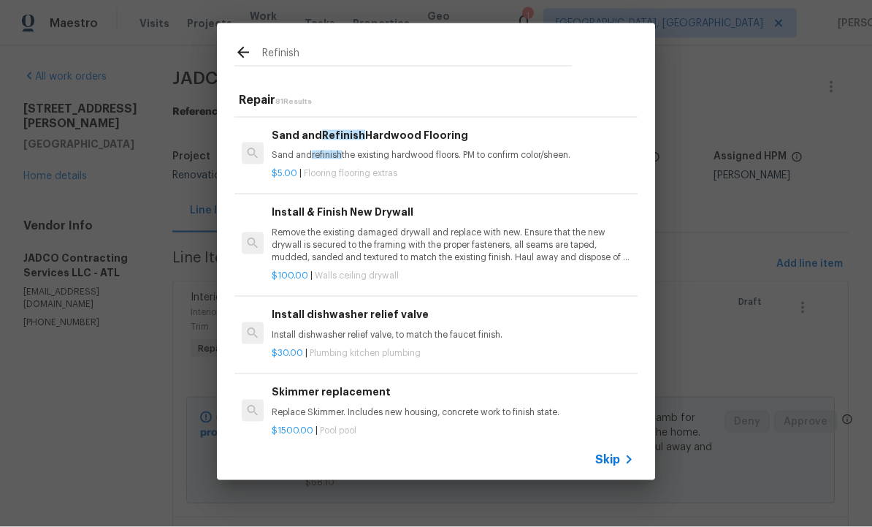
type input "Refinish"
click at [240, 51] on icon at bounding box center [243, 53] width 12 height 12
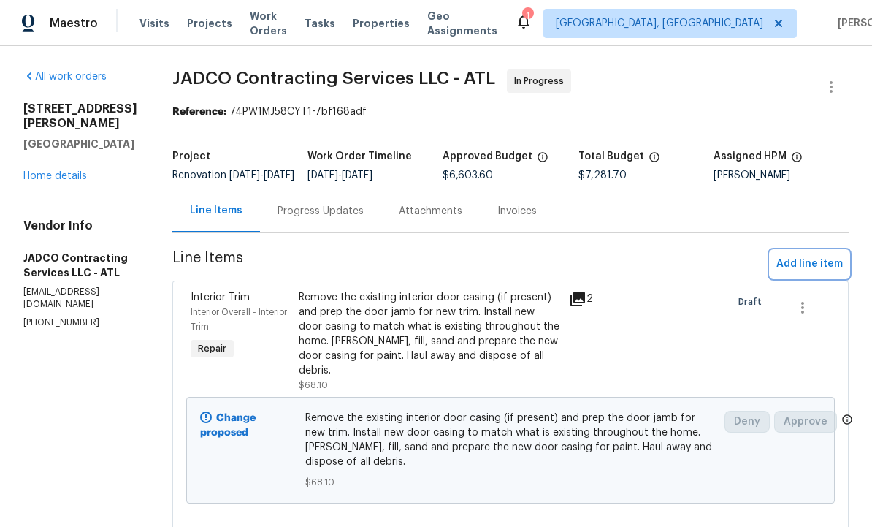
scroll to position [80, 0]
click at [817, 269] on span "Add line item" at bounding box center [810, 264] width 66 height 18
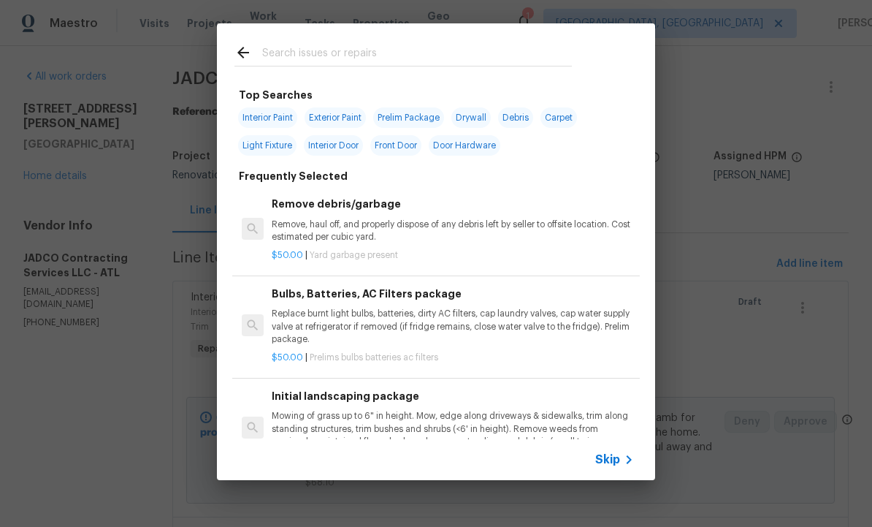
click at [320, 48] on input "text" at bounding box center [417, 55] width 310 height 22
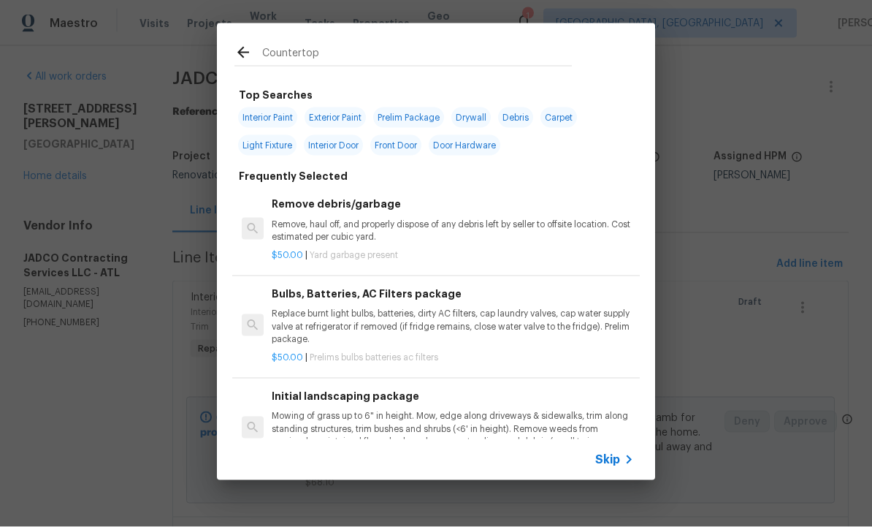
type input "Countertops"
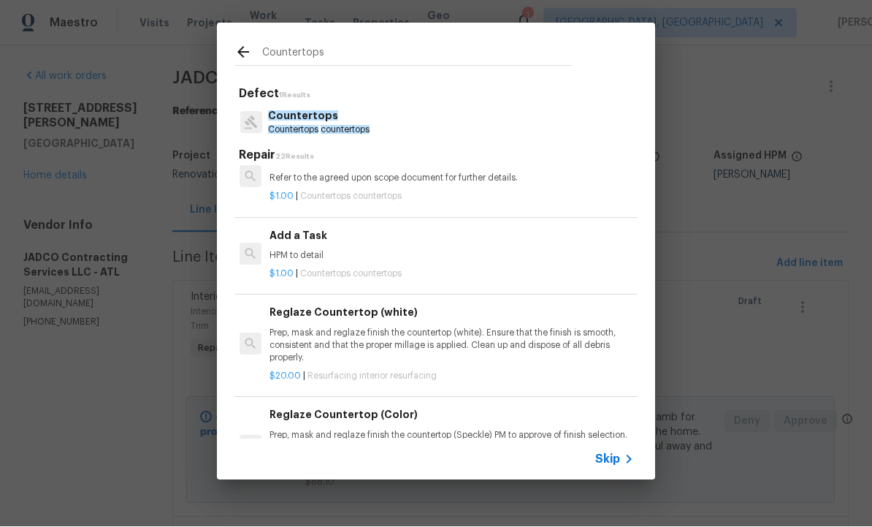
scroll to position [1510, 2]
click at [346, 327] on p "Prep, mask and reglaze finish the countertop (white). Ensure that the finish is…" at bounding box center [451, 345] width 362 height 37
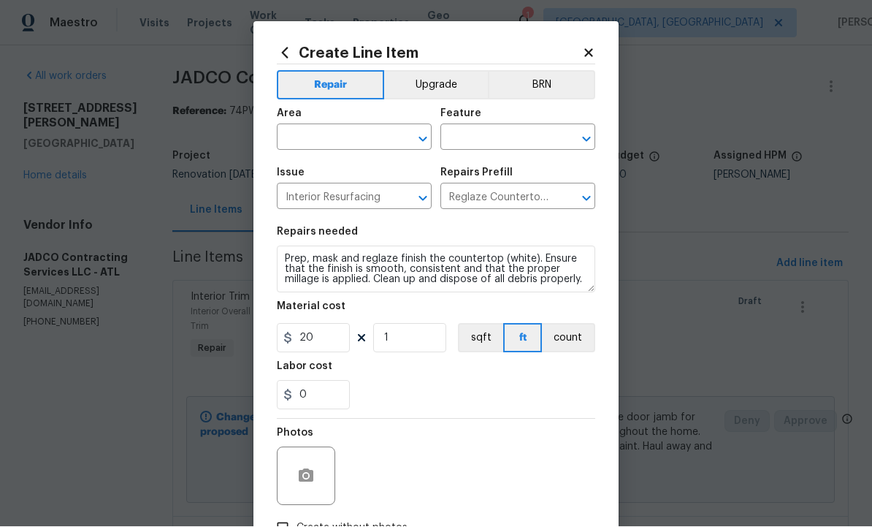
scroll to position [1, 0]
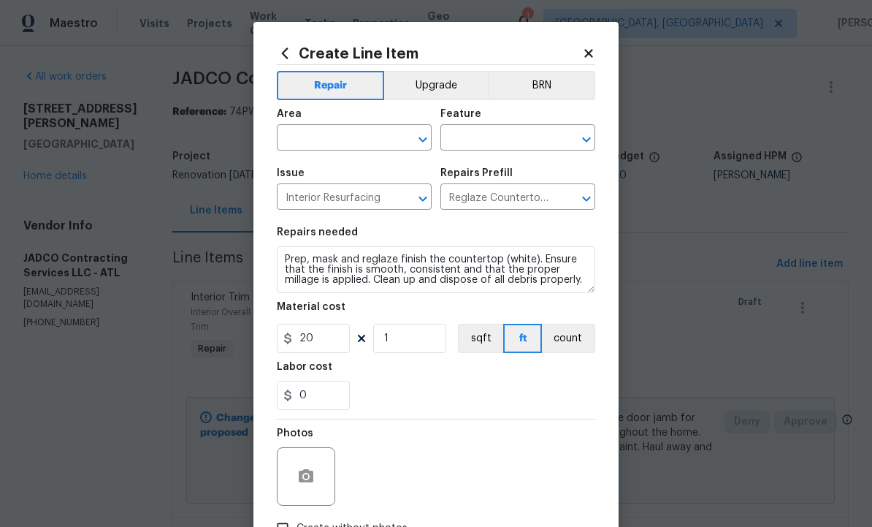
click at [351, 133] on input "text" at bounding box center [334, 139] width 114 height 23
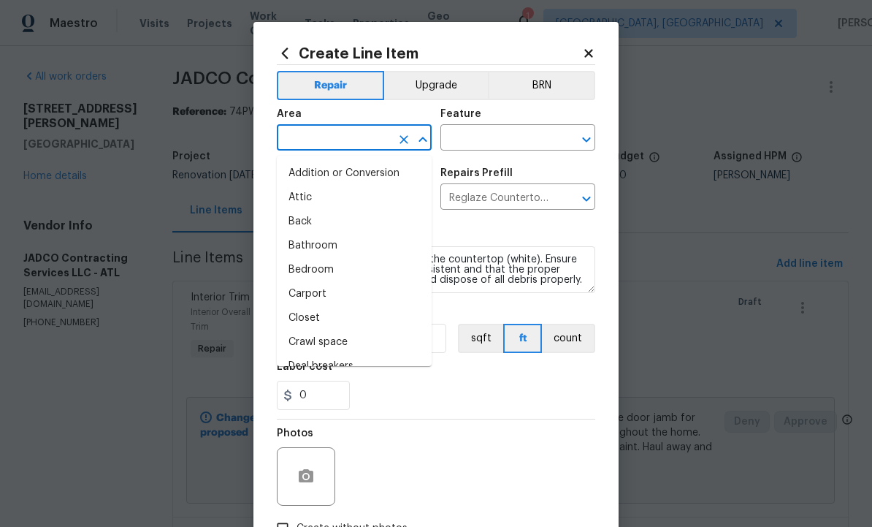
scroll to position [0, 0]
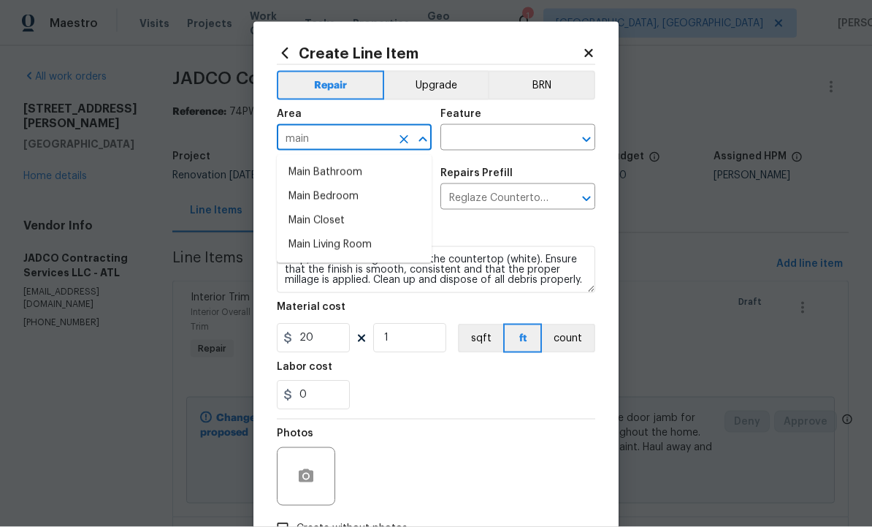
click at [350, 172] on li "Main Bathroom" at bounding box center [354, 173] width 155 height 24
type input "Main Bathroom"
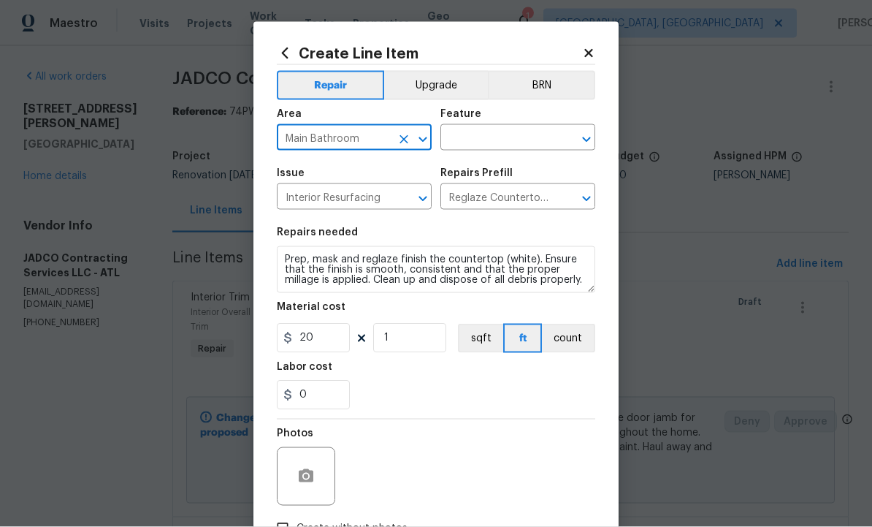
click at [489, 139] on input "text" at bounding box center [498, 139] width 114 height 23
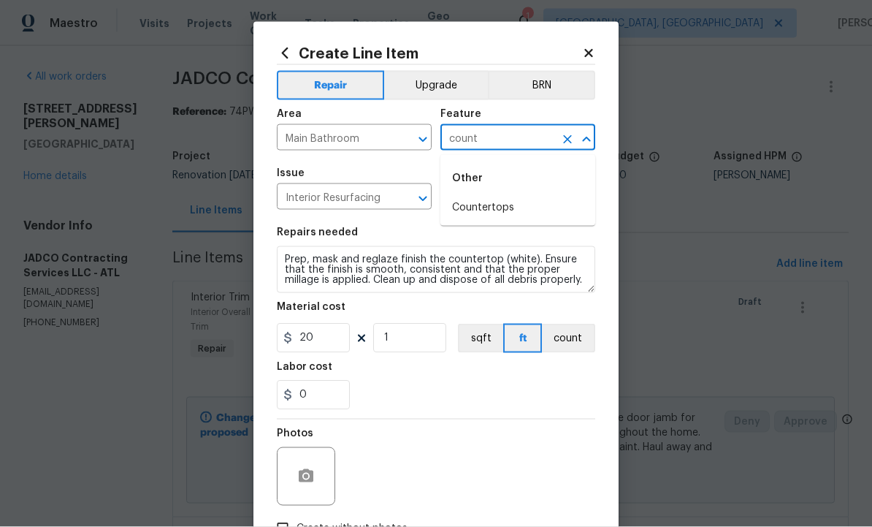
click at [500, 209] on li "Countertops" at bounding box center [518, 208] width 155 height 24
type input "Countertops"
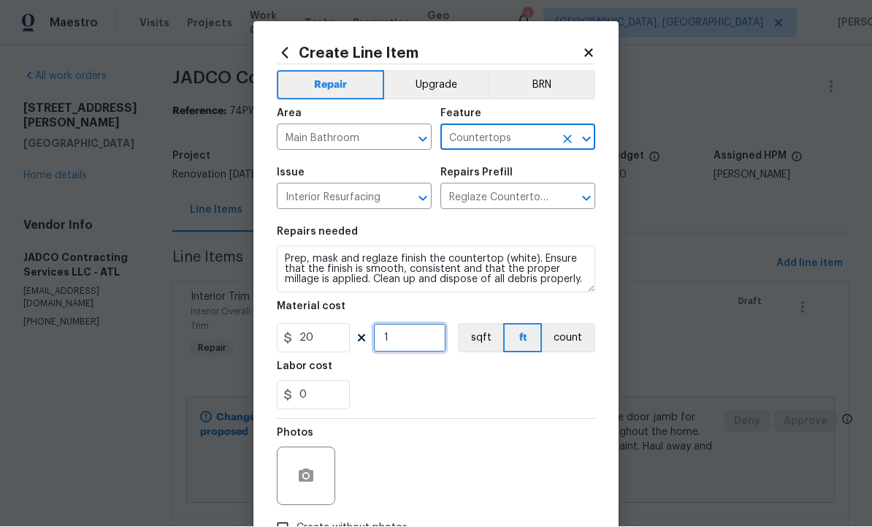
click at [410, 340] on input "1" at bounding box center [409, 338] width 73 height 29
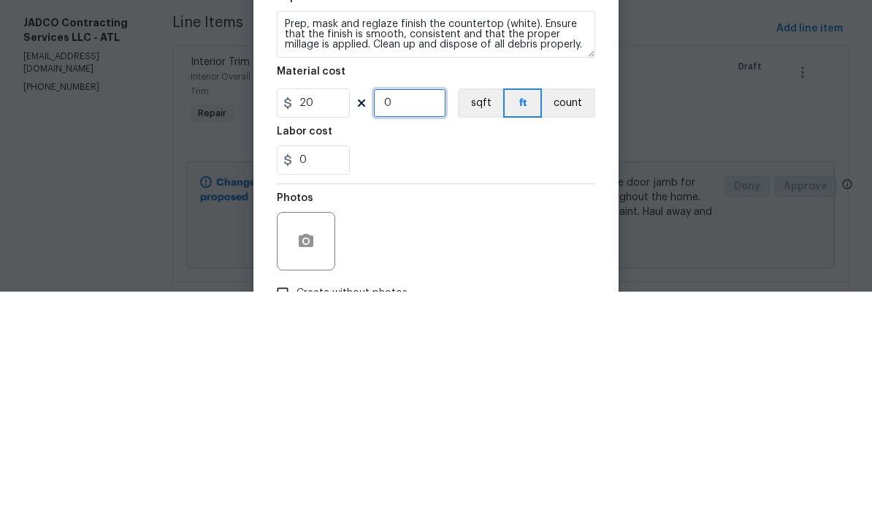
type input "6"
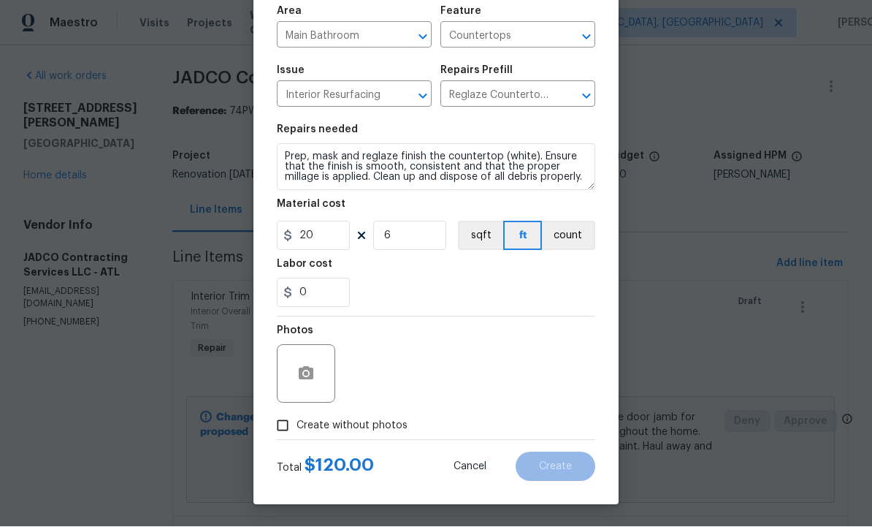
scroll to position [105, 0]
click at [306, 368] on icon "button" at bounding box center [306, 373] width 15 height 13
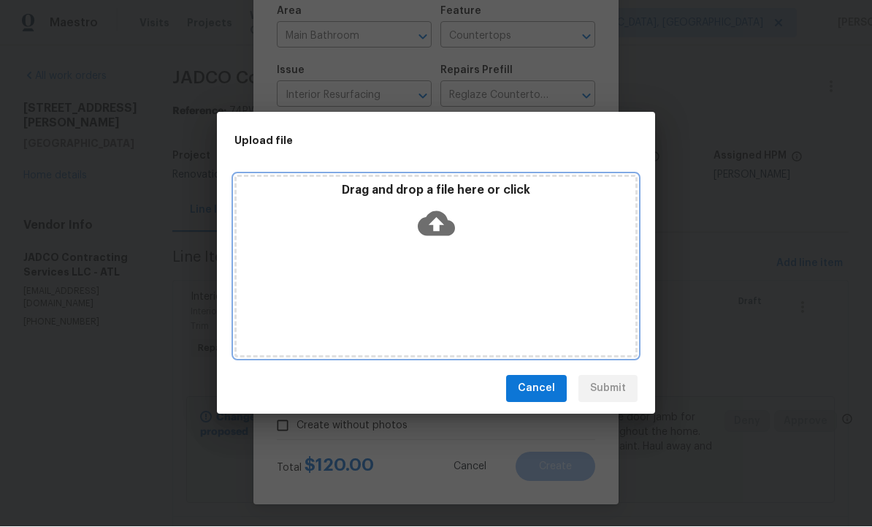
click at [435, 221] on icon at bounding box center [436, 223] width 37 height 37
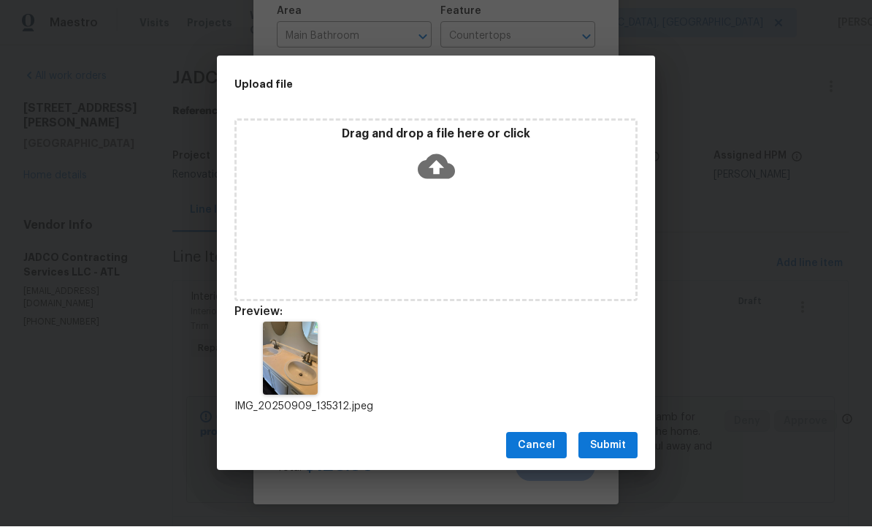
click at [604, 441] on span "Submit" at bounding box center [608, 446] width 36 height 18
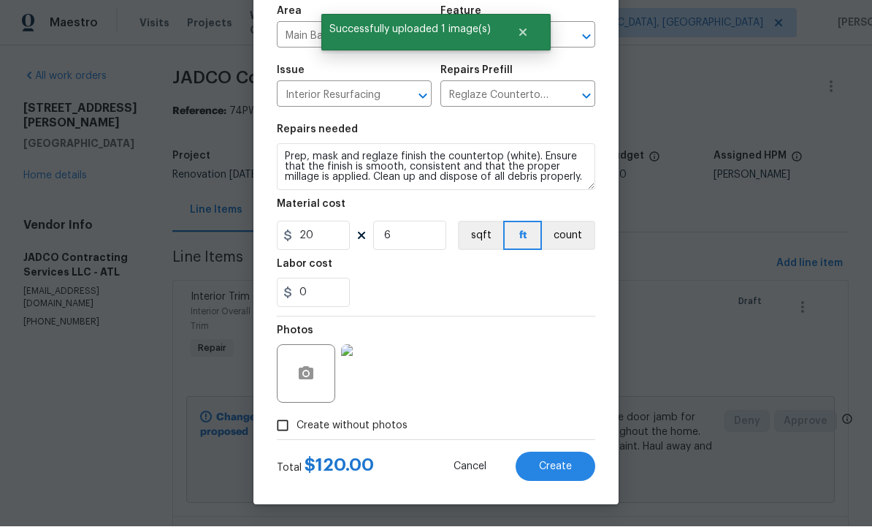
click at [557, 462] on span "Create" at bounding box center [555, 467] width 33 height 11
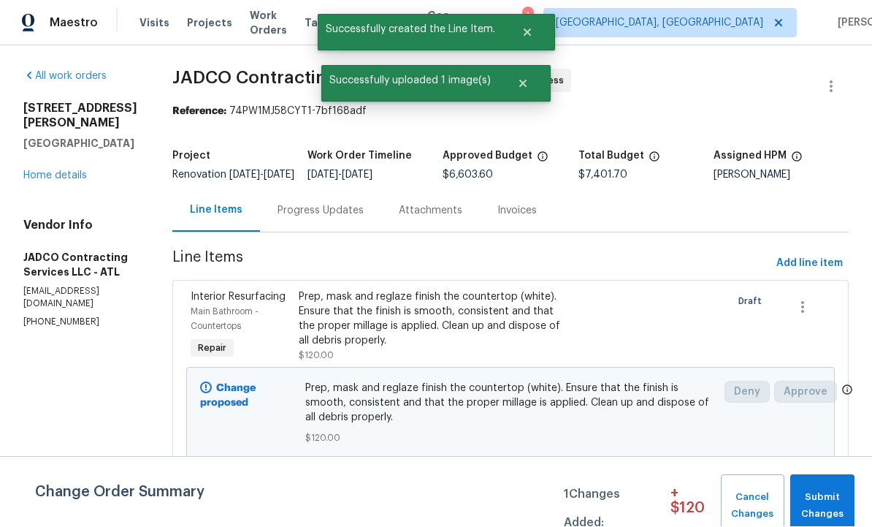
scroll to position [1, 0]
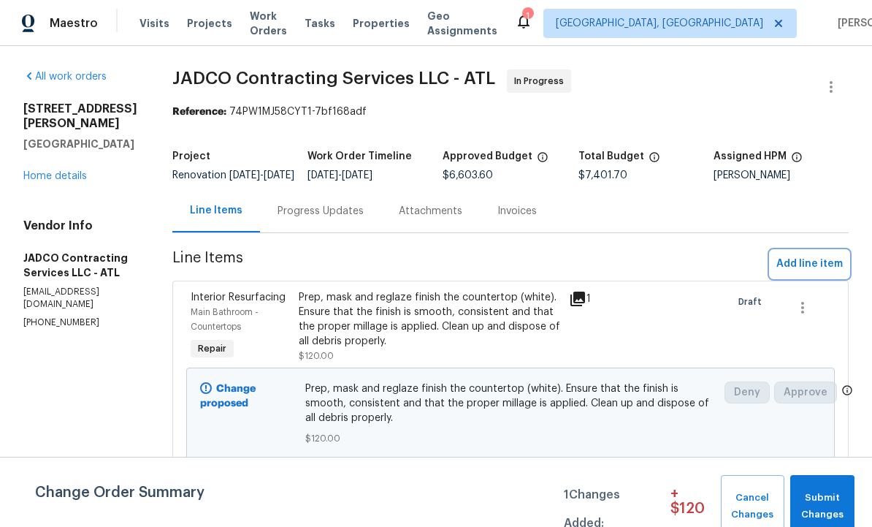
click at [807, 270] on span "Add line item" at bounding box center [810, 264] width 66 height 18
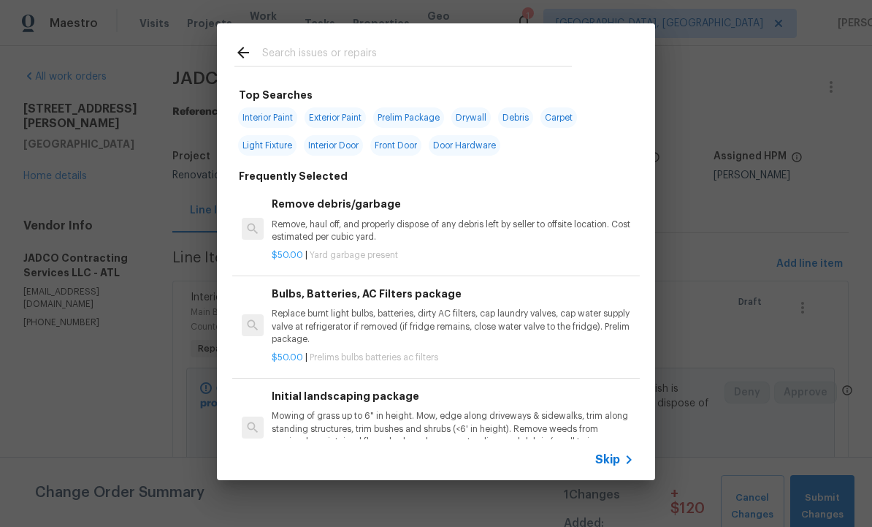
click at [325, 55] on input "text" at bounding box center [417, 55] width 310 height 22
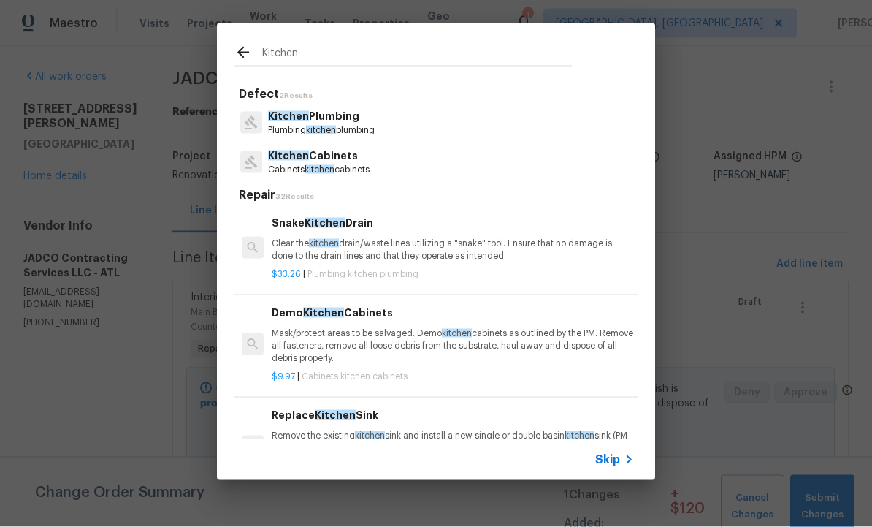
type input "Kitchen"
click at [317, 124] on p "Plumbing kitchen plumbing" at bounding box center [321, 130] width 107 height 12
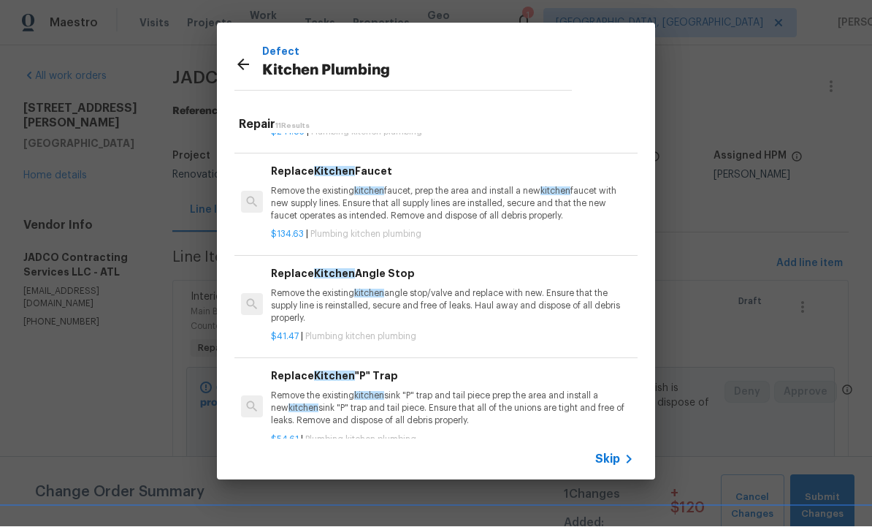
scroll to position [170, 1]
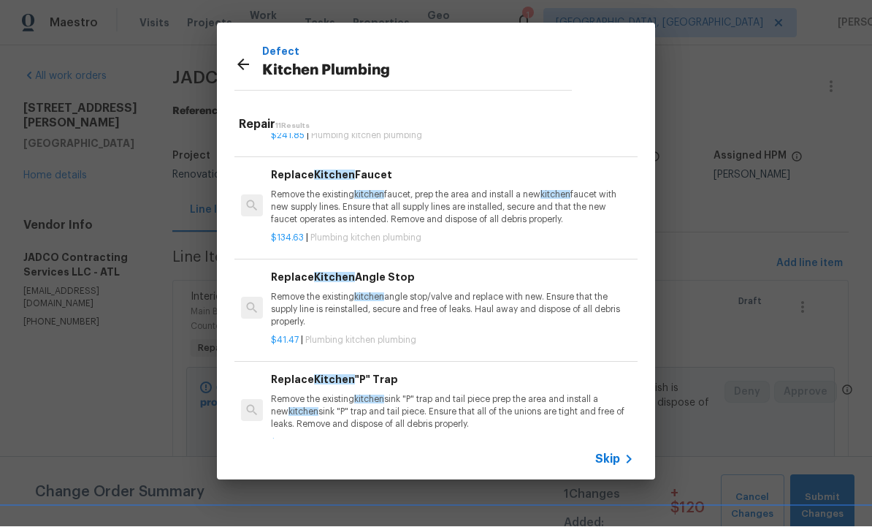
click at [332, 189] on p "Remove the existing kitchen faucet, prep the area and install a new kitchen fau…" at bounding box center [452, 207] width 362 height 37
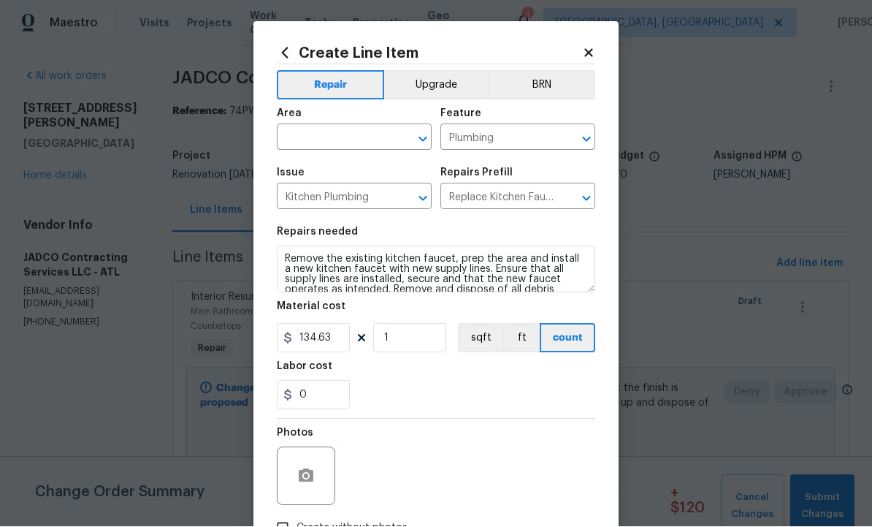
scroll to position [1, 0]
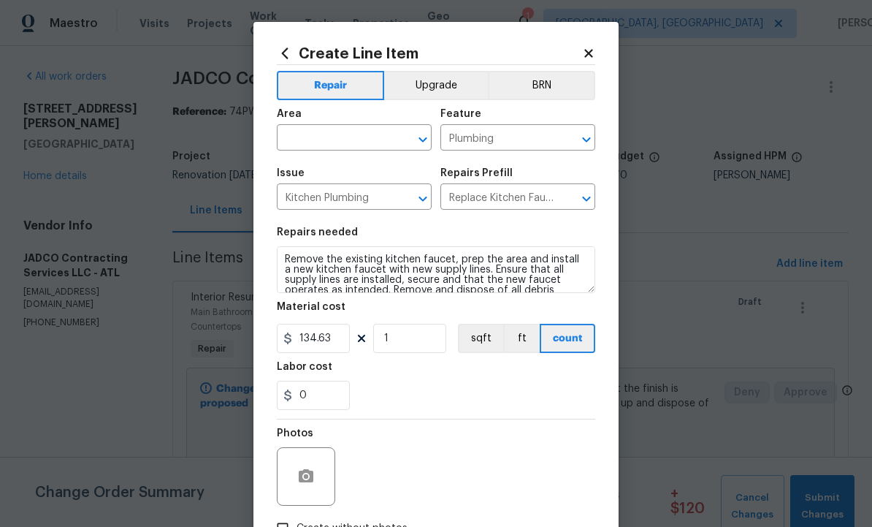
click at [337, 128] on input "text" at bounding box center [334, 139] width 114 height 23
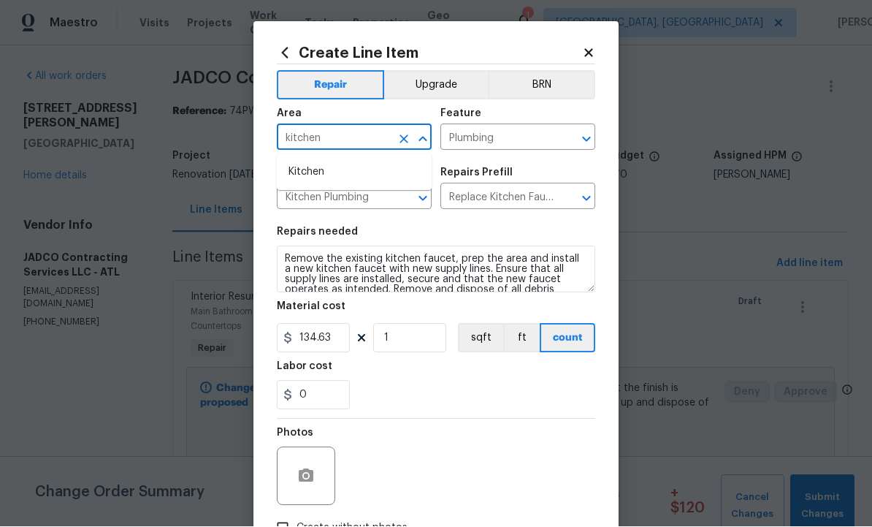
type input "kitchen"
click at [328, 344] on input "134.63" at bounding box center [313, 338] width 73 height 29
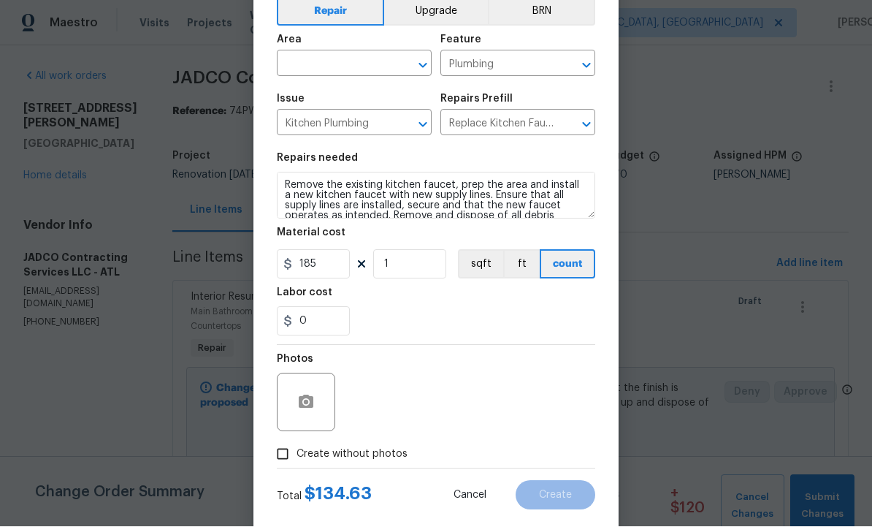
scroll to position [73, 0]
type input "185"
click at [338, 59] on input "text" at bounding box center [334, 66] width 114 height 23
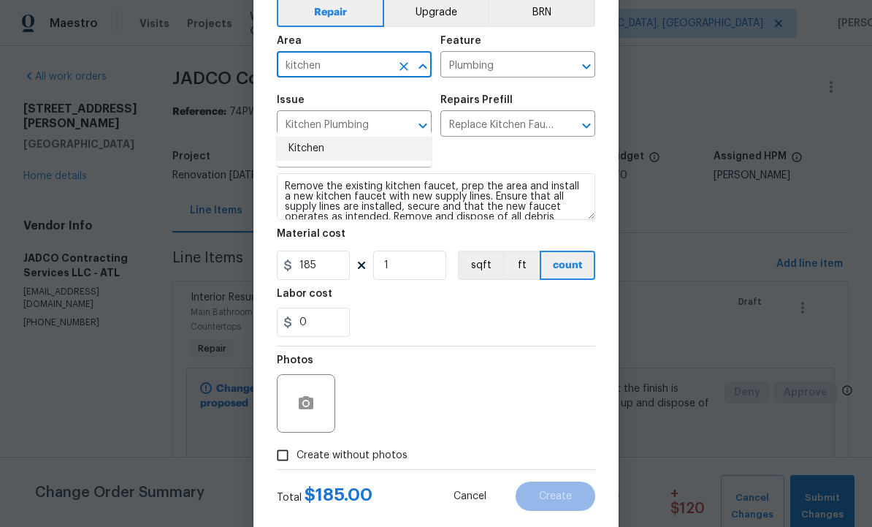
click at [327, 137] on li "Kitchen" at bounding box center [354, 149] width 155 height 24
type input "Kitchen"
click at [301, 409] on icon "button" at bounding box center [306, 402] width 15 height 13
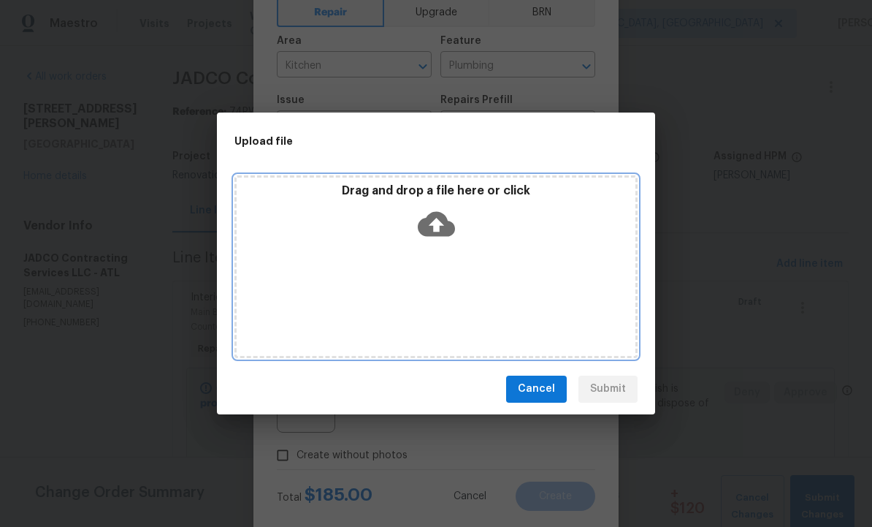
click at [435, 229] on icon at bounding box center [436, 223] width 37 height 37
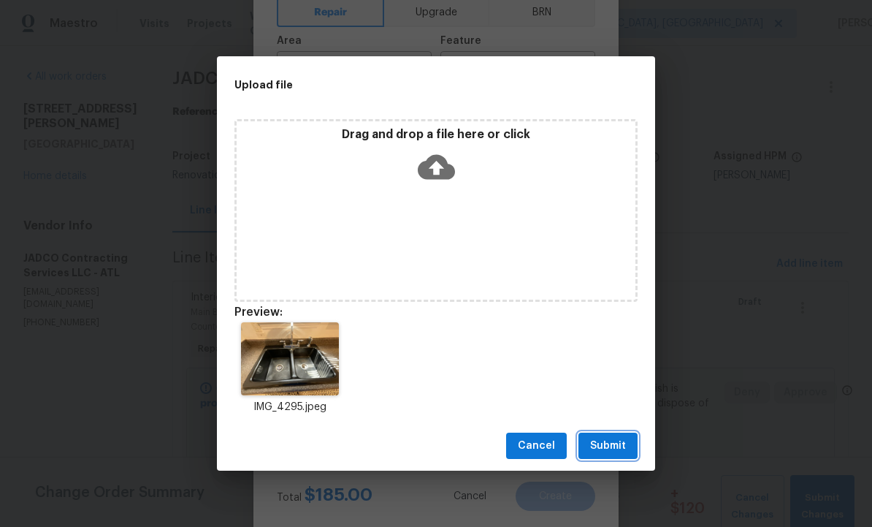
click at [609, 443] on span "Submit" at bounding box center [608, 446] width 36 height 18
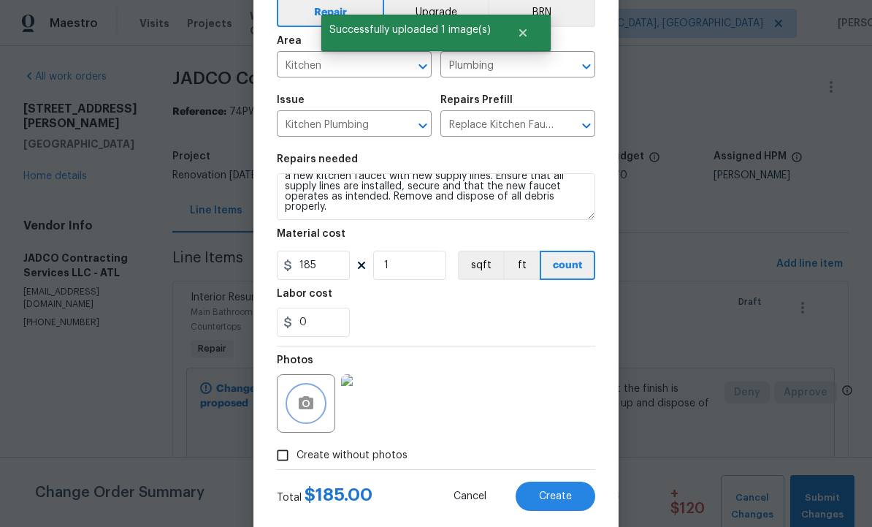
scroll to position [20, 0]
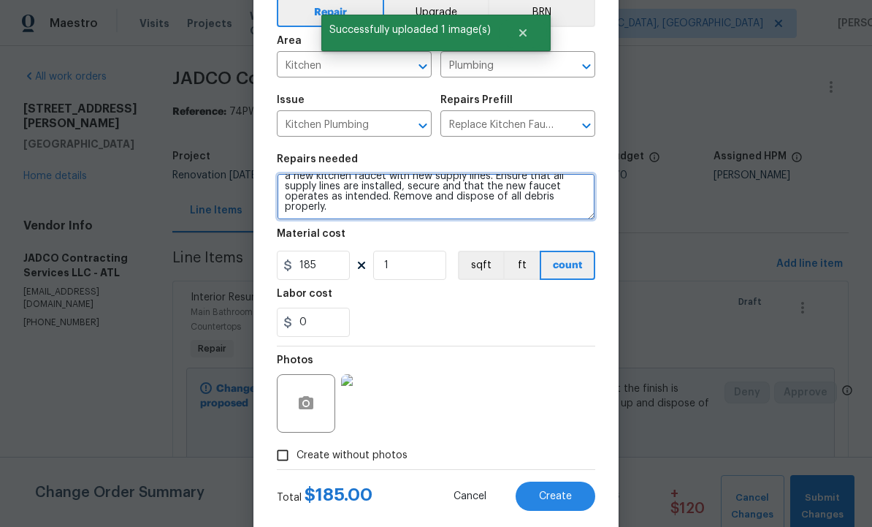
click at [470, 216] on textarea "Remove the existing kitchen faucet, prep the area and install a new kitchen fau…" at bounding box center [436, 196] width 319 height 47
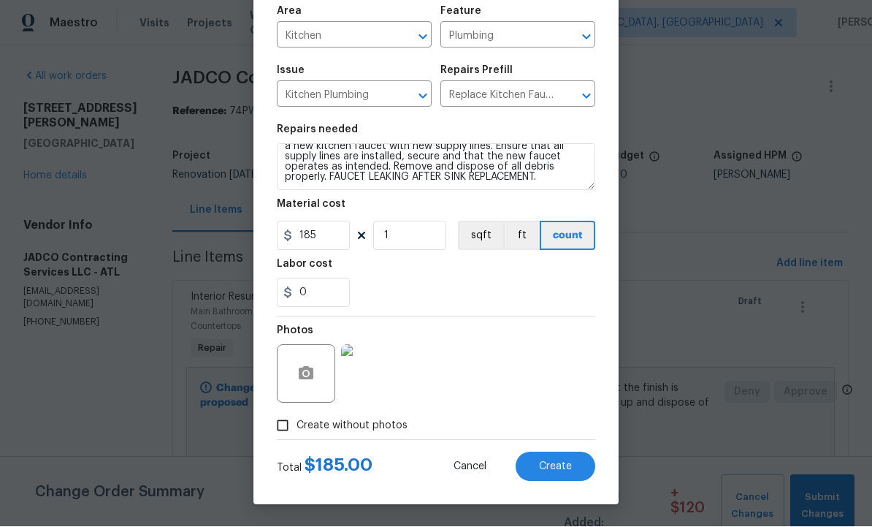
scroll to position [105, 0]
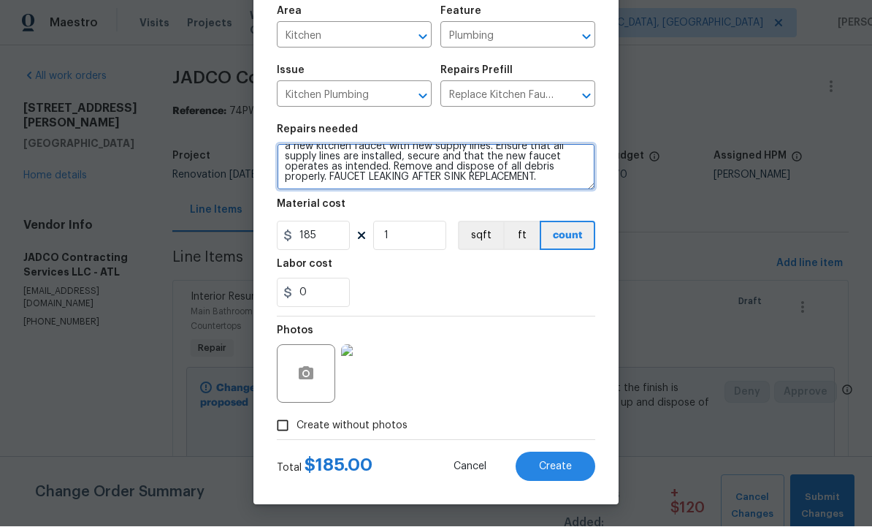
type textarea "Remove the existing kitchen faucet, prep the area and install a new kitchen fau…"
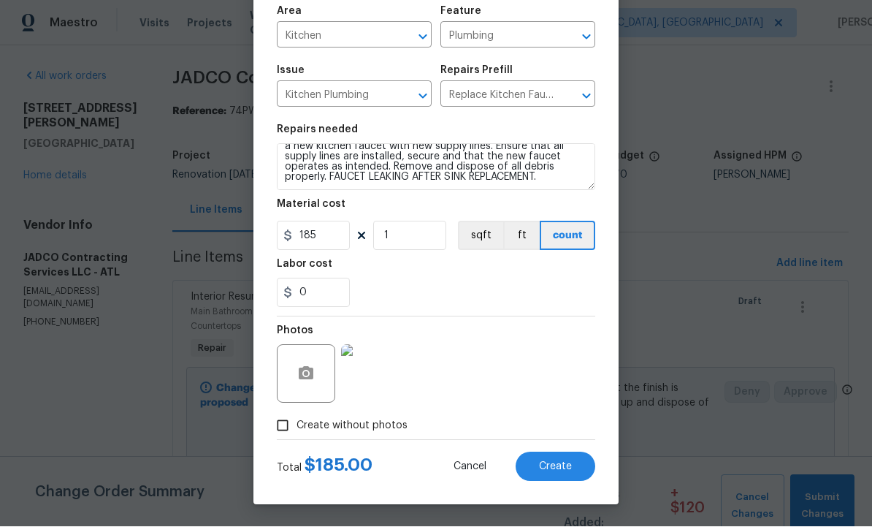
click at [550, 465] on span "Create" at bounding box center [555, 467] width 33 height 11
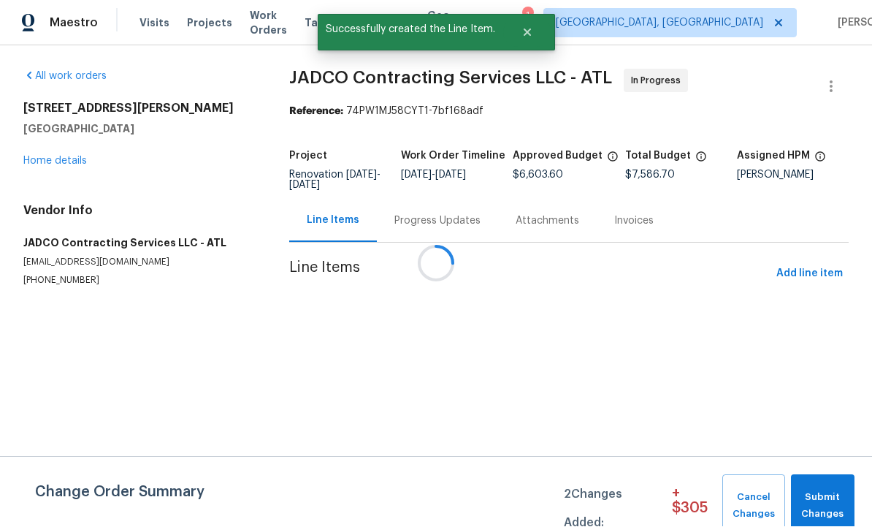
scroll to position [0, 0]
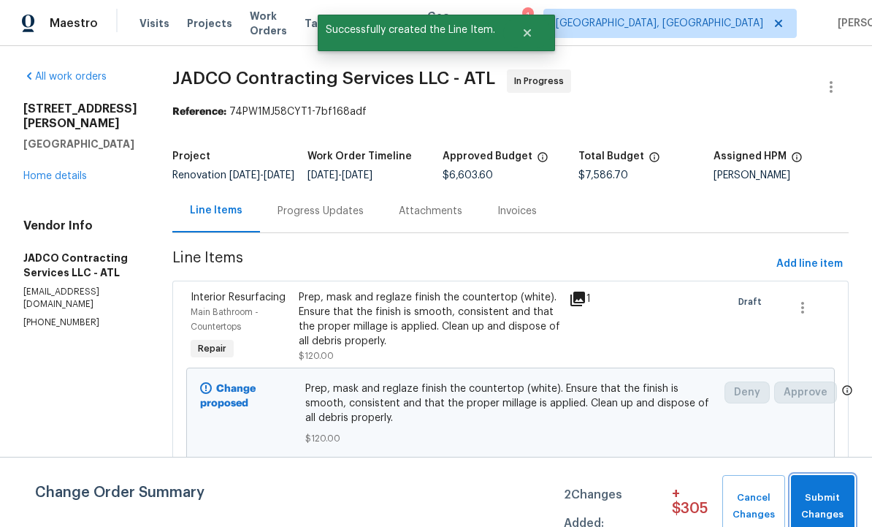
click at [828, 503] on span "Submit Changes" at bounding box center [823, 507] width 49 height 34
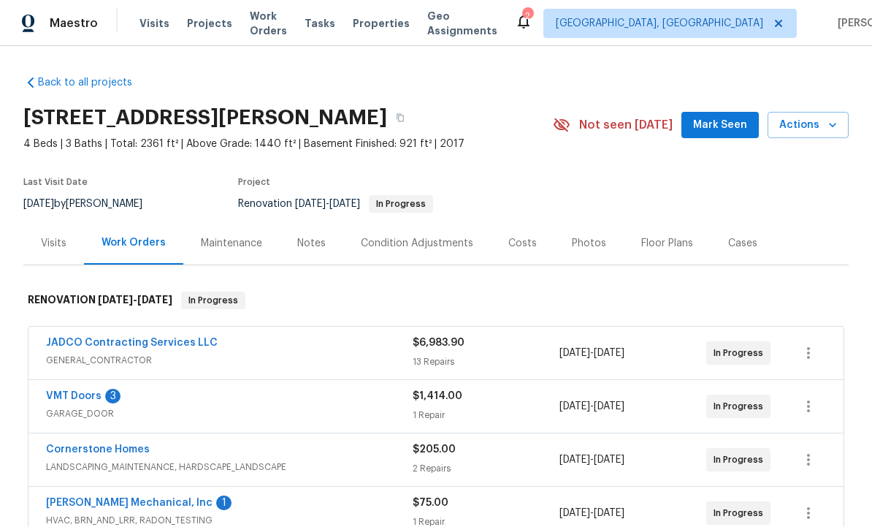
click at [324, 227] on div "Notes" at bounding box center [312, 242] width 64 height 43
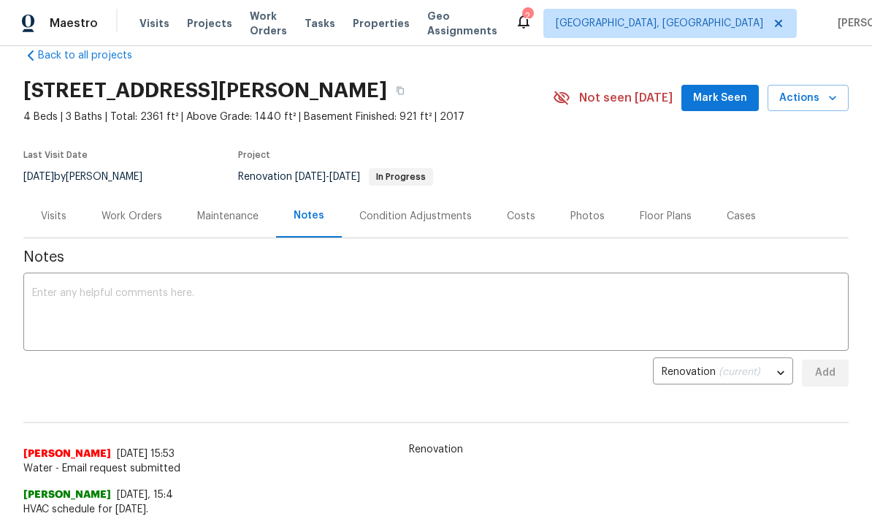
scroll to position [25, 0]
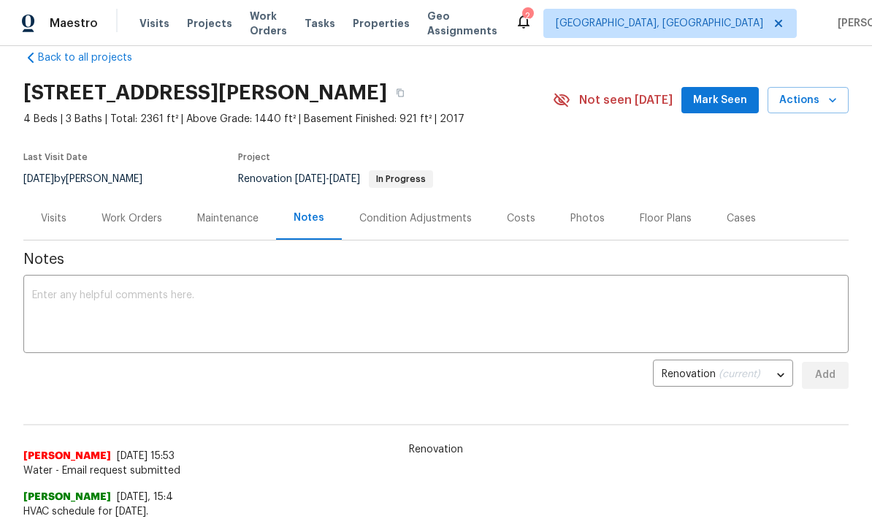
click at [213, 312] on textarea at bounding box center [436, 315] width 808 height 51
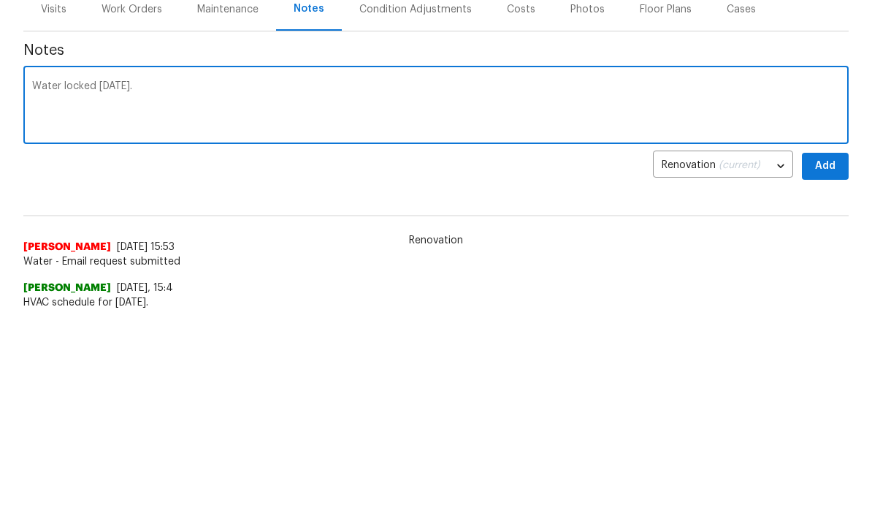
type textarea "Water locked [DATE]."
click at [825, 366] on span "Add" at bounding box center [825, 375] width 23 height 18
